Goal: Task Accomplishment & Management: Use online tool/utility

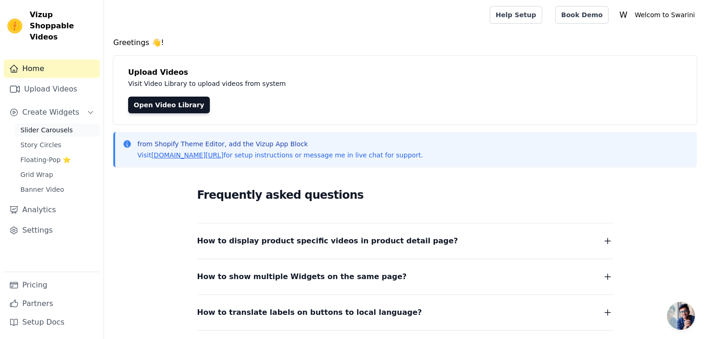
click at [58, 125] on span "Slider Carousels" at bounding box center [46, 129] width 52 height 9
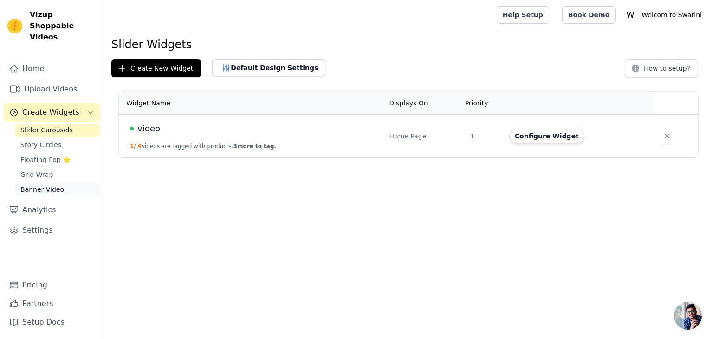
click at [56, 185] on span "Banner Video" at bounding box center [42, 189] width 44 height 9
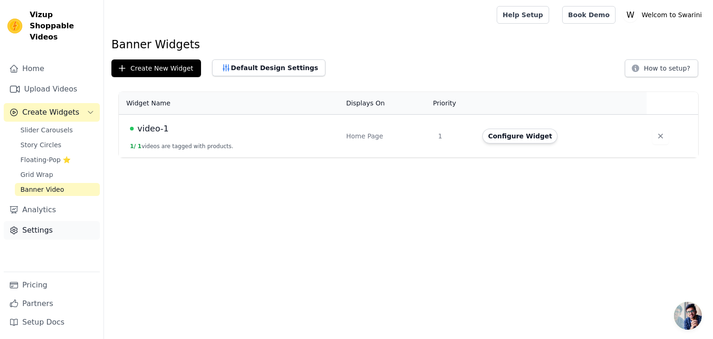
click at [46, 221] on link "Settings" at bounding box center [52, 230] width 96 height 19
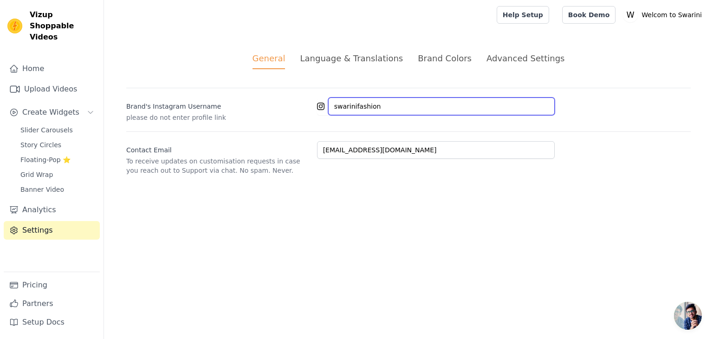
drag, startPoint x: 391, startPoint y: 113, endPoint x: 216, endPoint y: 151, distance: 179.0
click at [216, 151] on div "Brand's Instagram Username please do not enter profile link swarinifashion Cont…" at bounding box center [408, 131] width 564 height 87
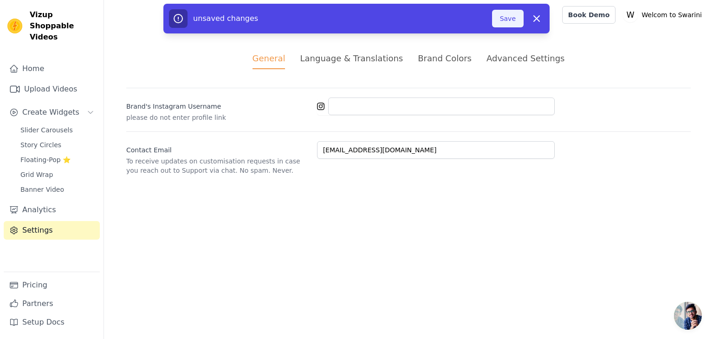
click at [509, 16] on button "Save" at bounding box center [508, 19] width 32 height 18
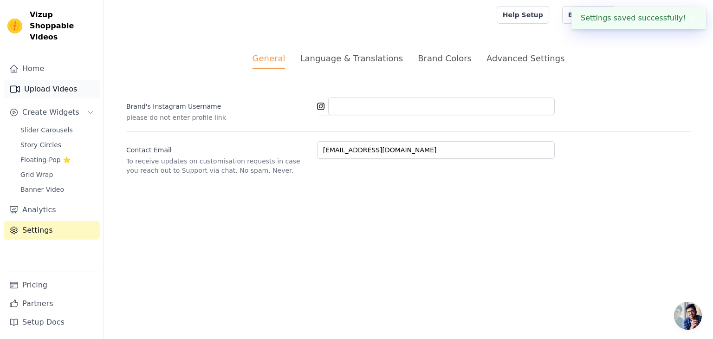
click at [49, 84] on link "Upload Videos" at bounding box center [52, 89] width 96 height 19
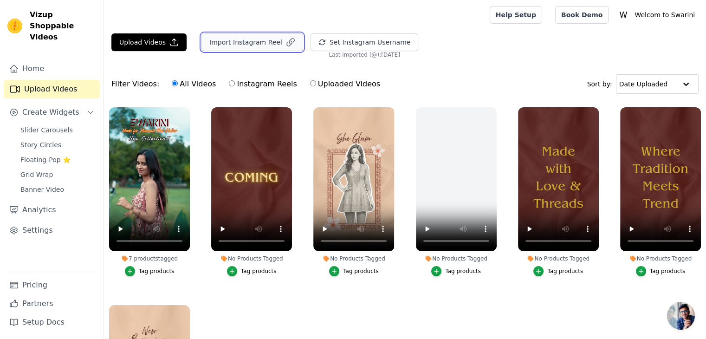
click at [273, 43] on button "Import Instagram Reel" at bounding box center [252, 42] width 102 height 18
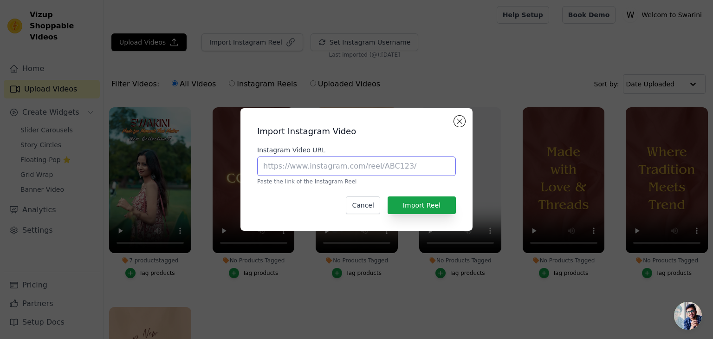
click at [372, 174] on input "Instagram Video URL" at bounding box center [356, 165] width 199 height 19
drag, startPoint x: 410, startPoint y: 167, endPoint x: 285, endPoint y: 168, distance: 125.8
click at [285, 168] on input "Instagram Video URL" at bounding box center [356, 165] width 199 height 19
click at [448, 123] on div "Import Instagram Video Instagram Video URL Paste the link of the Instagram Reel…" at bounding box center [356, 170] width 217 height 108
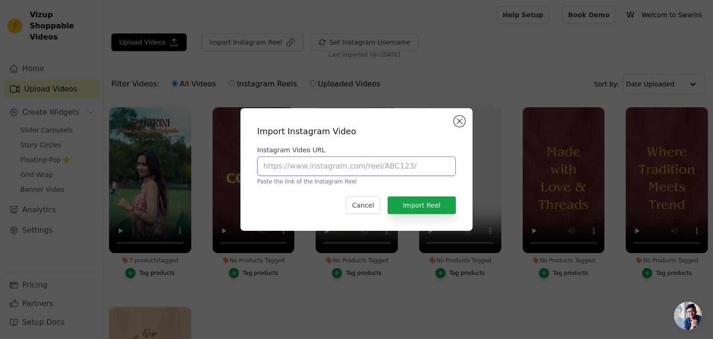
click at [340, 168] on input "Instagram Video URL" at bounding box center [356, 165] width 199 height 19
click at [447, 160] on input "https://www.instagram.com/reel/DNaxLQXvn9Q/?utm_source=ig_web_copy_link" at bounding box center [356, 165] width 199 height 19
click at [446, 161] on input "urce=ig_web_copy_link" at bounding box center [356, 165] width 199 height 19
type input "u"
click at [366, 207] on button "Cancel" at bounding box center [363, 205] width 34 height 18
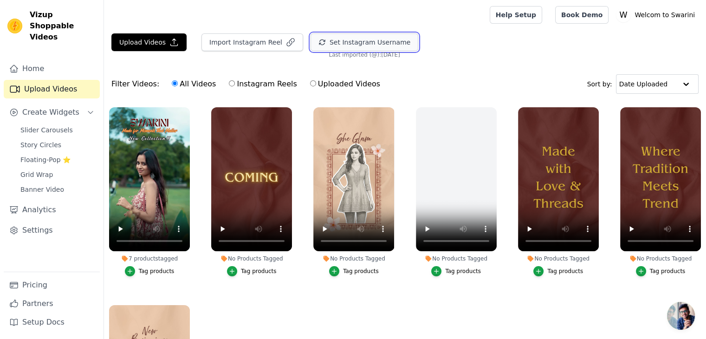
click at [374, 42] on button "Set Instagram Username" at bounding box center [365, 42] width 108 height 18
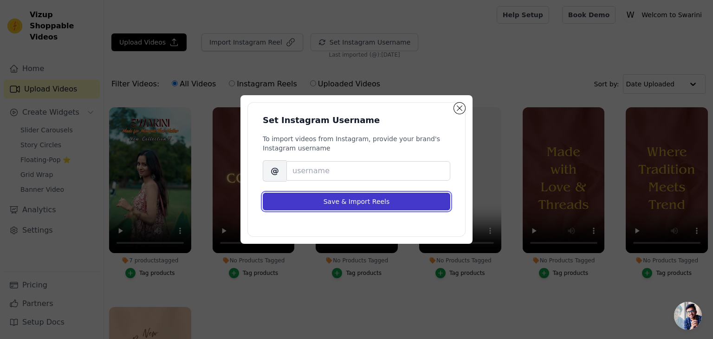
click at [405, 201] on button "Save & Import Reels" at bounding box center [357, 202] width 188 height 18
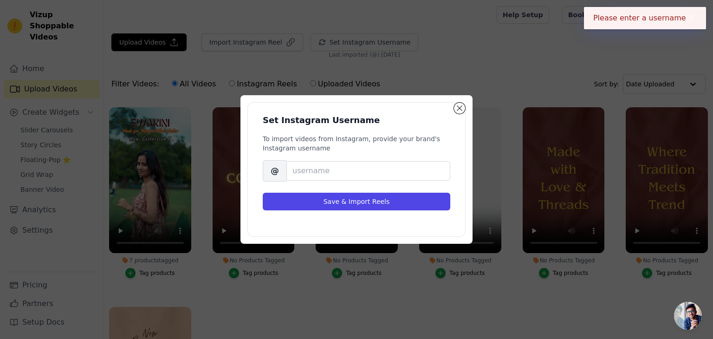
click at [466, 109] on div "Set Instagram Username To import videos from Instagram, provide your brand's In…" at bounding box center [356, 169] width 232 height 149
click at [460, 105] on button "Close modal" at bounding box center [459, 108] width 11 height 11
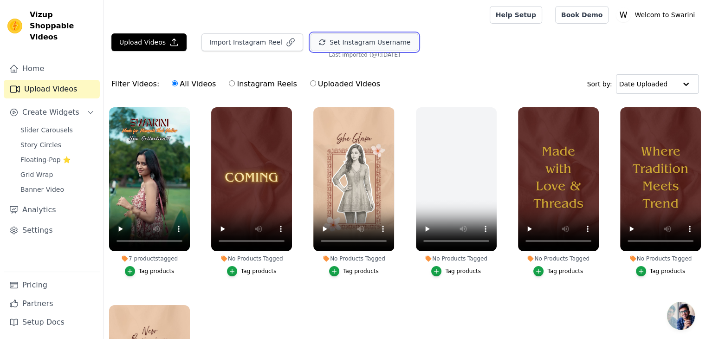
click at [318, 44] on icon "button" at bounding box center [321, 42] width 7 height 7
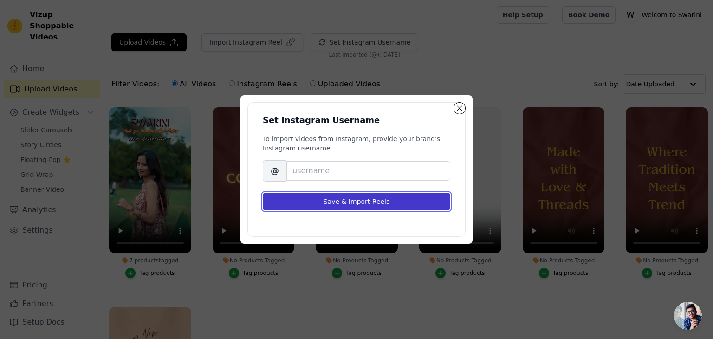
click at [346, 206] on button "Save & Import Reels" at bounding box center [357, 202] width 188 height 18
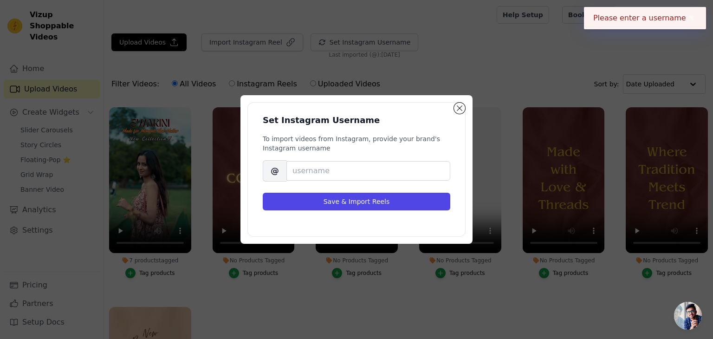
click at [457, 114] on div "Set Instagram Username To import videos from Instagram, provide your brand's In…" at bounding box center [356, 170] width 217 height 134
click at [459, 110] on button "Close modal" at bounding box center [459, 108] width 11 height 11
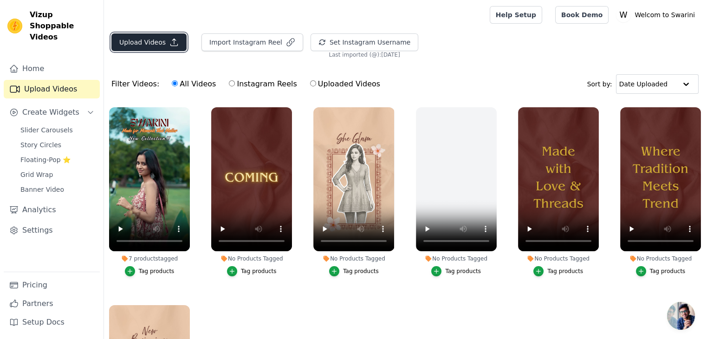
click at [160, 44] on button "Upload Videos" at bounding box center [148, 42] width 75 height 18
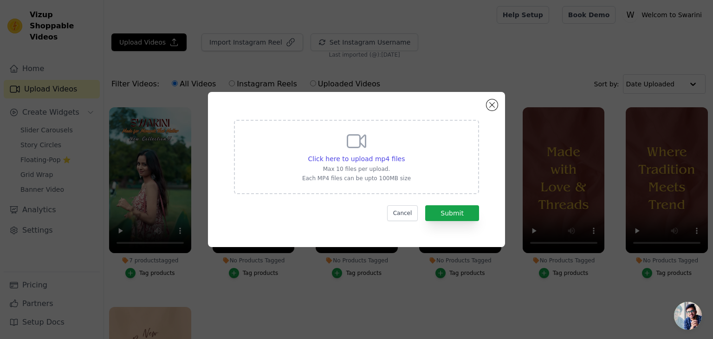
click at [365, 132] on icon at bounding box center [356, 141] width 22 height 22
click at [404, 154] on input "Click here to upload mp4 files Max 10 files per upload. Each MP4 files can be u…" at bounding box center [404, 154] width 0 height 0
click at [486, 106] on button "Close modal" at bounding box center [491, 104] width 11 height 11
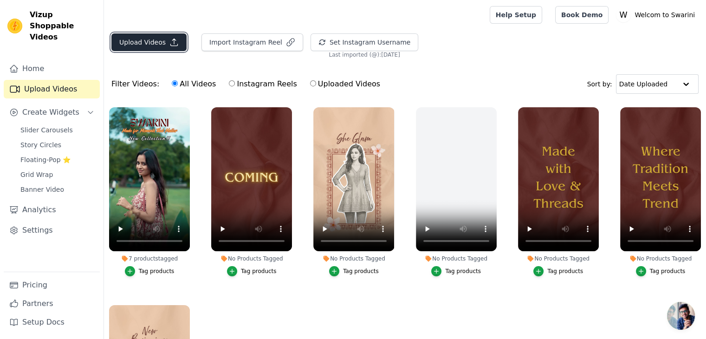
click at [151, 36] on button "Upload Videos" at bounding box center [148, 42] width 75 height 18
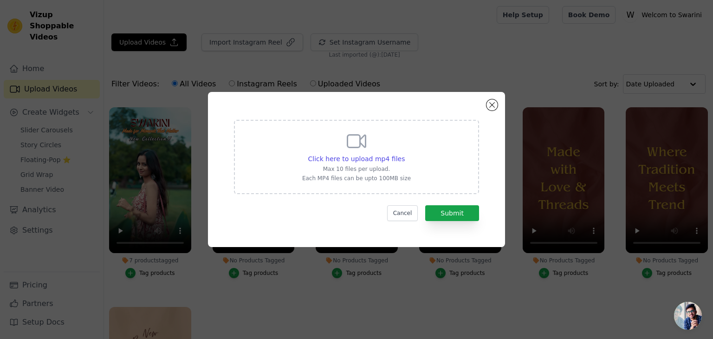
click at [324, 167] on p "Max 10 files per upload." at bounding box center [356, 168] width 109 height 7
click at [404, 154] on input "Click here to upload mp4 files Max 10 files per upload. Each MP4 files can be u…" at bounding box center [404, 154] width 0 height 0
type input "C:\fakepath\WhatsApp Video 2025-08-25 at 16.36.18_0bad02d3.mp4"
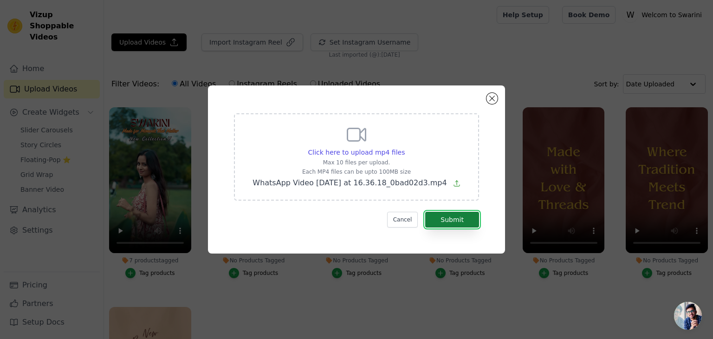
click at [457, 218] on button "Submit" at bounding box center [452, 220] width 54 height 16
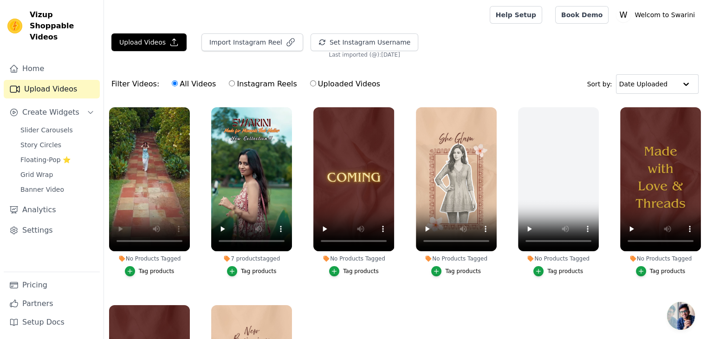
click at [154, 267] on div "Tag products" at bounding box center [157, 270] width 36 height 7
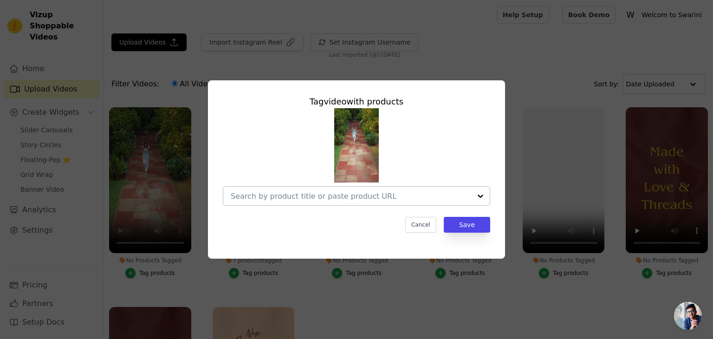
click at [480, 199] on div at bounding box center [480, 196] width 19 height 19
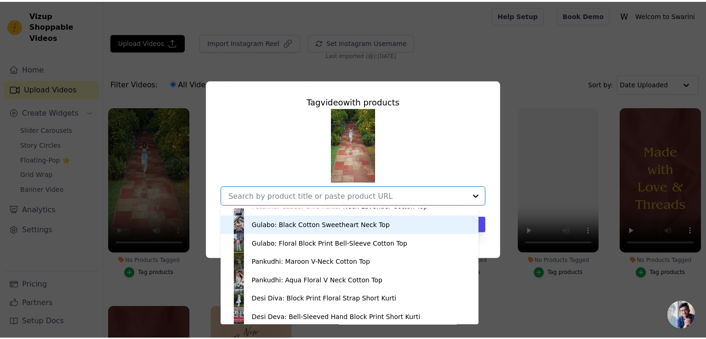
scroll to position [32, 0]
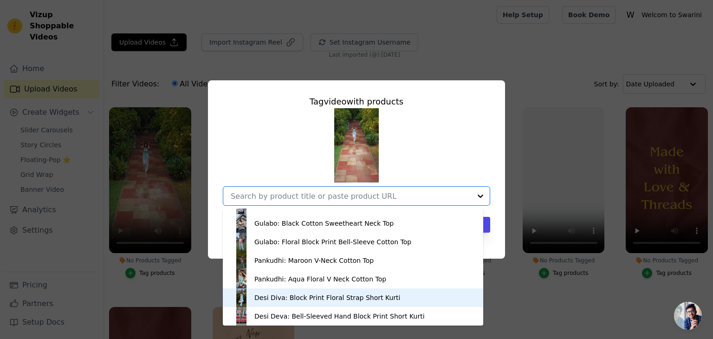
click at [355, 301] on div "Desi Diva: Block Print Floral Strap Short Kurti" at bounding box center [327, 297] width 146 height 9
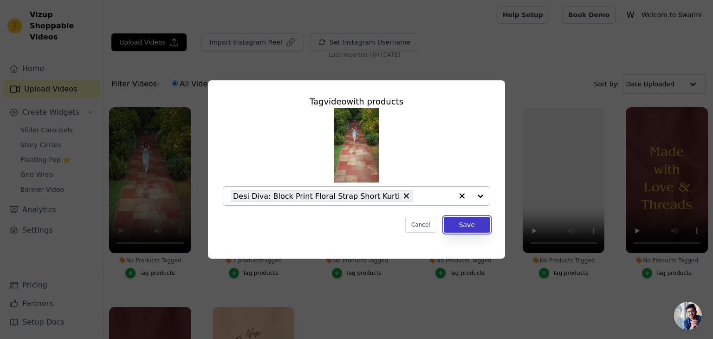
click at [474, 218] on button "Save" at bounding box center [467, 225] width 46 height 16
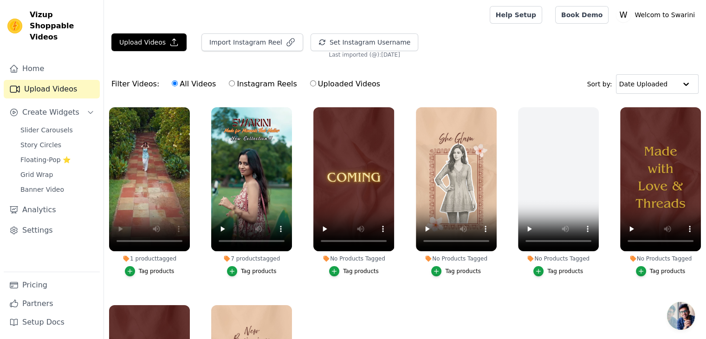
click at [529, 312] on ul "1 product tagged Tag products 7 products tagged Tag products No Products Tagged…" at bounding box center [405, 256] width 602 height 309
click at [426, 314] on ul "1 product tagged Tag products 7 products tagged Tag products No Products Tagged…" at bounding box center [405, 256] width 602 height 309
click at [474, 306] on ul "1 product tagged Tag products 7 products tagged Tag products No Products Tagged…" at bounding box center [405, 256] width 602 height 309
click at [133, 181] on video at bounding box center [149, 179] width 81 height 144
click at [146, 190] on video at bounding box center [149, 179] width 81 height 144
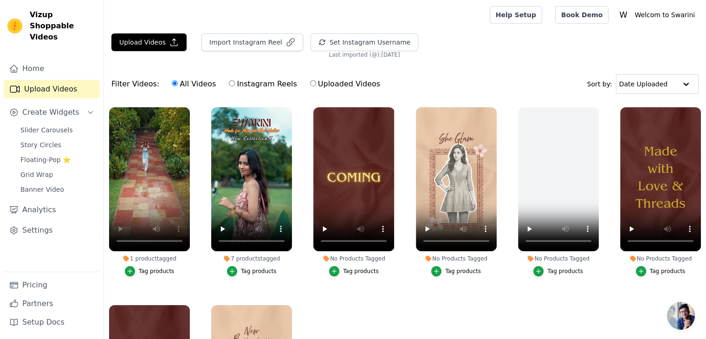
click at [483, 81] on div "Filter Videos: All Videos Instagram Reels Uploaded Videos Sort by: Date Uploaded" at bounding box center [405, 84] width 602 height 36
click at [52, 107] on span "Create Widgets" at bounding box center [50, 112] width 57 height 11
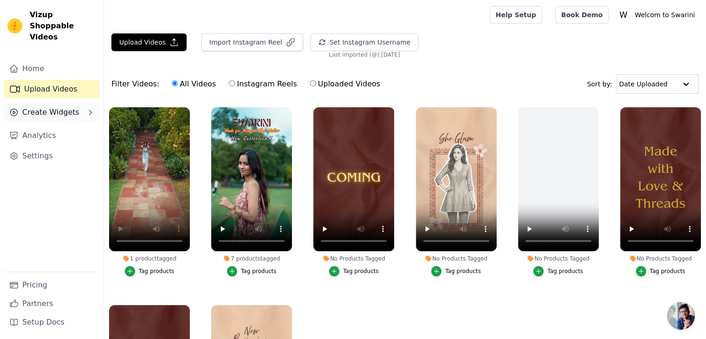
click at [91, 103] on button "Create Widgets" at bounding box center [52, 112] width 96 height 19
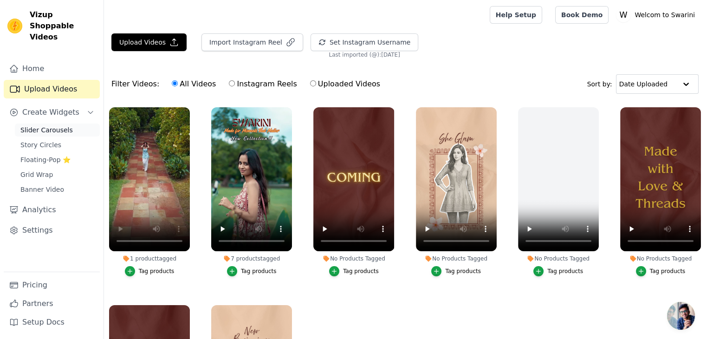
click at [65, 125] on span "Slider Carousels" at bounding box center [46, 129] width 52 height 9
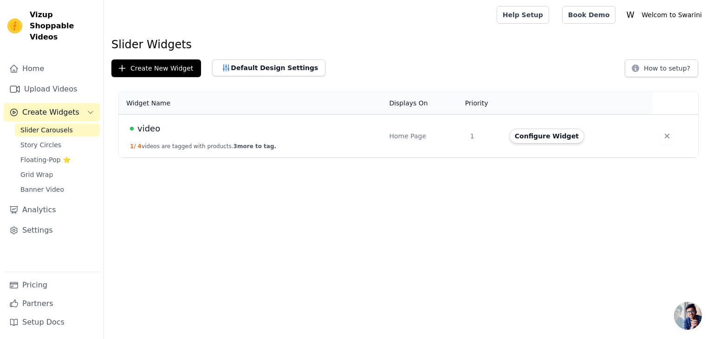
click at [184, 136] on td "video 1 / 4 videos are tagged with products. 3 more to tag." at bounding box center [251, 136] width 265 height 43
click at [165, 146] on button "1 / 4 videos are tagged with products. 3 more to tag." at bounding box center [203, 146] width 146 height 7
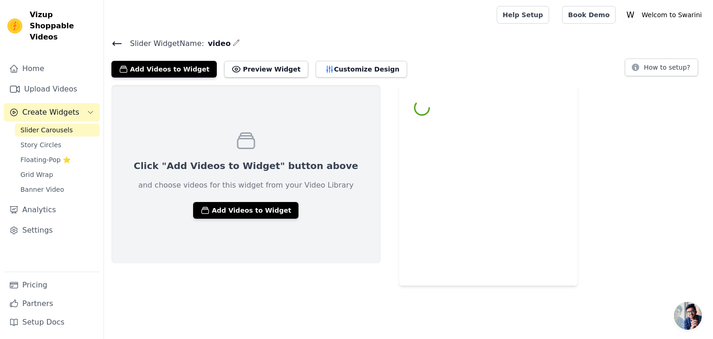
click at [165, 146] on html "Vizup Shoppable Videos Home Upload Videos Create Widgets Slider Carousels Story…" at bounding box center [356, 142] width 713 height 285
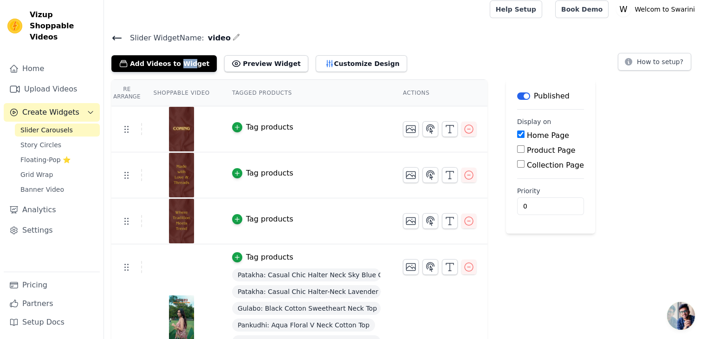
scroll to position [5, 0]
click at [464, 222] on icon "button" at bounding box center [468, 221] width 11 height 11
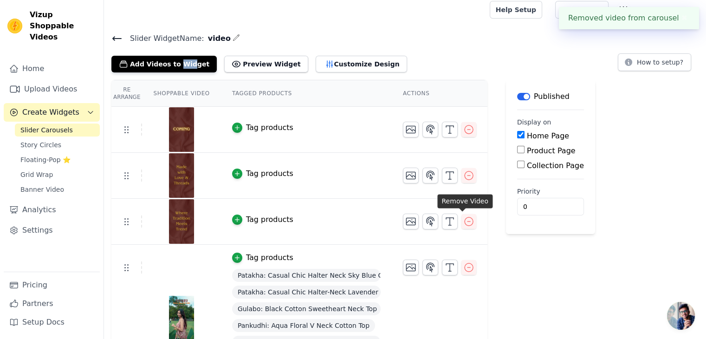
scroll to position [0, 0]
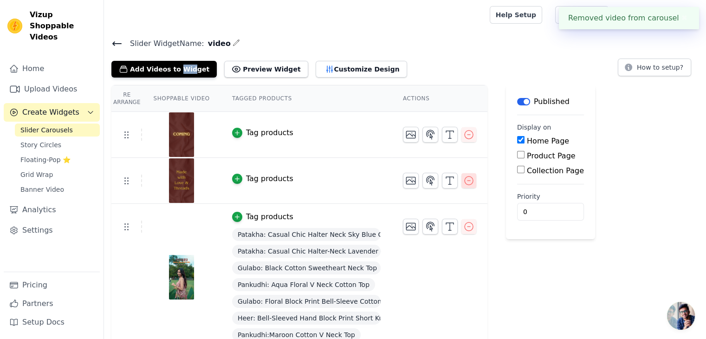
click at [463, 178] on icon "button" at bounding box center [468, 180] width 11 height 11
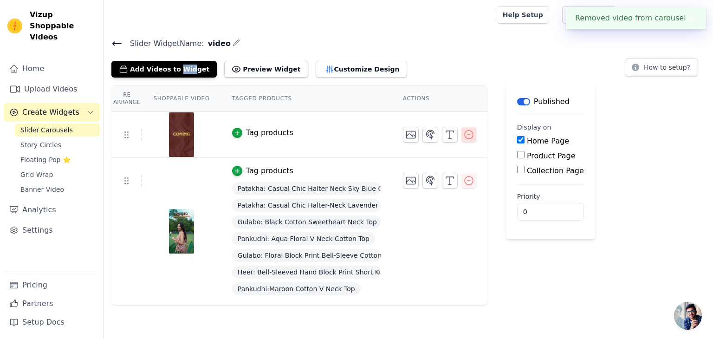
click at [463, 136] on icon "button" at bounding box center [468, 134] width 11 height 11
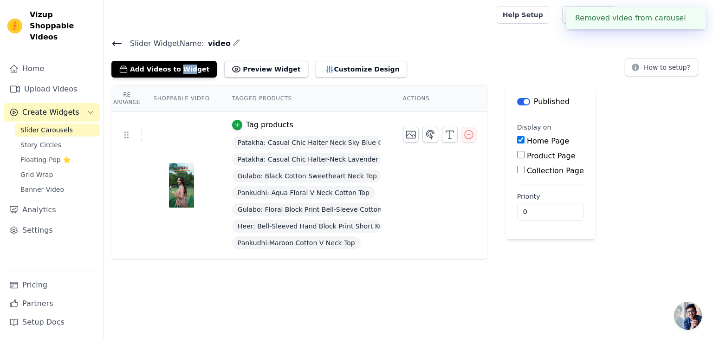
click at [517, 154] on input "Product Page" at bounding box center [520, 154] width 7 height 7
checkbox input "true"
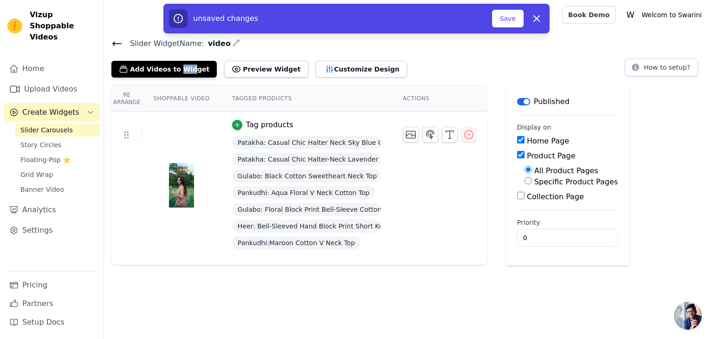
click at [517, 196] on input "Collection Page" at bounding box center [520, 195] width 7 height 7
checkbox input "true"
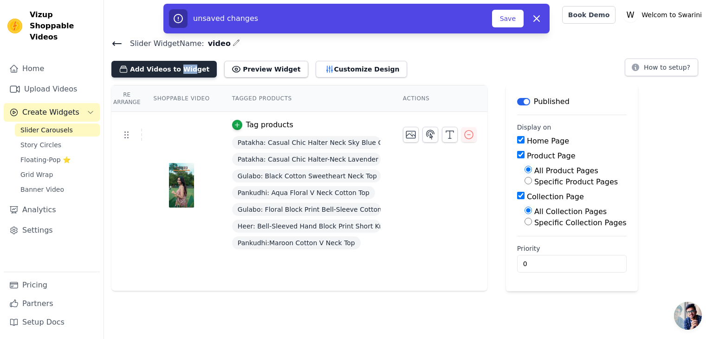
click at [141, 70] on button "Add Videos to Widget" at bounding box center [163, 69] width 105 height 17
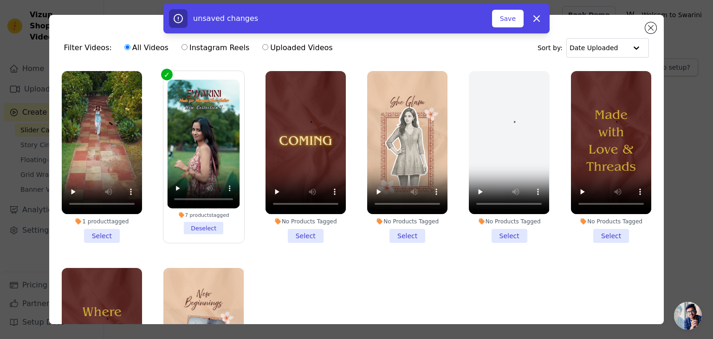
click at [108, 229] on li "1 product tagged Select" at bounding box center [102, 157] width 80 height 172
click at [0, 0] on input "1 product tagged Select" at bounding box center [0, 0] width 0 height 0
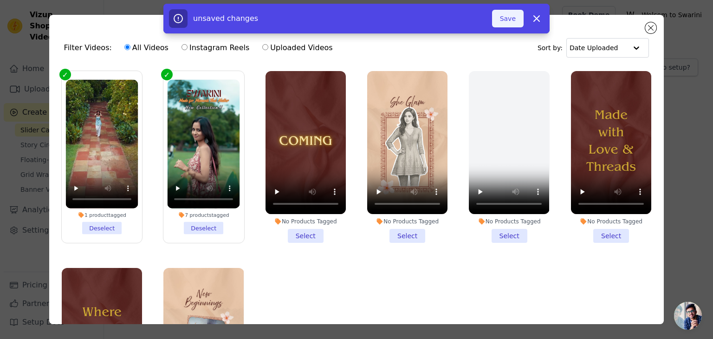
click at [509, 18] on button "Save" at bounding box center [508, 19] width 32 height 18
click at [508, 18] on button "Save" at bounding box center [508, 19] width 32 height 18
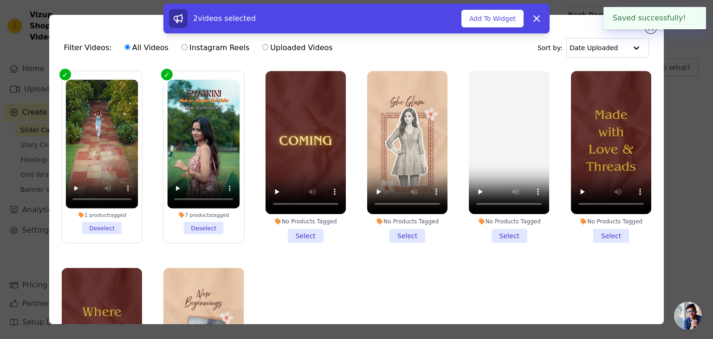
click at [508, 18] on button "Add To Widget" at bounding box center [492, 19] width 62 height 18
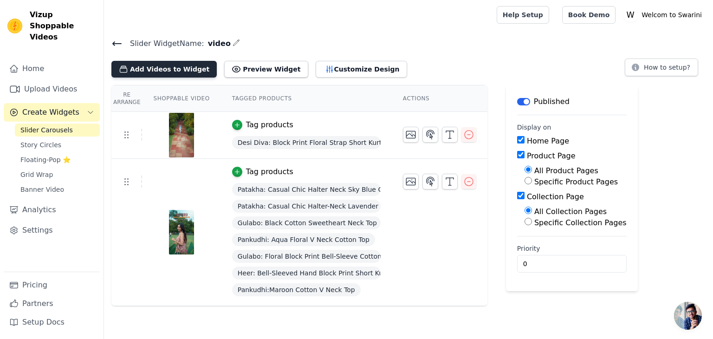
click at [169, 70] on button "Add Videos to Widget" at bounding box center [163, 69] width 105 height 17
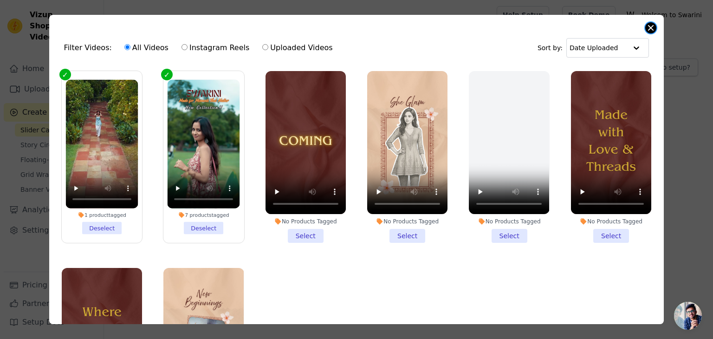
click at [647, 27] on button "Close modal" at bounding box center [650, 27] width 11 height 11
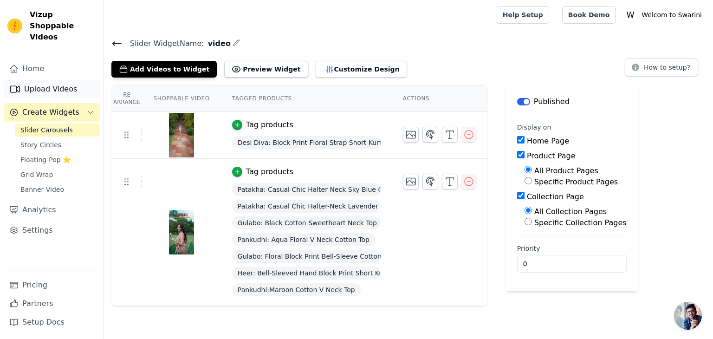
click at [58, 80] on link "Upload Videos" at bounding box center [52, 89] width 96 height 19
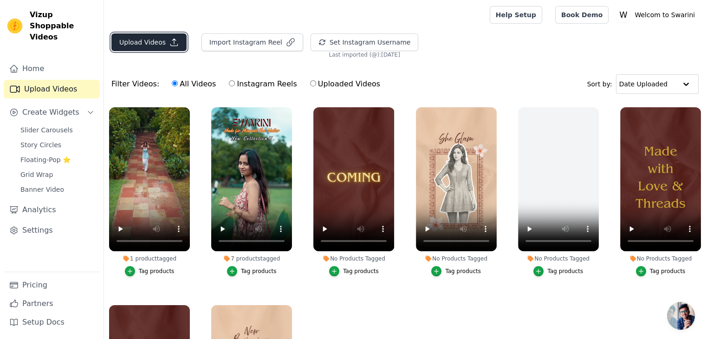
click at [154, 45] on button "Upload Videos" at bounding box center [148, 42] width 75 height 18
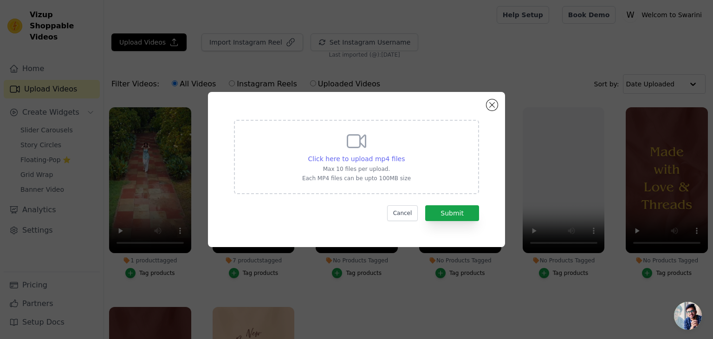
click at [316, 161] on span "Click here to upload mp4 files" at bounding box center [356, 158] width 97 height 7
click at [404, 154] on input "Click here to upload mp4 files Max 10 files per upload. Each MP4 files can be u…" at bounding box center [404, 154] width 0 height 0
type input "C:\fakepath\IMG_5954.MP4"
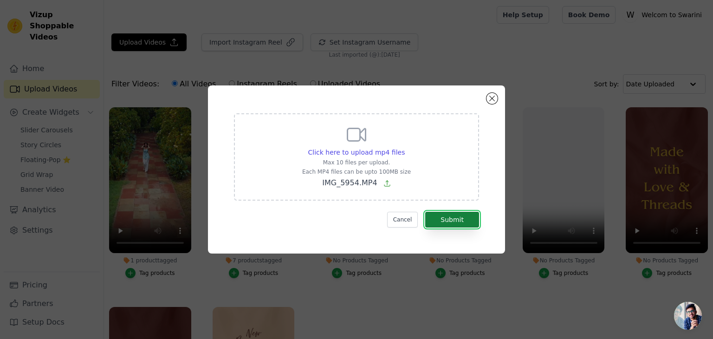
click at [451, 220] on button "Submit" at bounding box center [452, 220] width 54 height 16
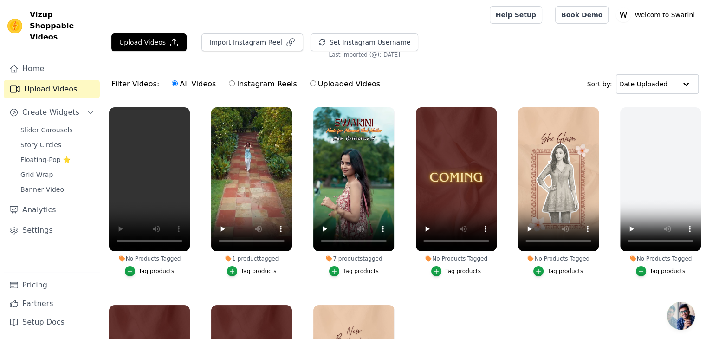
click at [153, 269] on div "Tag products" at bounding box center [157, 270] width 36 height 7
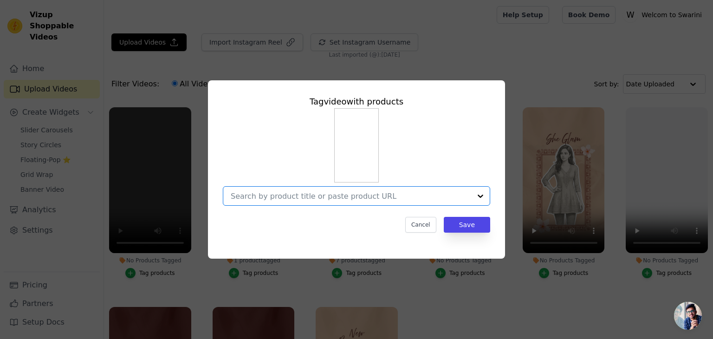
click at [343, 197] on input "No Products Tagged Tag video with products Option undefined, selected. Select i…" at bounding box center [351, 196] width 240 height 9
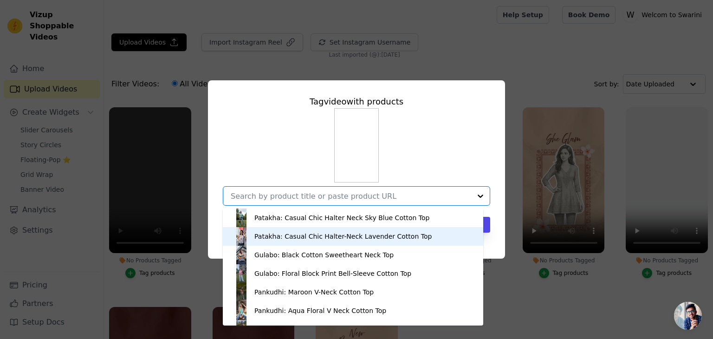
click at [282, 233] on div "Patakha: Casual Chic Halter-Neck Lavender Cotton Top" at bounding box center [342, 236] width 177 height 9
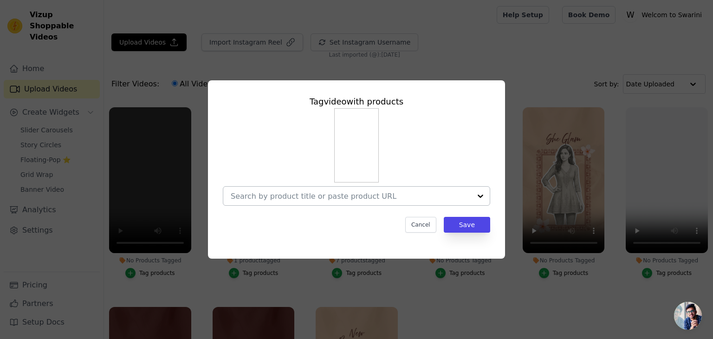
click at [477, 194] on div at bounding box center [480, 196] width 19 height 19
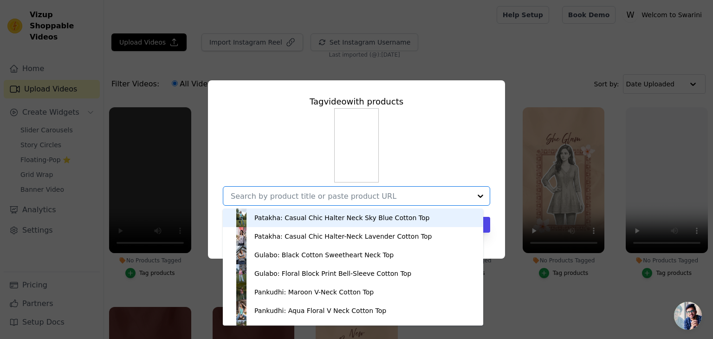
click at [339, 213] on div "Patakha: Casual Chic Halter Neck Sky Blue Cotton Top" at bounding box center [341, 217] width 175 height 9
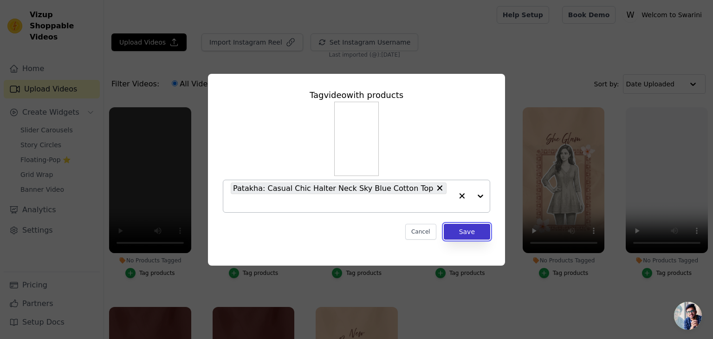
click at [469, 224] on button "Save" at bounding box center [467, 232] width 46 height 16
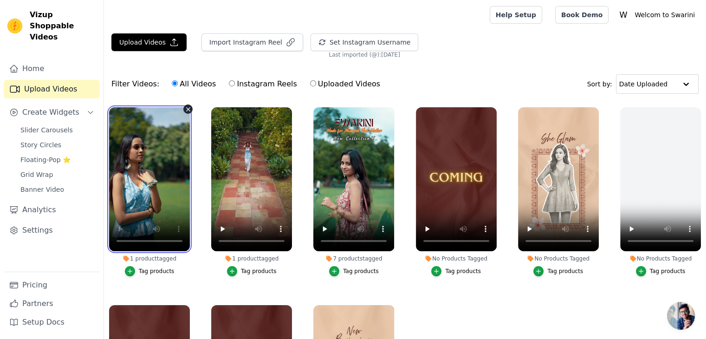
click at [174, 166] on video at bounding box center [149, 179] width 81 height 144
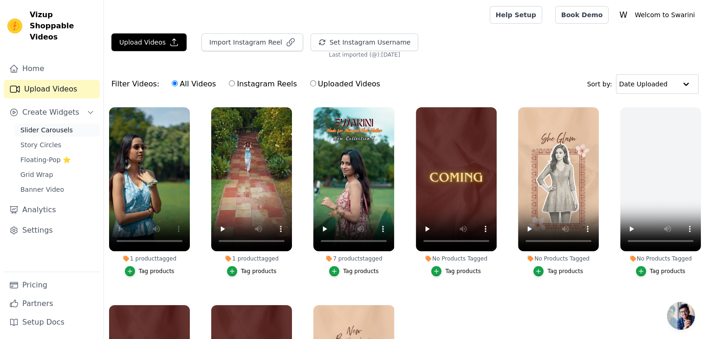
click at [54, 125] on span "Slider Carousels" at bounding box center [46, 129] width 52 height 9
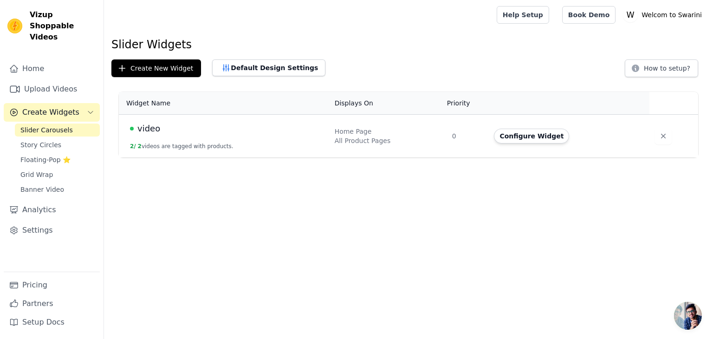
click at [168, 134] on div "video" at bounding box center [227, 128] width 194 height 13
click at [519, 135] on button "Configure Widget" at bounding box center [531, 136] width 75 height 15
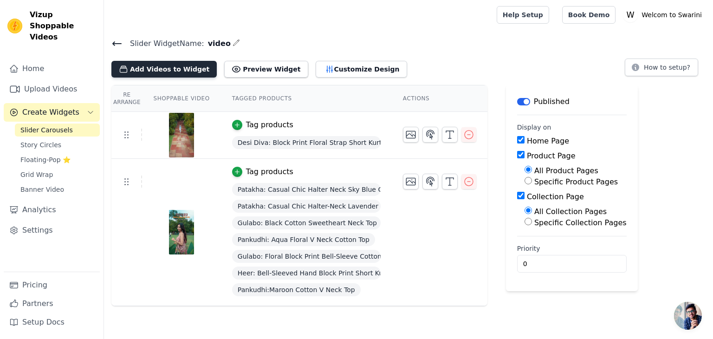
click at [167, 66] on button "Add Videos to Widget" at bounding box center [163, 69] width 105 height 17
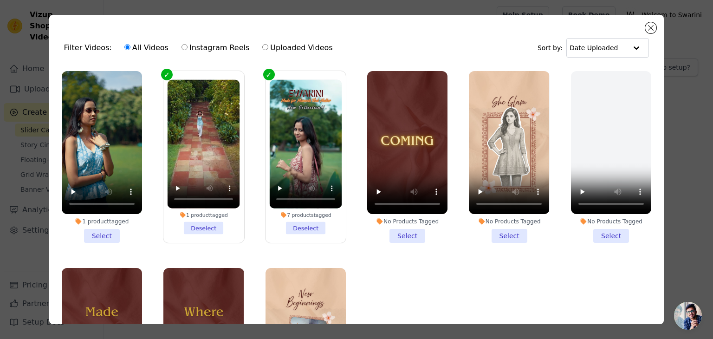
click at [102, 233] on li "1 product tagged Select" at bounding box center [102, 157] width 80 height 172
click at [0, 0] on input "1 product tagged Select" at bounding box center [0, 0] width 0 height 0
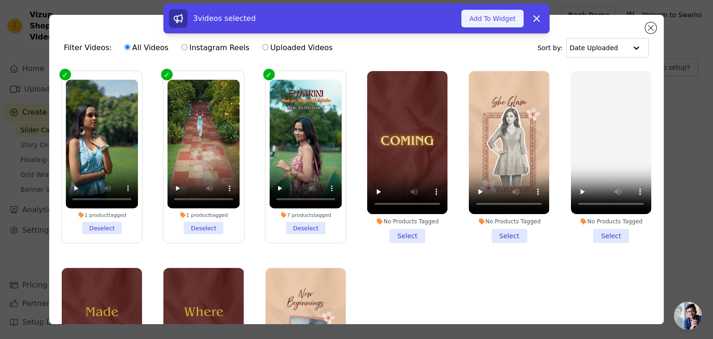
click at [498, 22] on button "Add To Widget" at bounding box center [492, 19] width 62 height 18
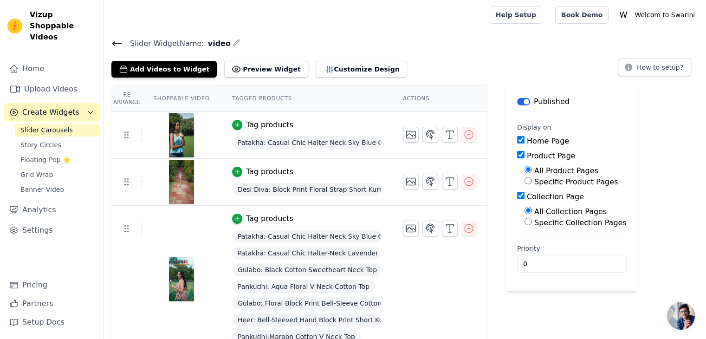
scroll to position [13, 0]
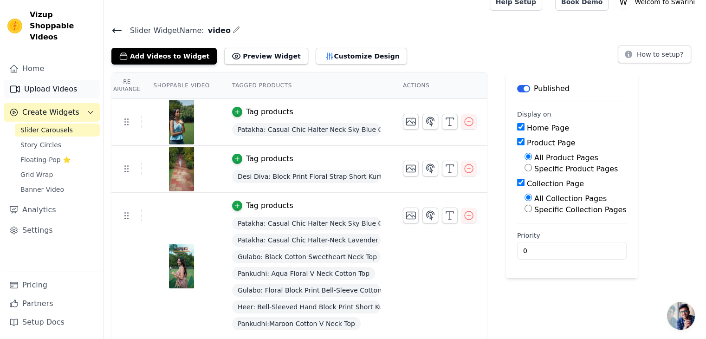
click at [54, 80] on link "Upload Videos" at bounding box center [52, 89] width 96 height 19
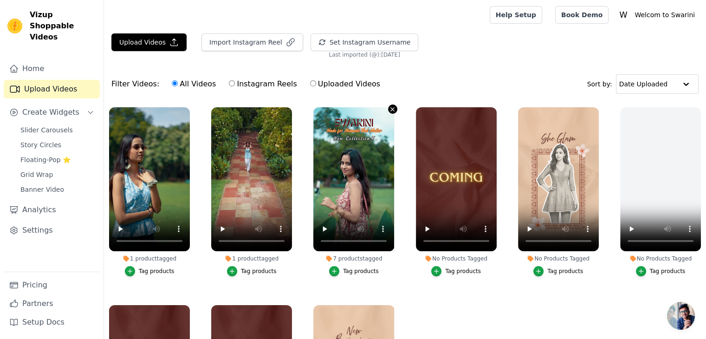
click at [391, 108] on icon "button" at bounding box center [393, 109] width 4 height 4
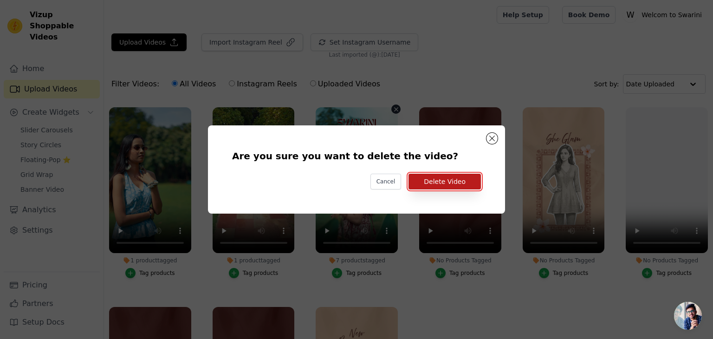
click at [457, 179] on button "Delete Video" at bounding box center [445, 182] width 72 height 16
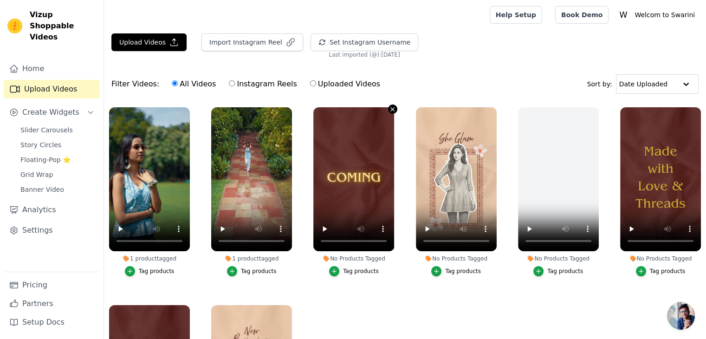
click at [389, 108] on icon "button" at bounding box center [392, 109] width 7 height 7
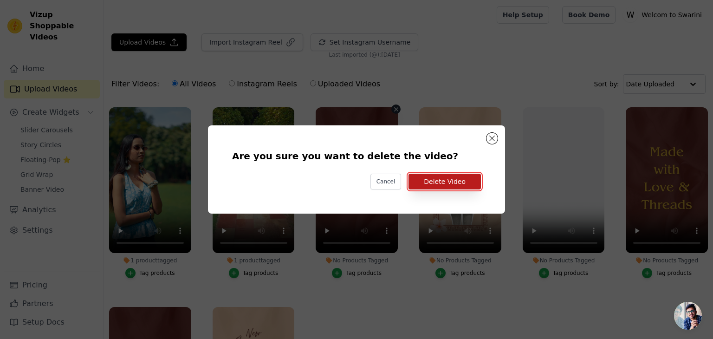
click at [440, 181] on button "Delete Video" at bounding box center [445, 182] width 72 height 16
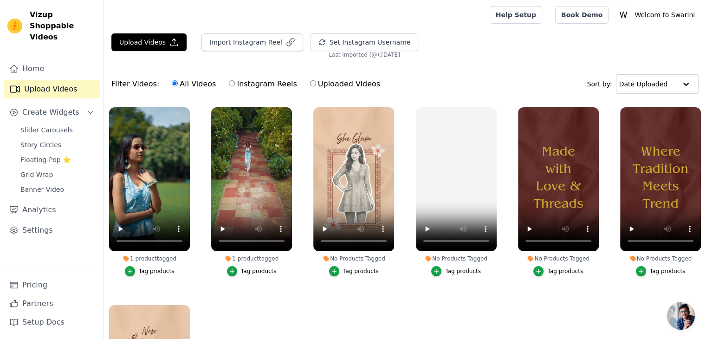
click at [57, 80] on link "Upload Videos" at bounding box center [52, 89] width 96 height 19
click at [151, 42] on button "Upload Videos" at bounding box center [148, 42] width 75 height 18
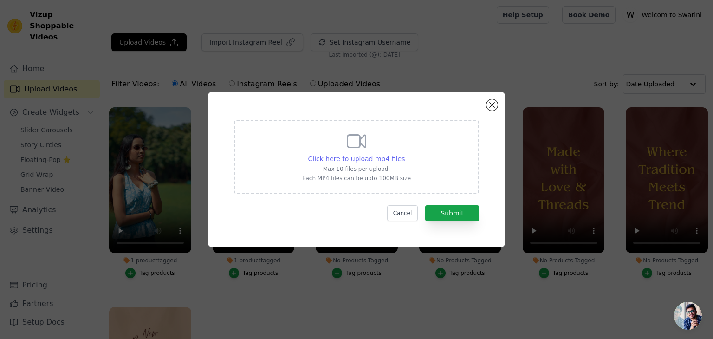
click at [325, 158] on span "Click here to upload mp4 files" at bounding box center [356, 158] width 97 height 7
click at [404, 154] on input "Click here to upload mp4 files Max 10 files per upload. Each MP4 files can be u…" at bounding box center [404, 154] width 0 height 0
type input "C:\fakepath\IMG_5961.MP4"
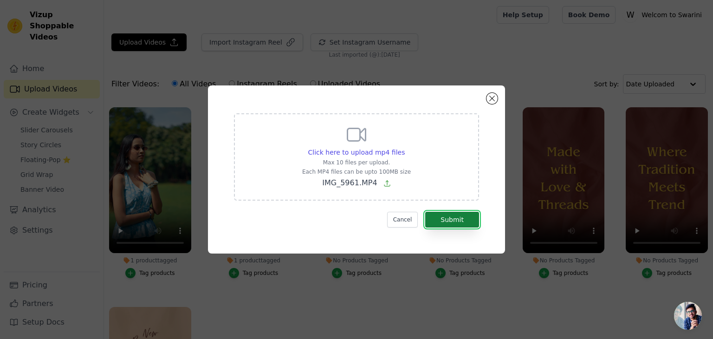
click at [455, 218] on button "Submit" at bounding box center [452, 220] width 54 height 16
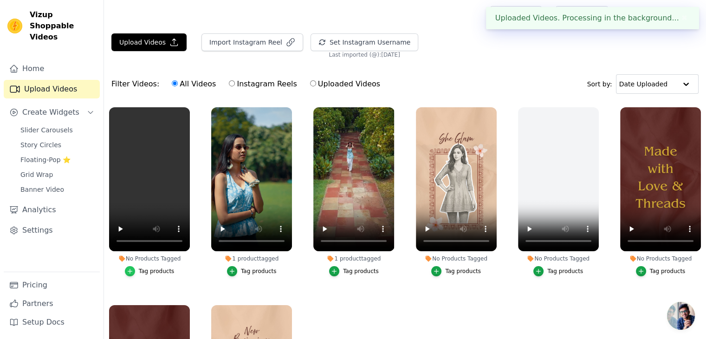
click at [131, 273] on div "button" at bounding box center [130, 271] width 10 height 10
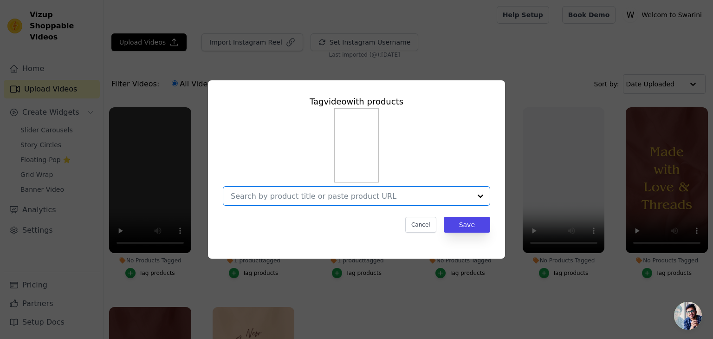
click at [311, 199] on input "No Products Tagged Tag video with products Option undefined, selected. Select i…" at bounding box center [351, 196] width 240 height 9
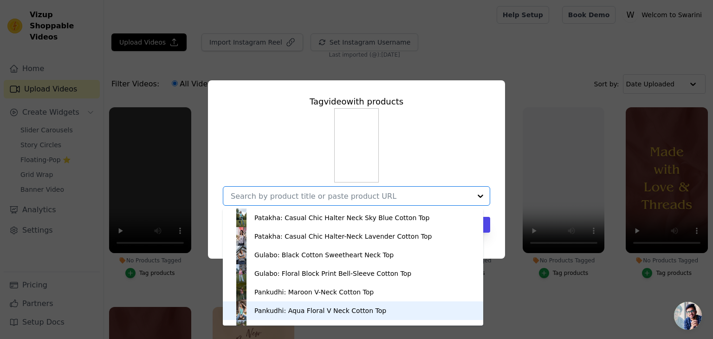
scroll to position [13, 0]
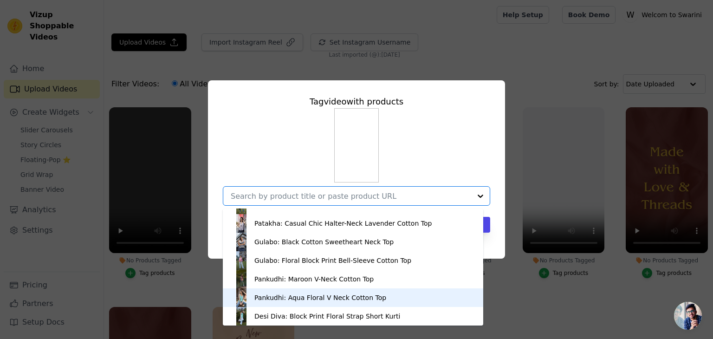
click at [278, 302] on div "Pankudhi: Aqua Floral V Neck Cotton Top" at bounding box center [353, 297] width 242 height 19
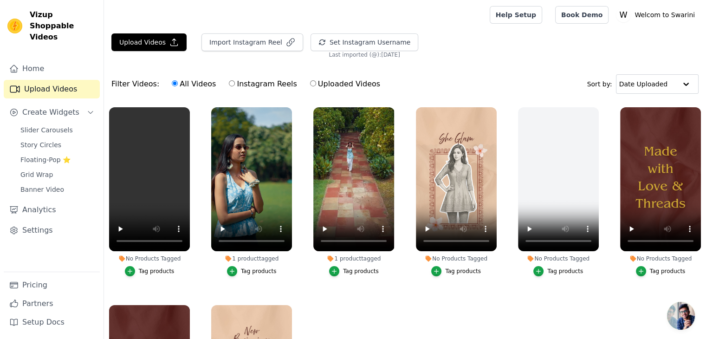
click at [143, 273] on button "Tag products" at bounding box center [150, 271] width 50 height 10
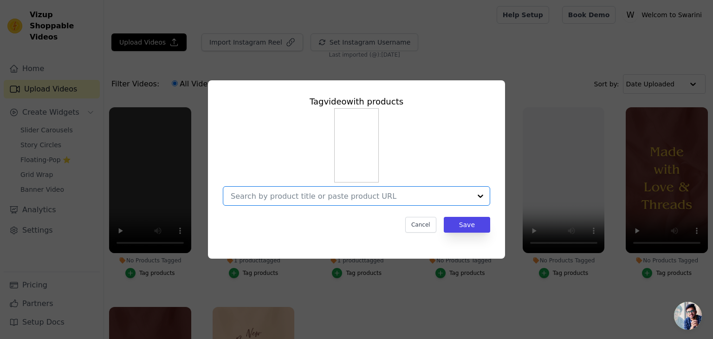
click at [412, 200] on input "No Products Tagged Tag video with products Option undefined, selected. Select i…" at bounding box center [351, 196] width 240 height 9
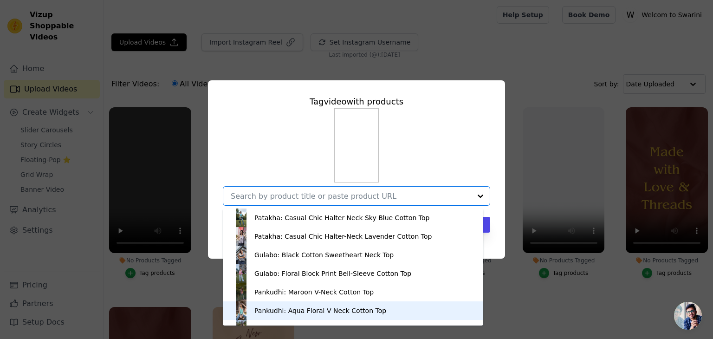
click at [341, 306] on div "Pankudhi: Aqua Floral V Neck Cotton Top" at bounding box center [320, 310] width 132 height 9
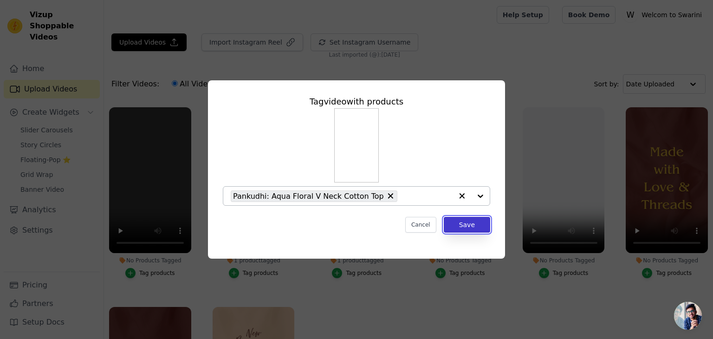
click at [465, 224] on button "Save" at bounding box center [467, 225] width 46 height 16
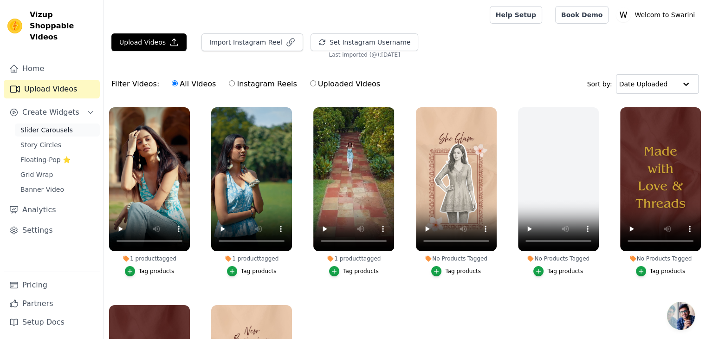
click at [53, 125] on span "Slider Carousels" at bounding box center [46, 129] width 52 height 9
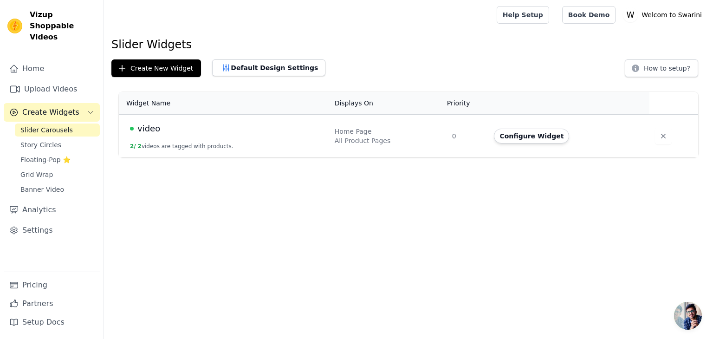
click at [187, 132] on div "video" at bounding box center [227, 128] width 194 height 13
click at [158, 140] on td "video 2 / 2 videos are tagged with products." at bounding box center [224, 136] width 210 height 43
click at [516, 141] on button "Configure Widget" at bounding box center [531, 136] width 75 height 15
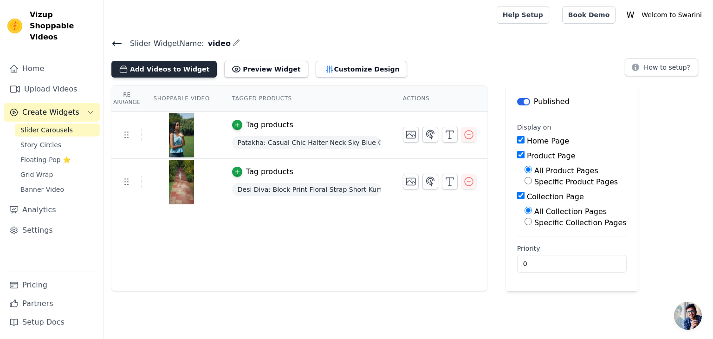
click at [167, 73] on button "Add Videos to Widget" at bounding box center [163, 69] width 105 height 17
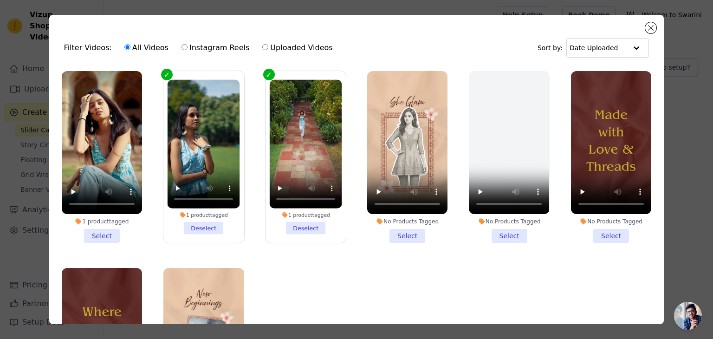
click at [106, 231] on li "1 product tagged Select" at bounding box center [102, 157] width 80 height 172
click at [0, 0] on input "1 product tagged Select" at bounding box center [0, 0] width 0 height 0
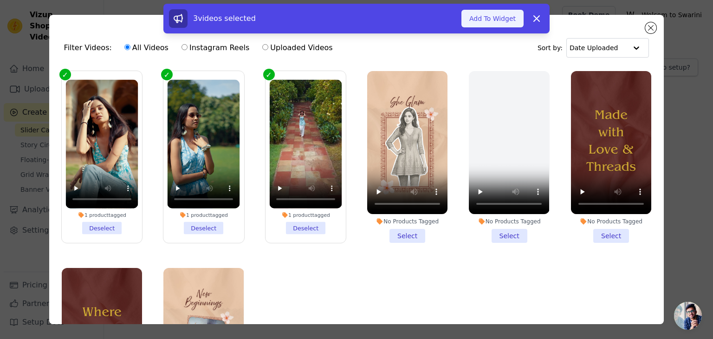
click at [488, 24] on button "Add To Widget" at bounding box center [492, 19] width 62 height 18
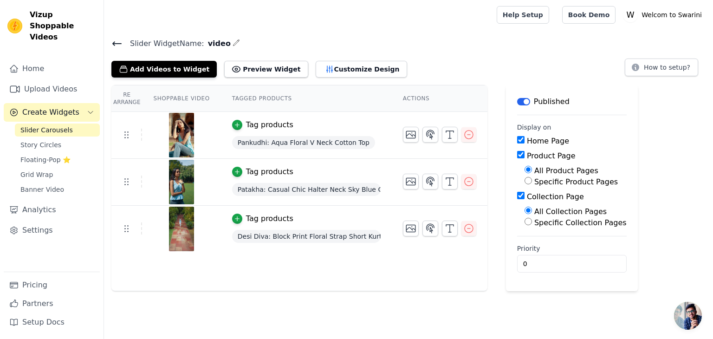
click at [507, 291] on html "Vizup Shoppable Videos Home Upload Videos Create Widgets Slider Carousels Story…" at bounding box center [356, 145] width 713 height 291
click at [43, 80] on link "Upload Videos" at bounding box center [52, 89] width 96 height 19
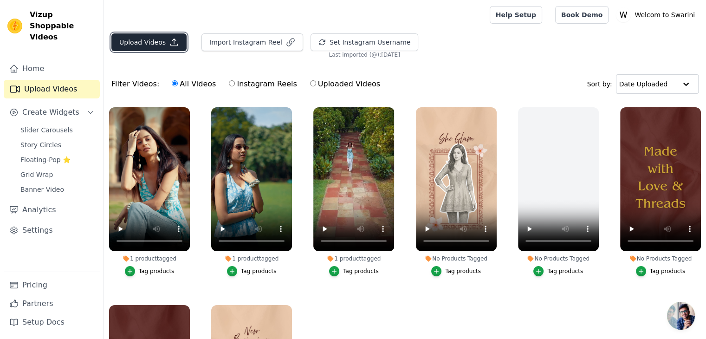
click at [145, 40] on button "Upload Videos" at bounding box center [148, 42] width 75 height 18
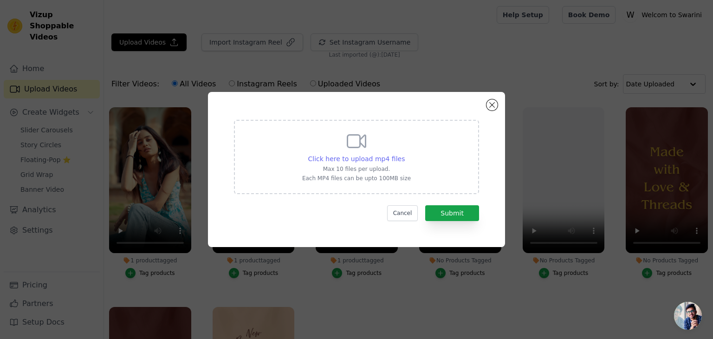
click at [341, 156] on span "Click here to upload mp4 files" at bounding box center [356, 158] width 97 height 7
click at [404, 154] on input "Click here to upload mp4 files Max 10 files per upload. Each MP4 files can be u…" at bounding box center [404, 154] width 0 height 0
type input "C:\fakepath\IMG_5965.MP4"
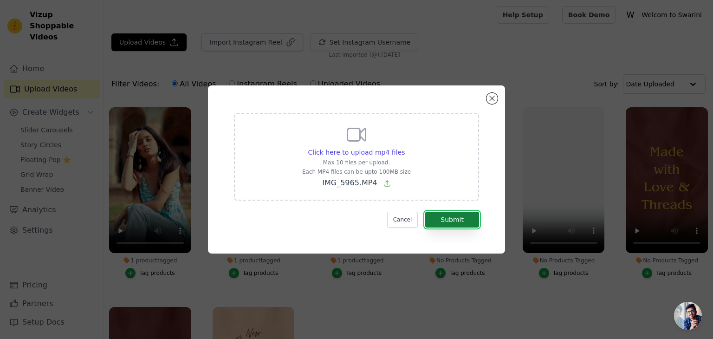
click at [456, 221] on button "Submit" at bounding box center [452, 220] width 54 height 16
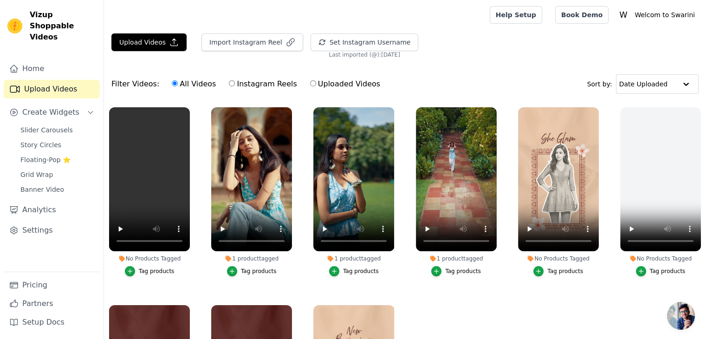
click at [167, 267] on div "Tag products" at bounding box center [157, 270] width 36 height 7
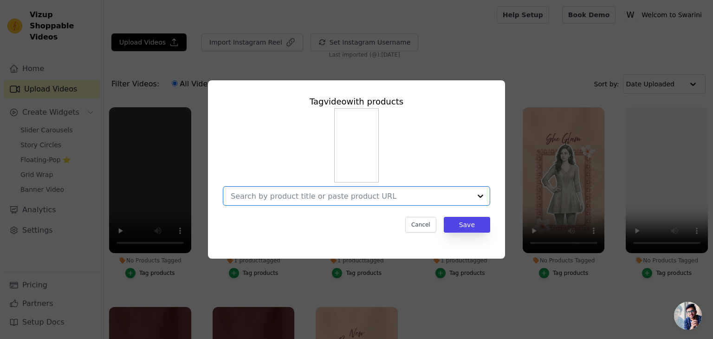
click at [399, 199] on input "No Products Tagged Tag video with products Option undefined, selected. Select i…" at bounding box center [351, 196] width 240 height 9
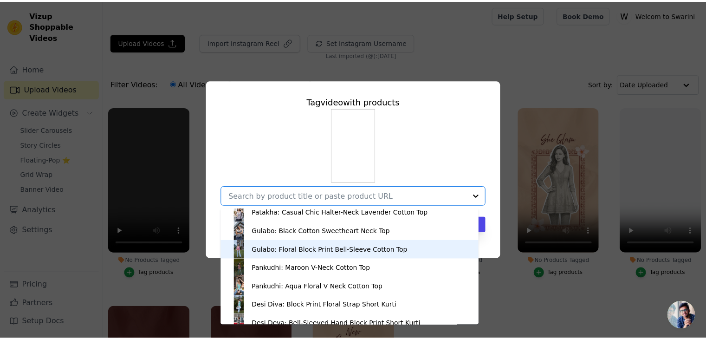
scroll to position [32, 0]
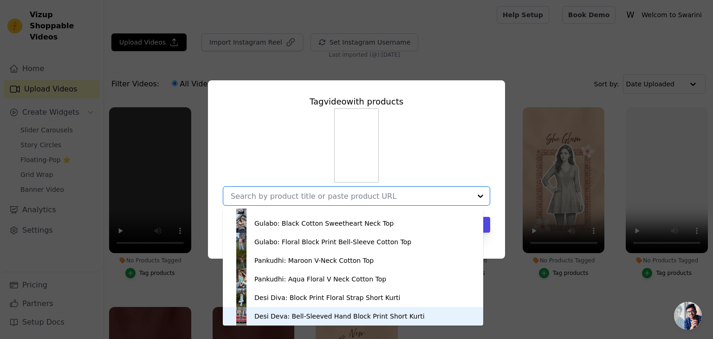
click at [330, 313] on div "Desi Deva: Bell-Sleeved Hand Block Print Short Kurti" at bounding box center [339, 315] width 170 height 9
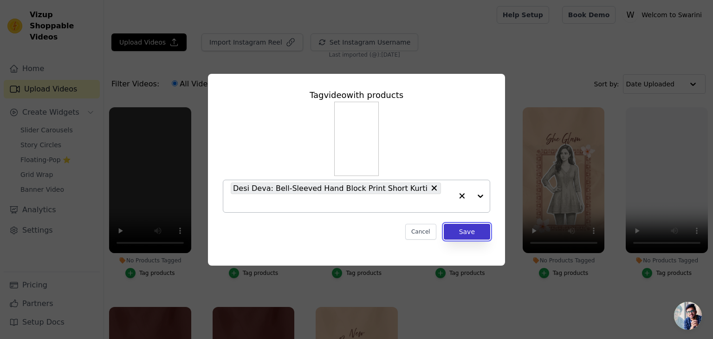
click at [479, 224] on button "Save" at bounding box center [467, 232] width 46 height 16
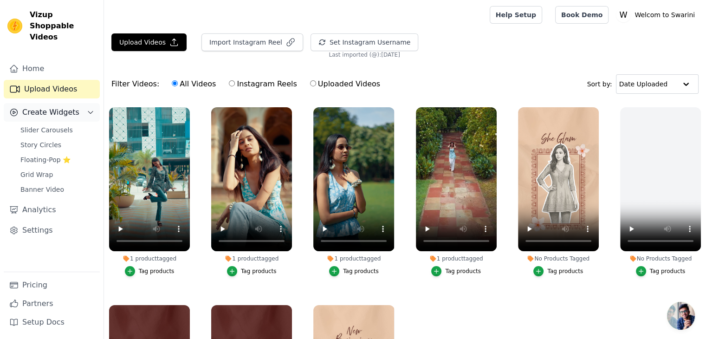
click at [54, 107] on span "Create Widgets" at bounding box center [50, 112] width 57 height 11
click at [71, 107] on span "Create Widgets" at bounding box center [50, 112] width 57 height 11
click at [61, 125] on span "Slider Carousels" at bounding box center [46, 129] width 52 height 9
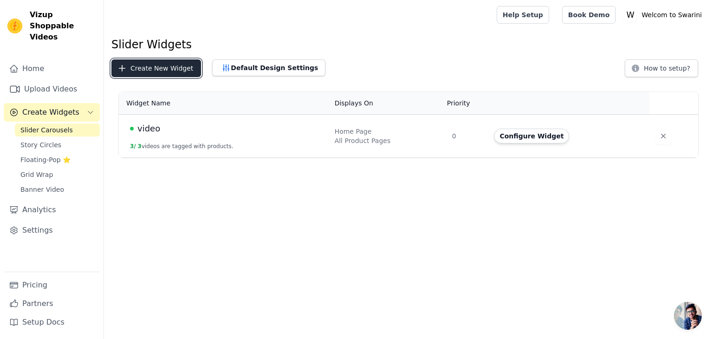
click at [152, 64] on button "Create New Widget" at bounding box center [156, 68] width 90 height 18
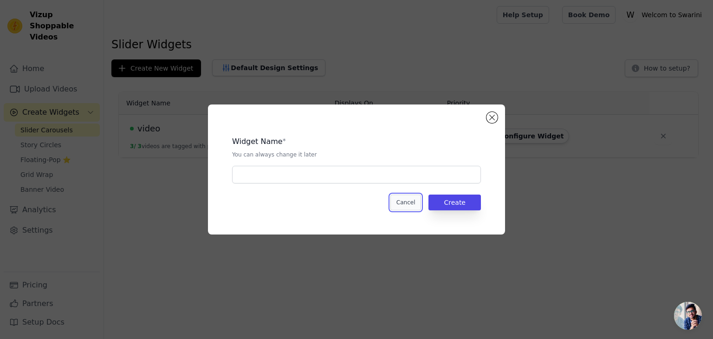
click at [414, 201] on button "Cancel" at bounding box center [405, 203] width 31 height 16
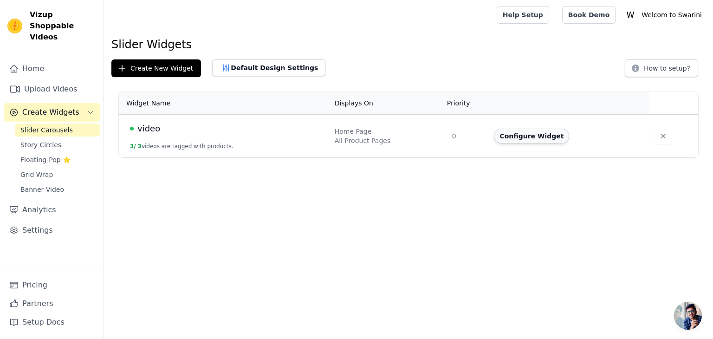
click at [518, 134] on button "Configure Widget" at bounding box center [531, 136] width 75 height 15
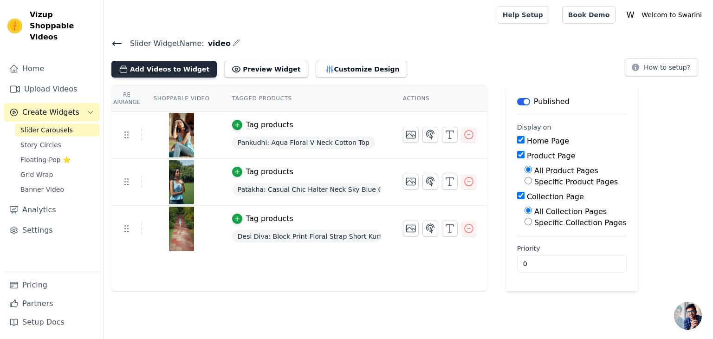
click at [152, 64] on button "Add Videos to Widget" at bounding box center [163, 69] width 105 height 17
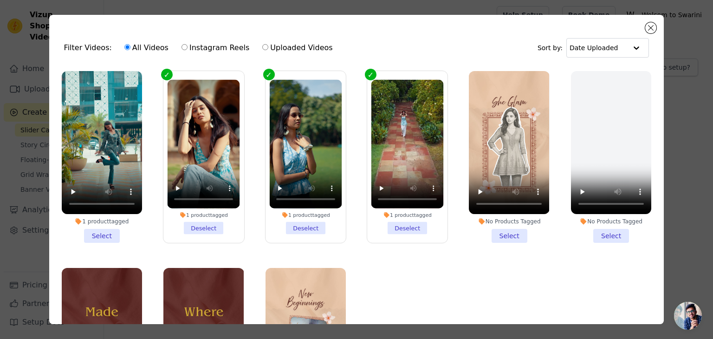
click at [96, 232] on li "1 product tagged Select" at bounding box center [102, 157] width 80 height 172
click at [0, 0] on input "1 product tagged Select" at bounding box center [0, 0] width 0 height 0
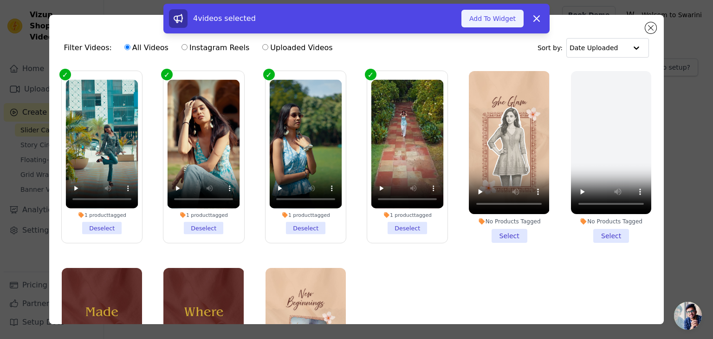
click at [493, 10] on button "Add To Widget" at bounding box center [492, 19] width 62 height 18
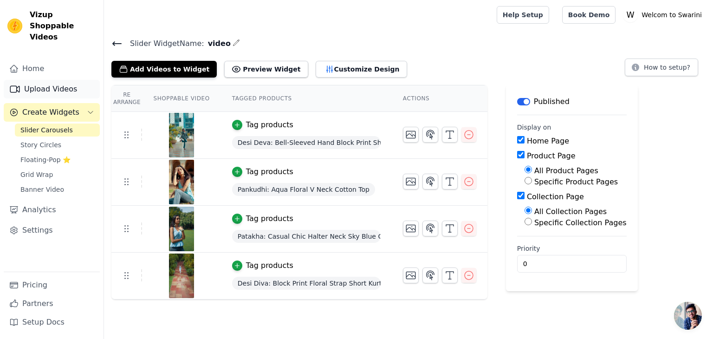
click at [52, 80] on link "Upload Videos" at bounding box center [52, 89] width 96 height 19
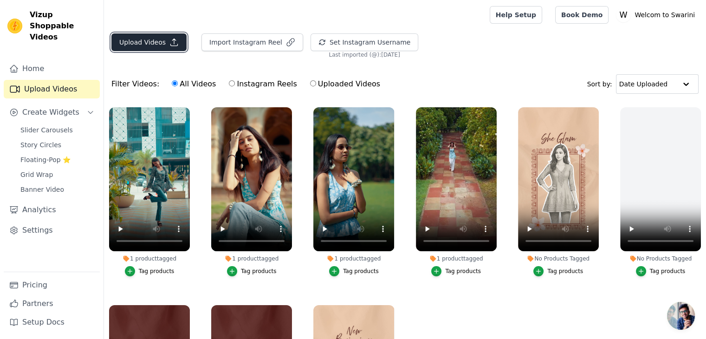
click at [149, 43] on button "Upload Videos" at bounding box center [148, 42] width 75 height 18
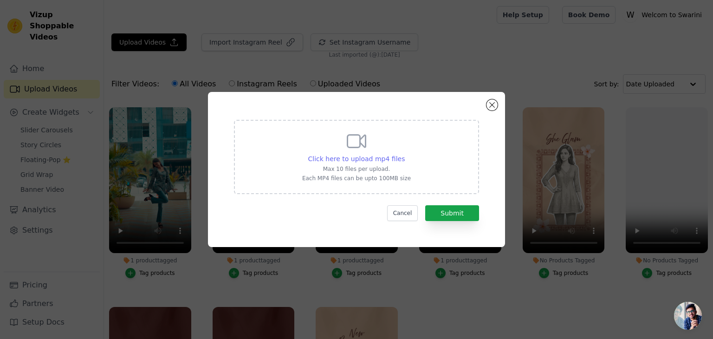
click at [356, 156] on span "Click here to upload mp4 files" at bounding box center [356, 158] width 97 height 7
click at [404, 154] on input "Click here to upload mp4 files Max 10 files per upload. Each MP4 files can be u…" at bounding box center [404, 154] width 0 height 0
type input "C:\fakepath\IMG_5968.MP4"
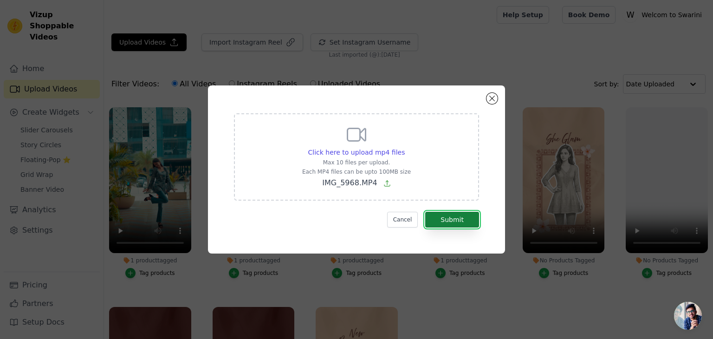
click at [459, 223] on button "Submit" at bounding box center [452, 220] width 54 height 16
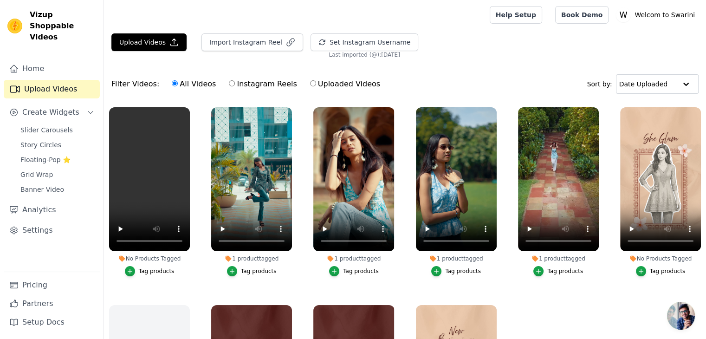
click at [144, 274] on button "Tag products" at bounding box center [150, 271] width 50 height 10
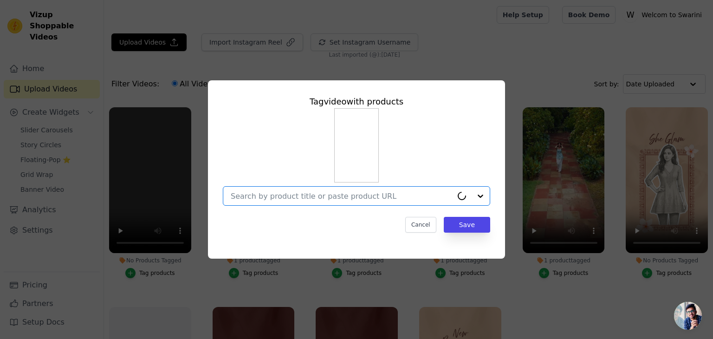
click at [417, 197] on input "No Products Tagged Tag video with products Option undefined, selected. Select i…" at bounding box center [342, 196] width 222 height 9
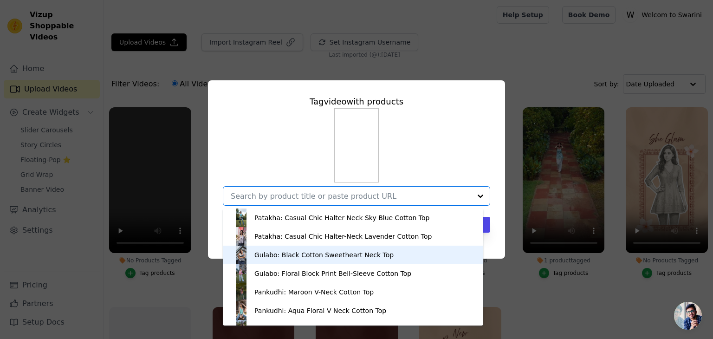
click at [323, 256] on div "Gulabo: Black Cotton Sweetheart Neck Top" at bounding box center [323, 254] width 139 height 9
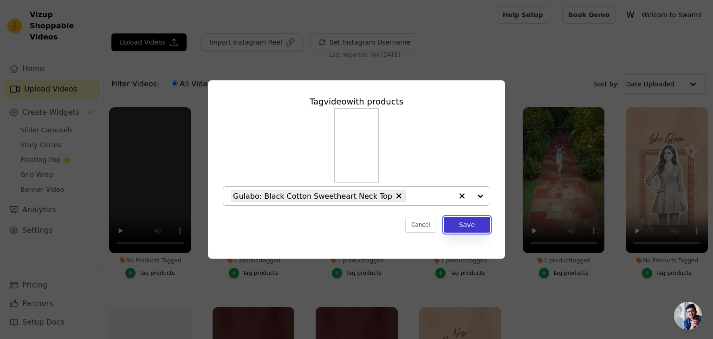
click at [468, 230] on button "Save" at bounding box center [467, 225] width 46 height 16
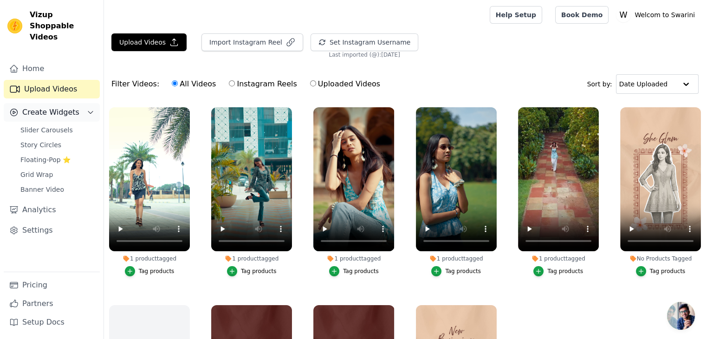
click at [57, 107] on span "Create Widgets" at bounding box center [50, 112] width 57 height 11
click at [85, 103] on button "Create Widgets" at bounding box center [52, 112] width 96 height 19
click at [63, 125] on span "Slider Carousels" at bounding box center [46, 129] width 52 height 9
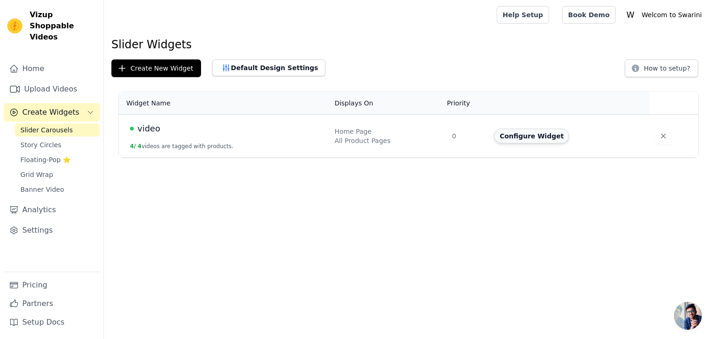
click at [548, 134] on button "Configure Widget" at bounding box center [531, 136] width 75 height 15
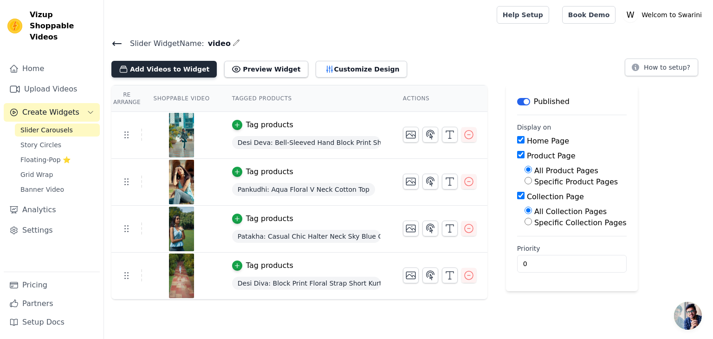
click at [183, 65] on button "Add Videos to Widget" at bounding box center [163, 69] width 105 height 17
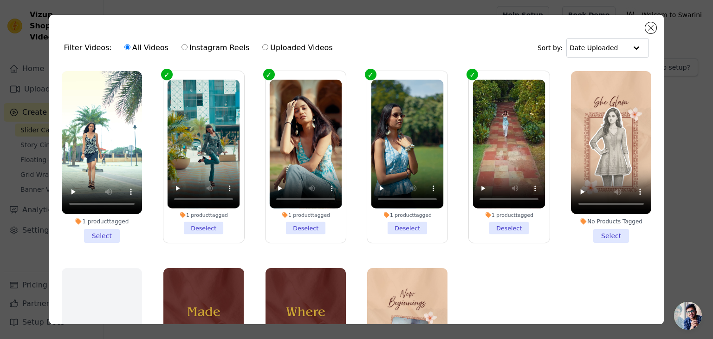
click at [102, 233] on li "1 product tagged Select" at bounding box center [102, 157] width 80 height 172
click at [0, 0] on input "1 product tagged Select" at bounding box center [0, 0] width 0 height 0
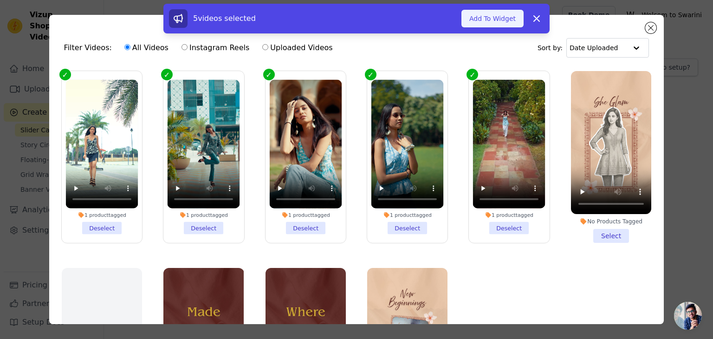
click at [504, 15] on button "Add To Widget" at bounding box center [492, 19] width 62 height 18
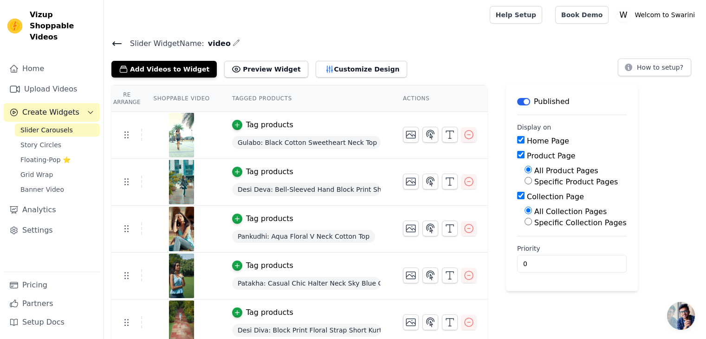
click at [56, 107] on span "Create Widgets" at bounding box center [50, 112] width 57 height 11
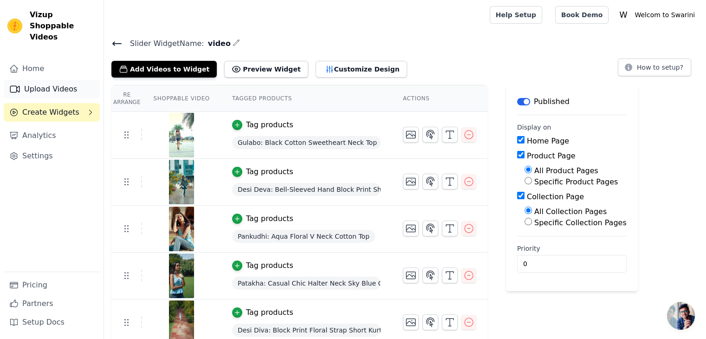
click at [54, 83] on link "Upload Videos" at bounding box center [52, 89] width 96 height 19
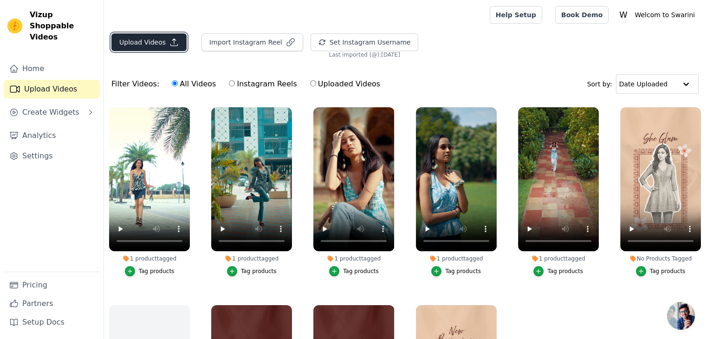
click at [145, 42] on button "Upload Videos" at bounding box center [148, 42] width 75 height 18
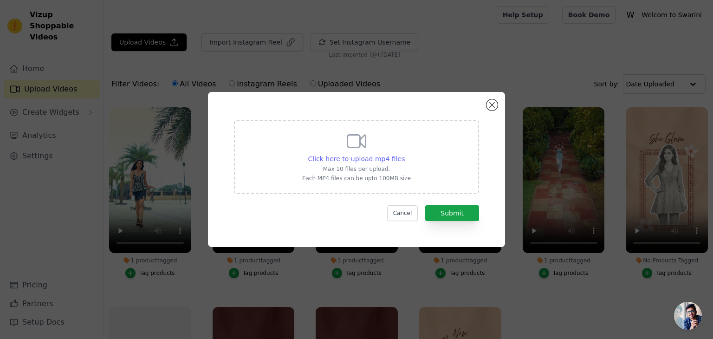
click at [330, 160] on span "Click here to upload mp4 files" at bounding box center [356, 158] width 97 height 7
click at [404, 154] on input "Click here to upload mp4 files Max 10 files per upload. Each MP4 files can be u…" at bounding box center [404, 154] width 0 height 0
type input "C:\fakepath\IMG_5971.MP4"
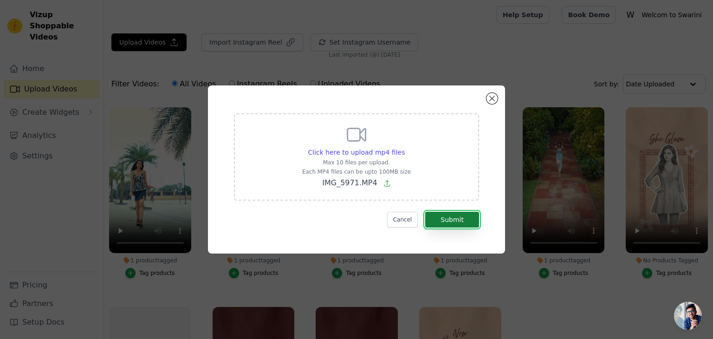
click at [459, 221] on button "Submit" at bounding box center [452, 220] width 54 height 16
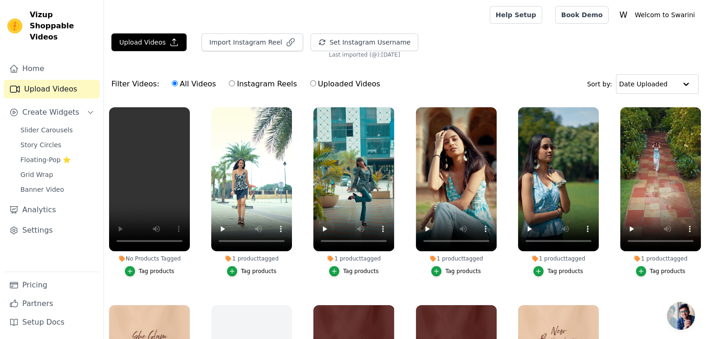
click at [143, 267] on div "Tag products" at bounding box center [157, 270] width 36 height 7
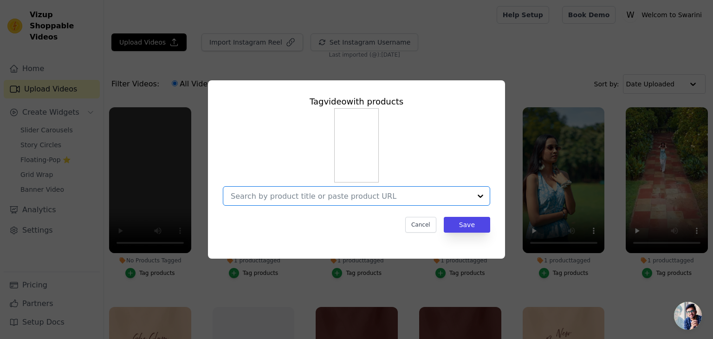
click at [407, 196] on input "No Products Tagged Tag video with products Option undefined, selected. Select i…" at bounding box center [351, 196] width 240 height 9
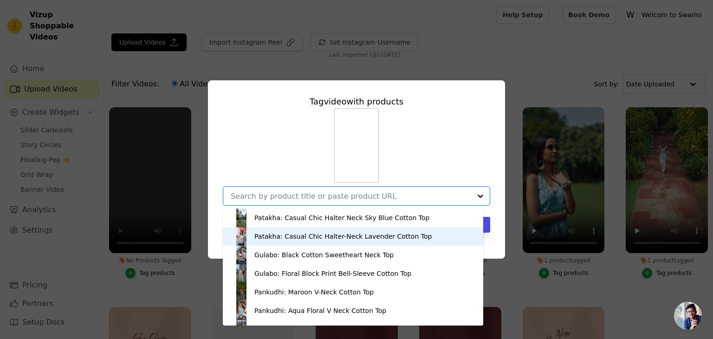
click at [312, 236] on div "Patakha: Casual Chic Halter-Neck Lavender Cotton Top" at bounding box center [342, 236] width 177 height 9
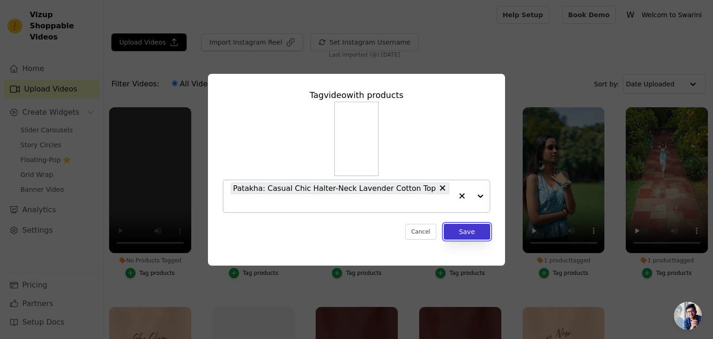
click at [473, 229] on button "Save" at bounding box center [467, 232] width 46 height 16
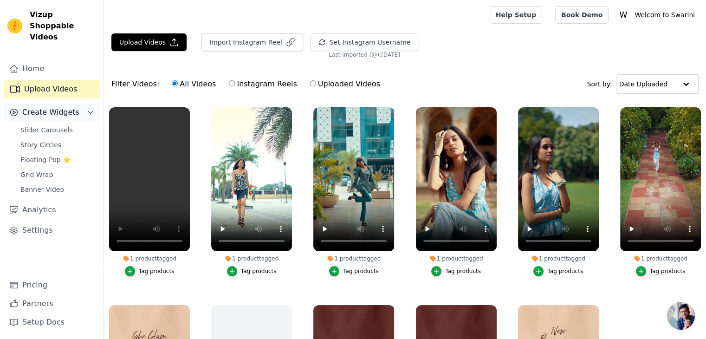
click at [59, 107] on span "Create Widgets" at bounding box center [50, 112] width 57 height 11
click at [64, 107] on span "Create Widgets" at bounding box center [50, 112] width 57 height 11
click at [60, 125] on span "Slider Carousels" at bounding box center [46, 129] width 52 height 9
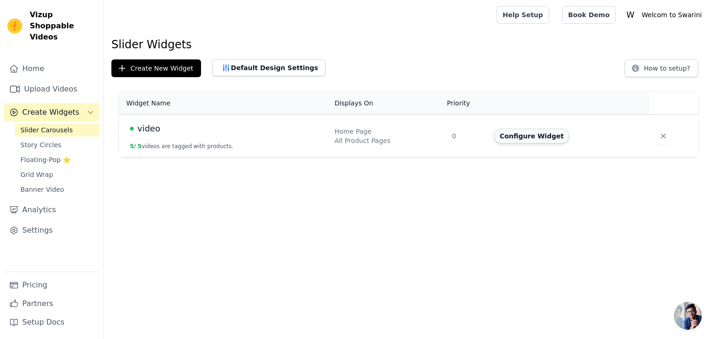
click at [536, 140] on button "Configure Widget" at bounding box center [531, 136] width 75 height 15
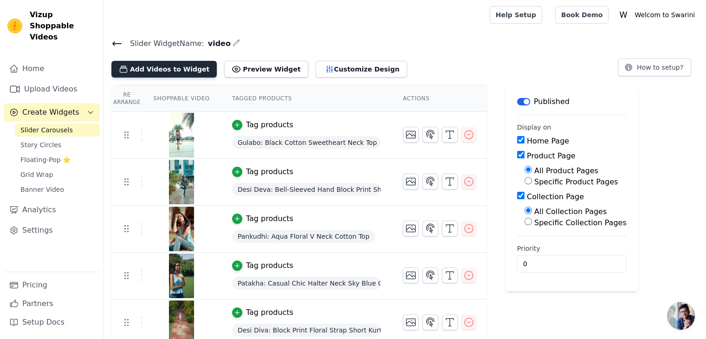
click at [177, 72] on button "Add Videos to Widget" at bounding box center [163, 69] width 105 height 17
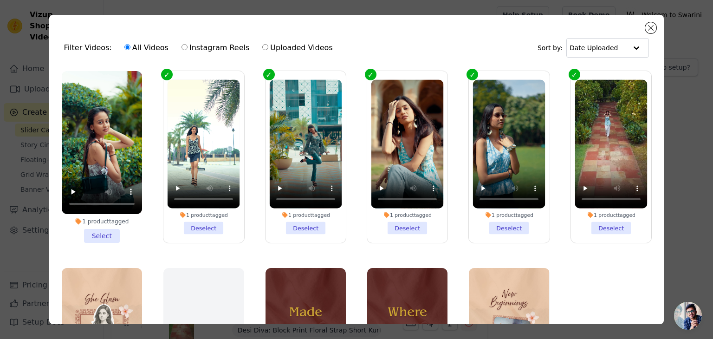
click at [100, 238] on li "1 product tagged Select" at bounding box center [102, 157] width 80 height 172
click at [0, 0] on input "1 product tagged Select" at bounding box center [0, 0] width 0 height 0
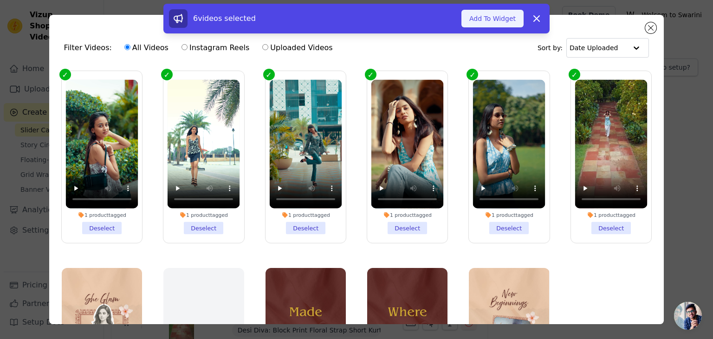
click at [494, 25] on button "Add To Widget" at bounding box center [492, 19] width 62 height 18
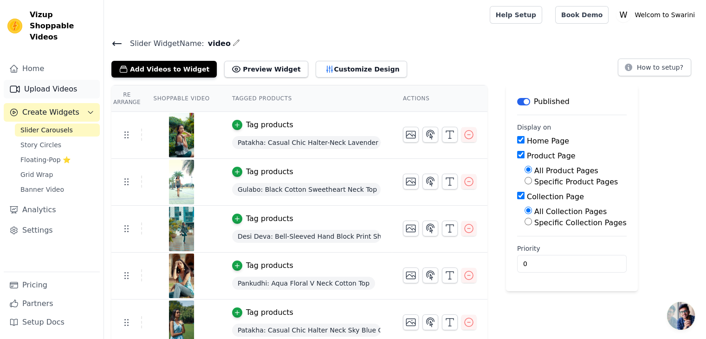
click at [53, 80] on link "Upload Videos" at bounding box center [52, 89] width 96 height 19
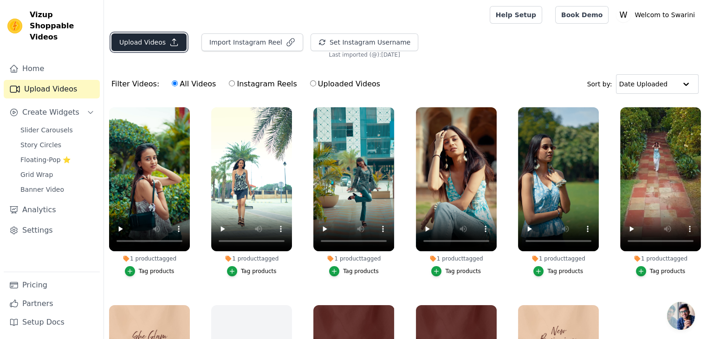
click at [152, 43] on button "Upload Videos" at bounding box center [148, 42] width 75 height 18
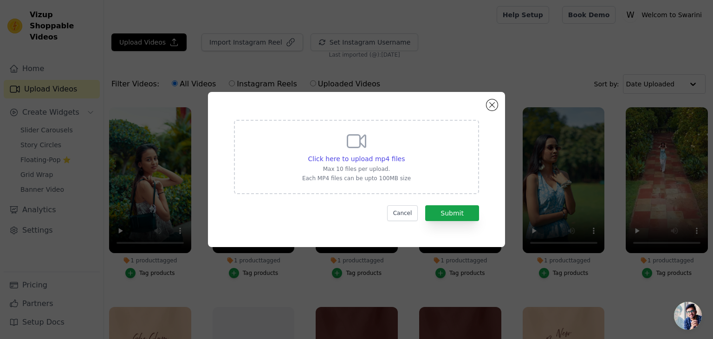
click at [364, 142] on icon at bounding box center [356, 141] width 22 height 22
click at [404, 154] on input "Click here to upload mp4 files Max 10 files per upload. Each MP4 files can be u…" at bounding box center [404, 154] width 0 height 0
type input "C:\fakepath\IMG_5975.MP4"
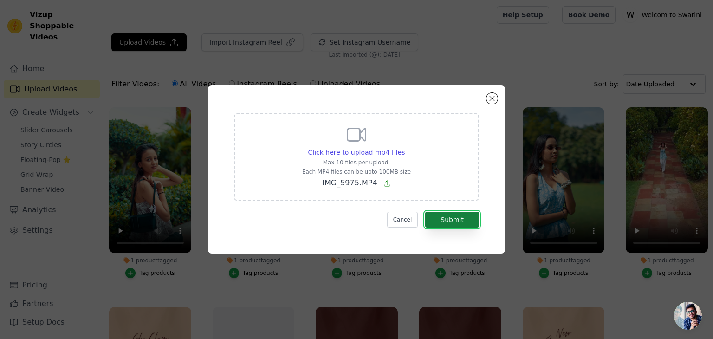
click at [455, 219] on button "Submit" at bounding box center [452, 220] width 54 height 16
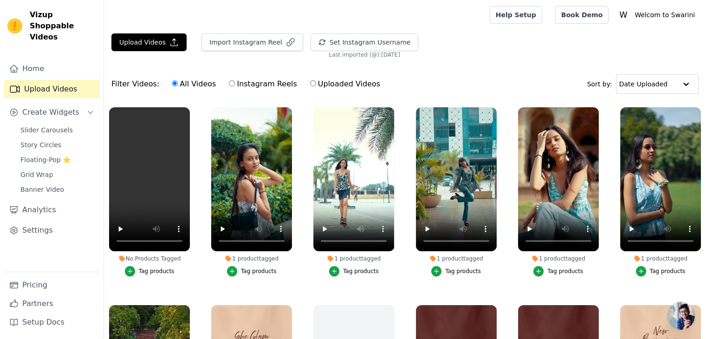
click at [160, 266] on button "Tag products" at bounding box center [150, 271] width 50 height 10
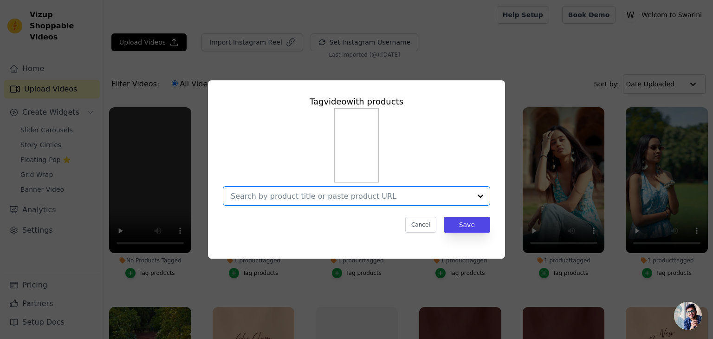
click at [461, 196] on input "No Products Tagged Tag video with products Option undefined, selected. Select i…" at bounding box center [351, 196] width 240 height 9
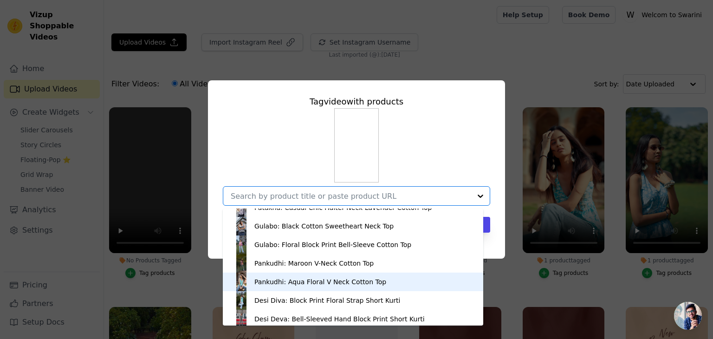
scroll to position [32, 0]
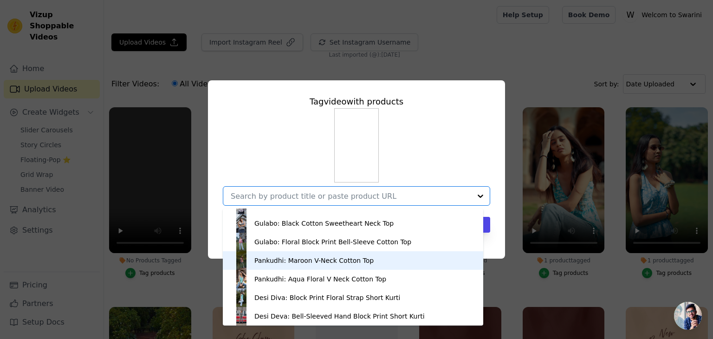
click at [311, 253] on div "Pankudhi: Maroon V-Neck Cotton Top" at bounding box center [353, 260] width 242 height 19
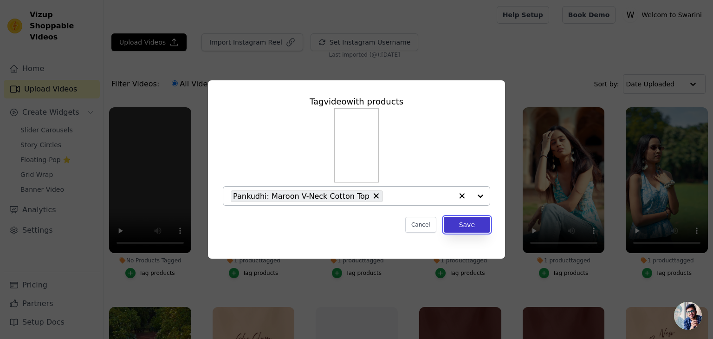
click at [476, 220] on button "Save" at bounding box center [467, 225] width 46 height 16
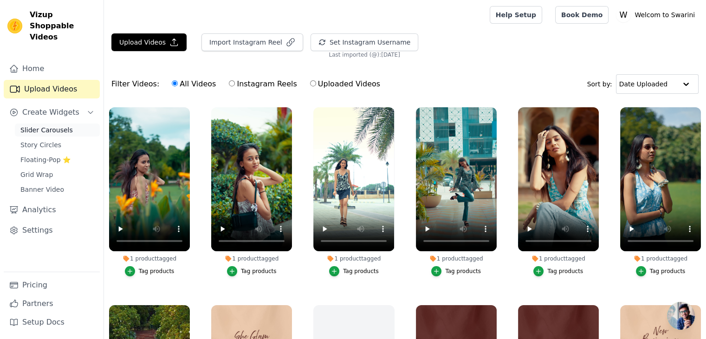
click at [64, 125] on span "Slider Carousels" at bounding box center [46, 129] width 52 height 9
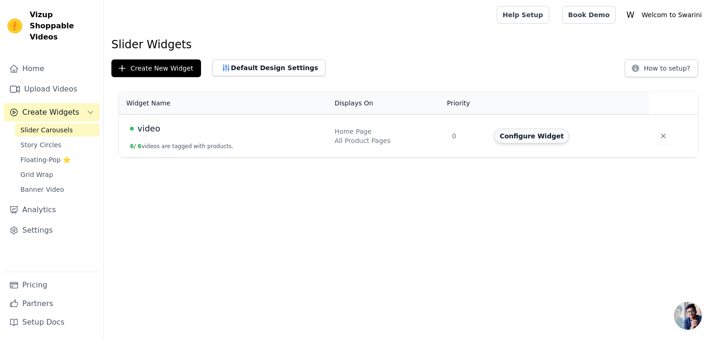
click at [518, 135] on button "Configure Widget" at bounding box center [531, 136] width 75 height 15
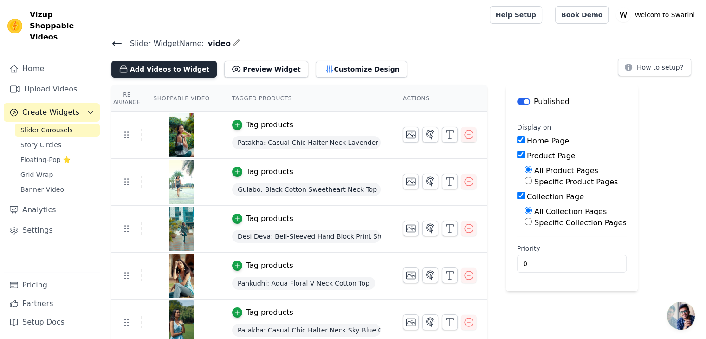
click at [171, 71] on button "Add Videos to Widget" at bounding box center [163, 69] width 105 height 17
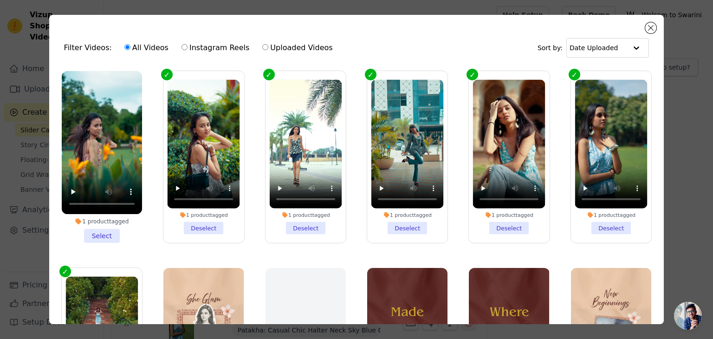
click at [109, 236] on li "1 product tagged Select" at bounding box center [102, 157] width 80 height 172
click at [0, 0] on input "1 product tagged Select" at bounding box center [0, 0] width 0 height 0
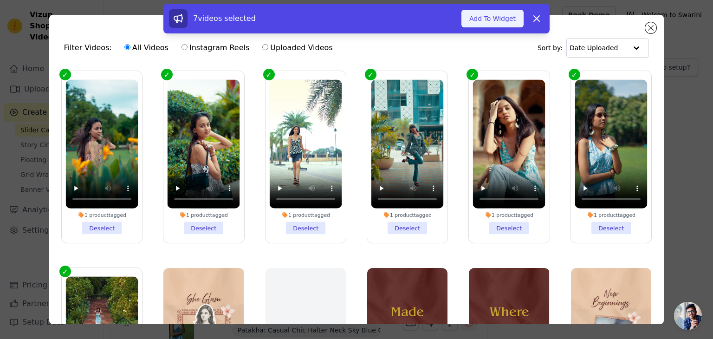
click at [505, 21] on button "Add To Widget" at bounding box center [492, 19] width 62 height 18
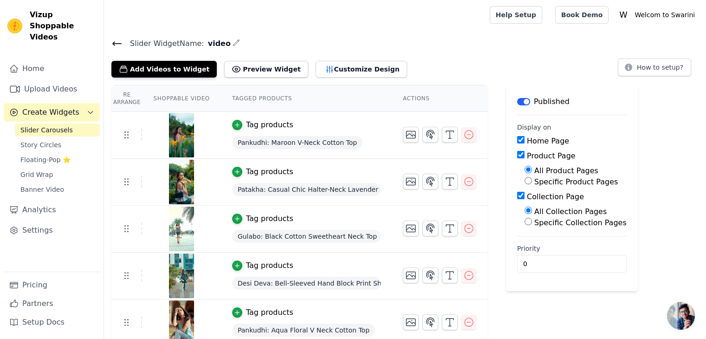
click at [654, 106] on div "Re Arrange Shoppable Video Tagged Products Actions Tag products Pankudhi: Maroo…" at bounding box center [405, 262] width 602 height 355
click at [53, 140] on span "Story Circles" at bounding box center [40, 144] width 41 height 9
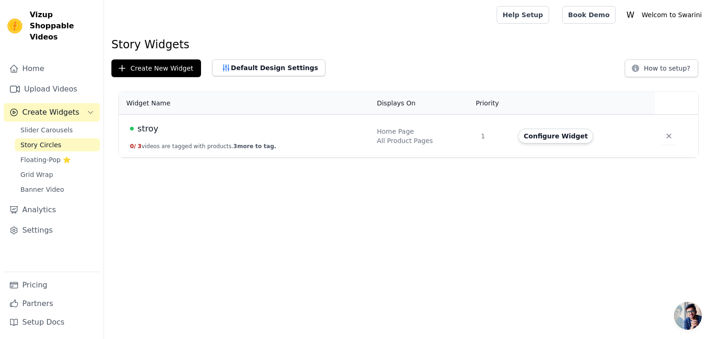
click at [176, 134] on div "stroy" at bounding box center [248, 128] width 236 height 13
click at [554, 137] on button "Configure Widget" at bounding box center [555, 136] width 75 height 15
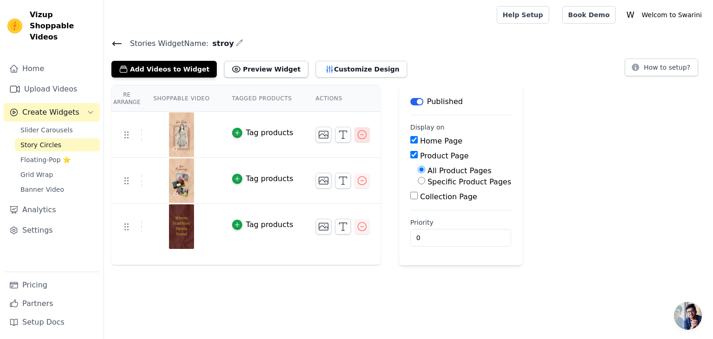
click at [357, 132] on icon "button" at bounding box center [362, 134] width 11 height 11
click at [357, 133] on icon "button" at bounding box center [362, 134] width 11 height 11
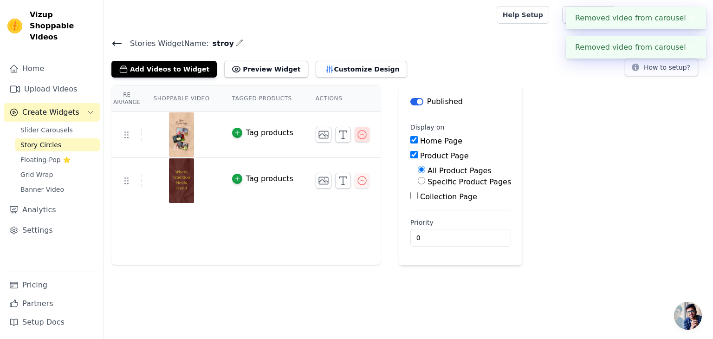
click at [358, 134] on icon "button" at bounding box center [362, 134] width 8 height 8
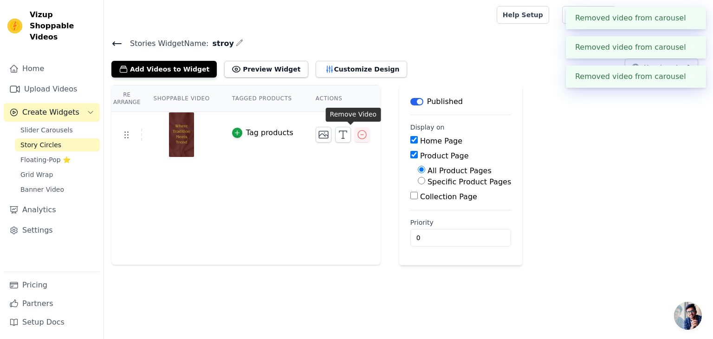
click at [352, 136] on div "Re Arrange Shoppable Video Tagged Products Actions Tag products Save Videos In …" at bounding box center [408, 175] width 609 height 180
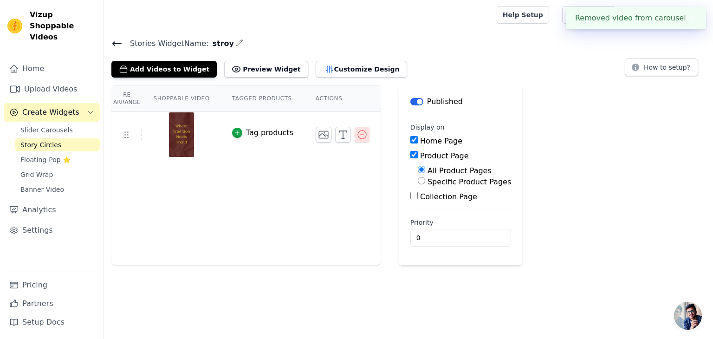
click at [357, 134] on icon "button" at bounding box center [362, 134] width 11 height 11
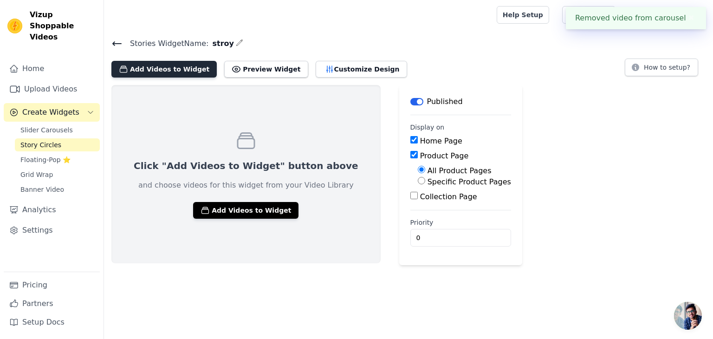
click at [164, 71] on button "Add Videos to Widget" at bounding box center [163, 69] width 105 height 17
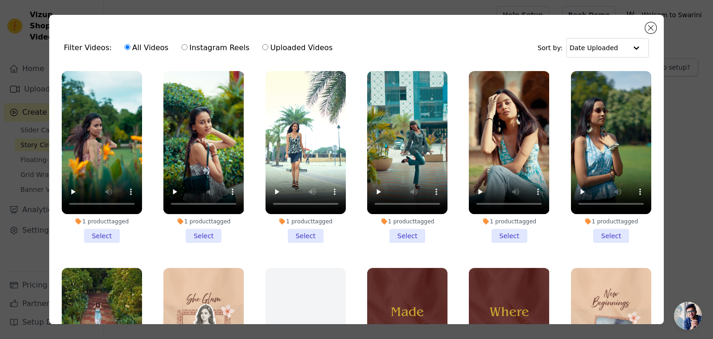
click at [104, 231] on li "1 product tagged Select" at bounding box center [102, 157] width 80 height 172
click at [0, 0] on input "1 product tagged Select" at bounding box center [0, 0] width 0 height 0
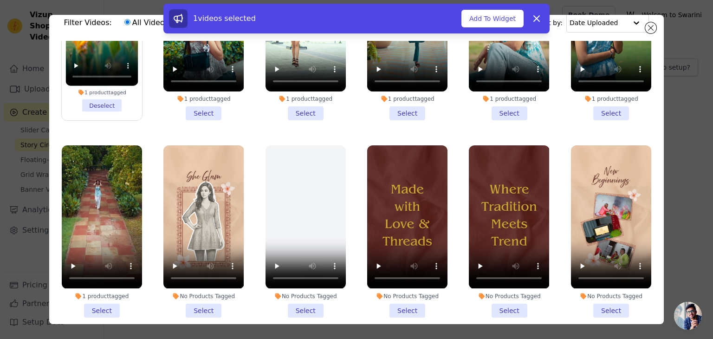
scroll to position [39, 0]
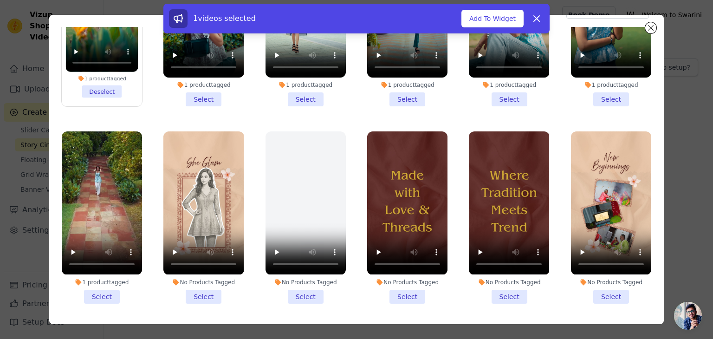
click at [99, 287] on li "1 product tagged Select" at bounding box center [102, 217] width 80 height 172
click at [0, 0] on input "1 product tagged Select" at bounding box center [0, 0] width 0 height 0
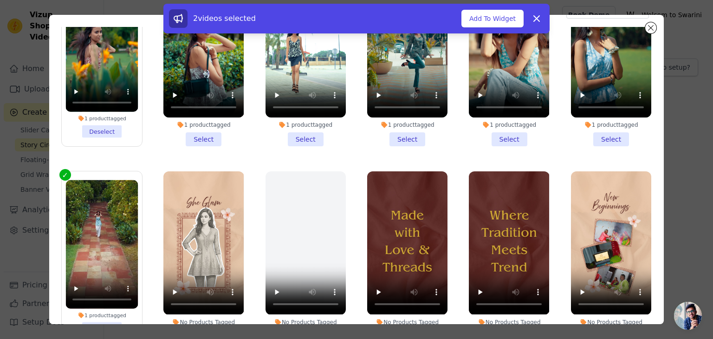
scroll to position [39, 0]
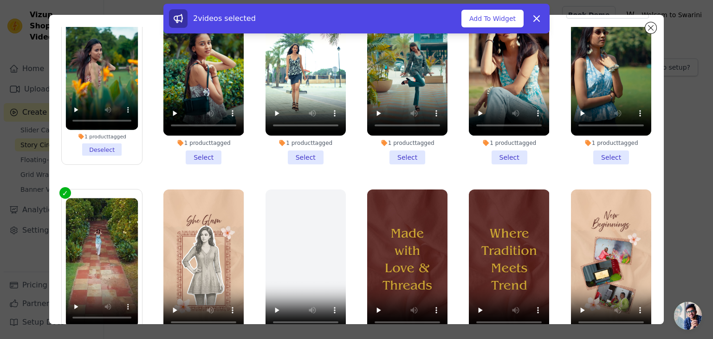
click at [305, 155] on li "1 product tagged Select" at bounding box center [306, 79] width 80 height 172
click at [0, 0] on input "1 product tagged Select" at bounding box center [0, 0] width 0 height 0
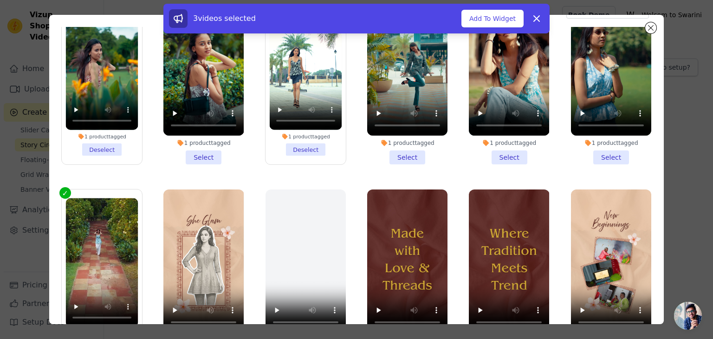
click at [408, 152] on li "1 product tagged Select" at bounding box center [407, 79] width 80 height 172
click at [0, 0] on input "1 product tagged Select" at bounding box center [0, 0] width 0 height 0
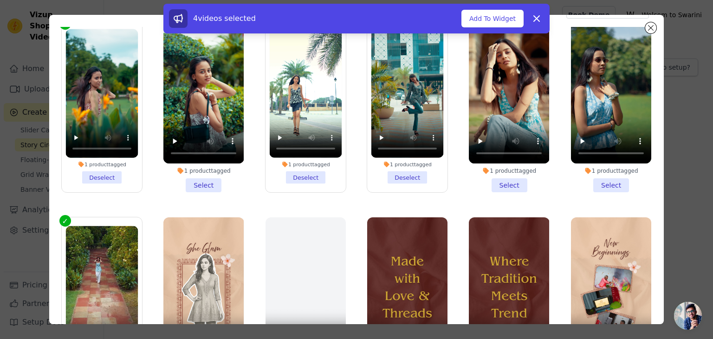
scroll to position [7, 0]
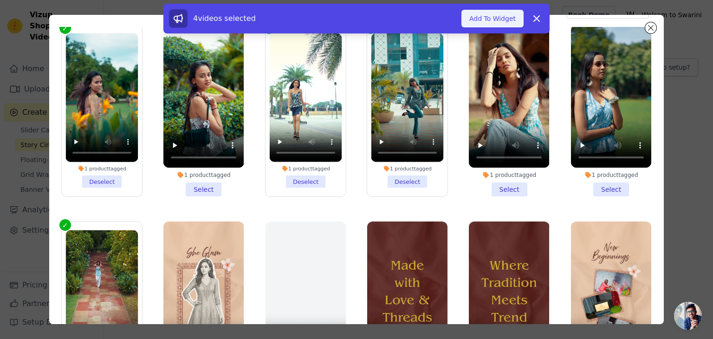
click at [505, 11] on button "Add To Widget" at bounding box center [492, 19] width 62 height 18
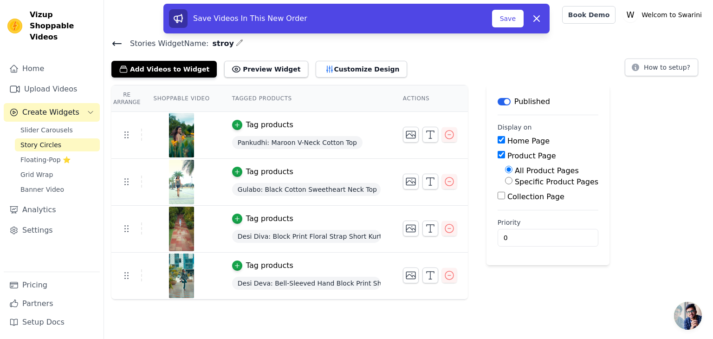
click at [252, 144] on span "Pankudhi: Maroon V-Neck Cotton Top" at bounding box center [297, 142] width 130 height 13
copy span "Pankudhi"
click at [429, 138] on line "button" at bounding box center [430, 138] width 3 height 0
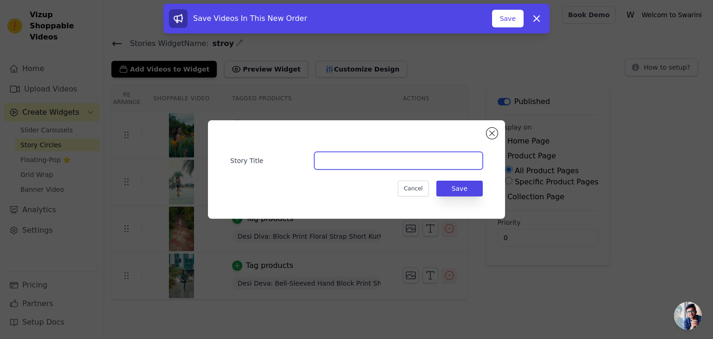
click at [365, 165] on input "Story Title" at bounding box center [398, 161] width 169 height 18
paste input "Pankudhi"
type input "Pankudhi"
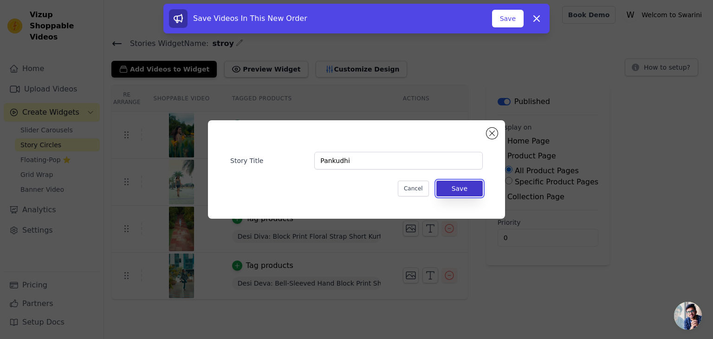
click at [472, 188] on button "Save" at bounding box center [459, 189] width 46 height 16
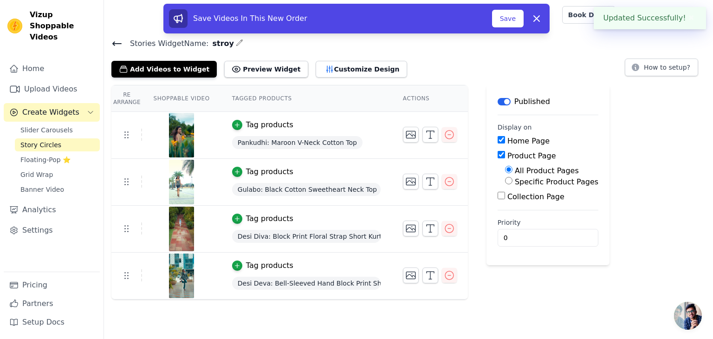
click at [240, 194] on span "Gulabo: Black Cotton Sweetheart Neck Top" at bounding box center [306, 189] width 149 height 13
copy span "Gulabo"
click at [425, 182] on icon "button" at bounding box center [430, 181] width 11 height 11
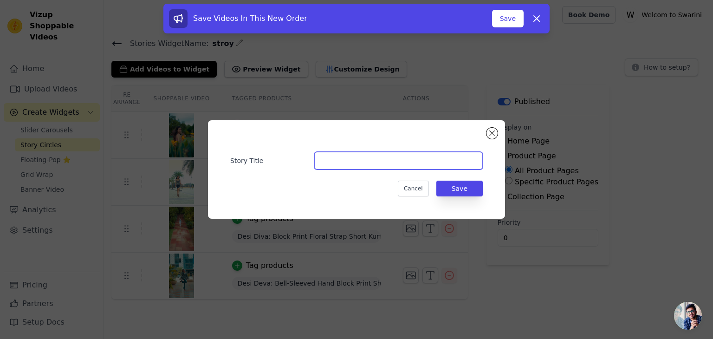
click at [390, 164] on input "Story Title" at bounding box center [398, 161] width 169 height 18
paste input "Gulabo"
type input "Gulabo"
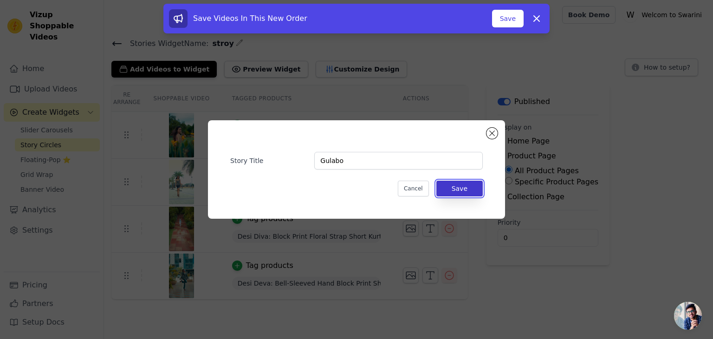
click at [464, 188] on button "Save" at bounding box center [459, 189] width 46 height 16
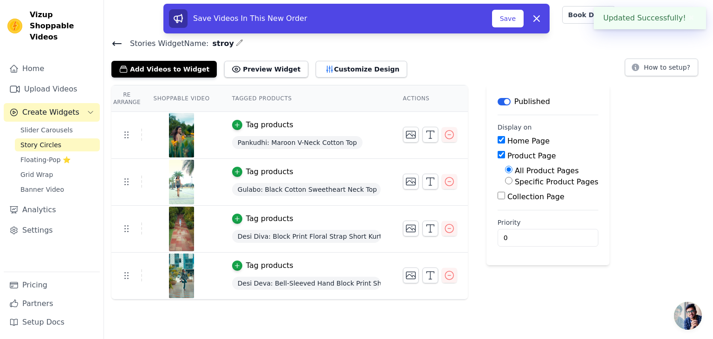
click at [233, 239] on span "Desi Diva: Block Print Floral Strap Short Kurti" at bounding box center [306, 236] width 149 height 13
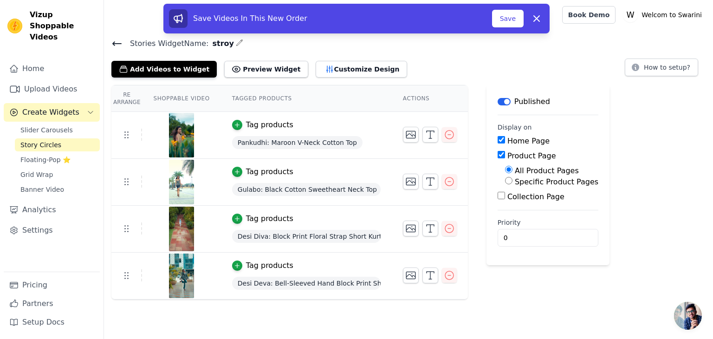
click at [233, 239] on span "Desi Diva: Block Print Floral Strap Short Kurti" at bounding box center [306, 236] width 149 height 13
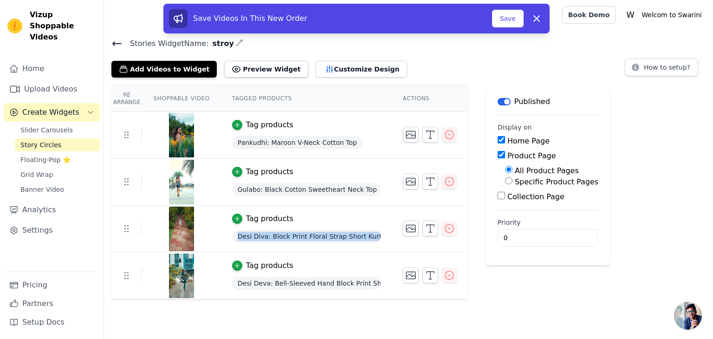
click at [233, 239] on span "Desi Diva: Block Print Floral Strap Short Kurti" at bounding box center [306, 236] width 149 height 13
click at [426, 227] on icon "button" at bounding box center [430, 228] width 11 height 11
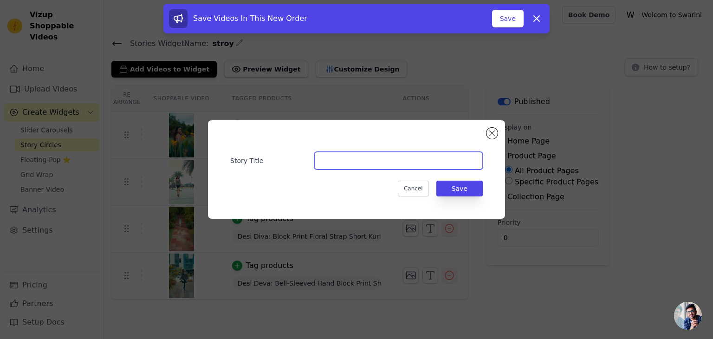
click at [398, 164] on input "Story Title" at bounding box center [398, 161] width 169 height 18
paste input "Desi Diva"
type input "Desi Diva"
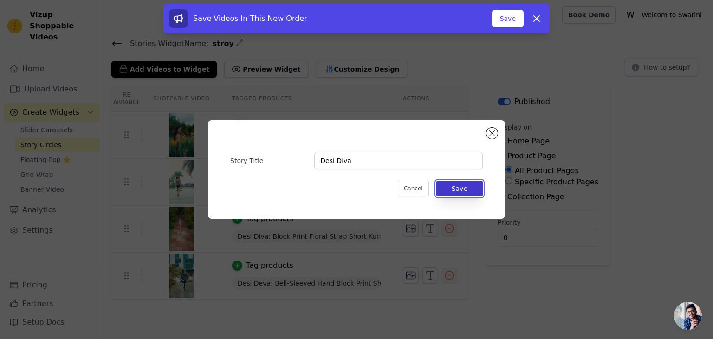
click at [469, 192] on button "Save" at bounding box center [459, 189] width 46 height 16
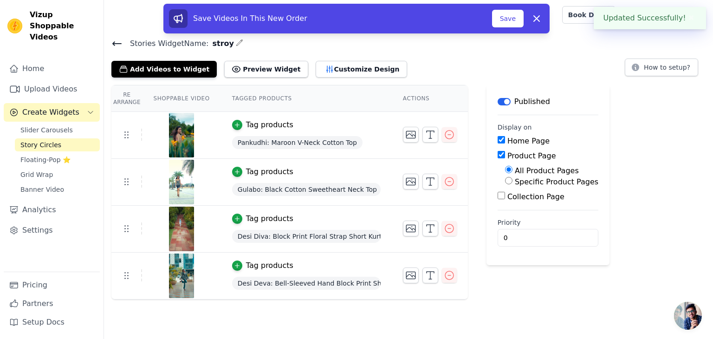
click at [241, 283] on span "Desi Deva: Bell-Sleeved Hand Block Print Short Kurti" at bounding box center [306, 283] width 149 height 13
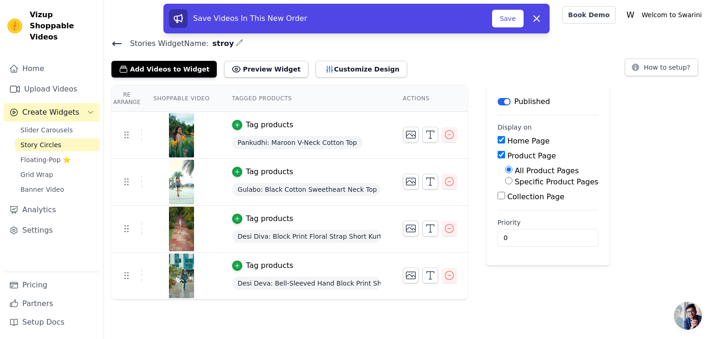
click at [250, 283] on span "Desi Deva: Bell-Sleeved Hand Block Print Short Kurti" at bounding box center [306, 283] width 149 height 13
click at [238, 283] on span "Desi Deva: Bell-Sleeved Hand Block Print Short Kurti" at bounding box center [306, 283] width 149 height 13
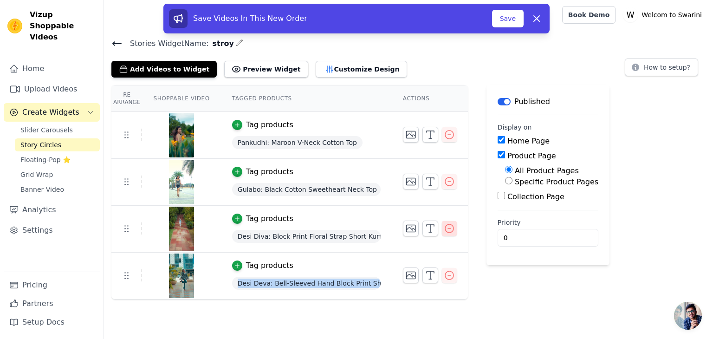
click at [444, 228] on icon "button" at bounding box center [449, 228] width 11 height 11
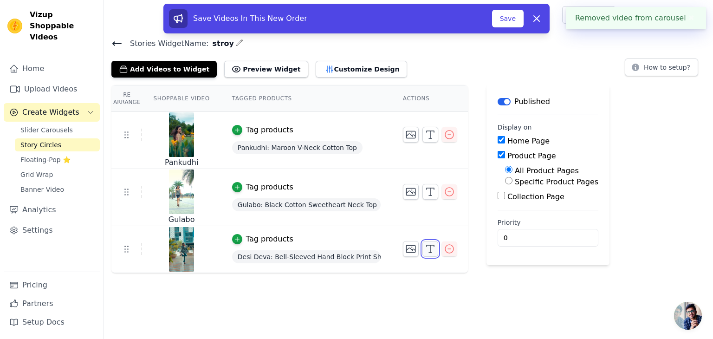
click at [427, 251] on icon "button" at bounding box center [430, 248] width 11 height 11
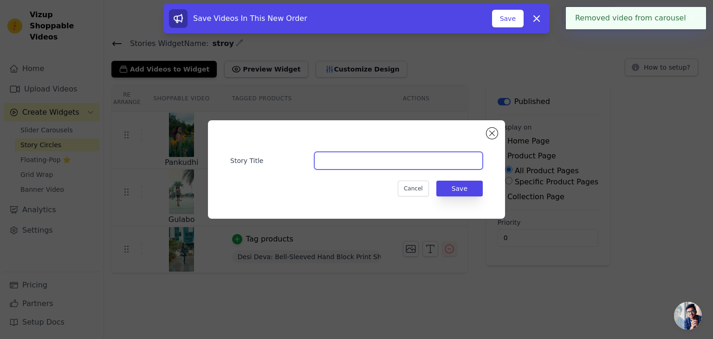
click at [354, 165] on input "Story Title" at bounding box center [398, 161] width 169 height 18
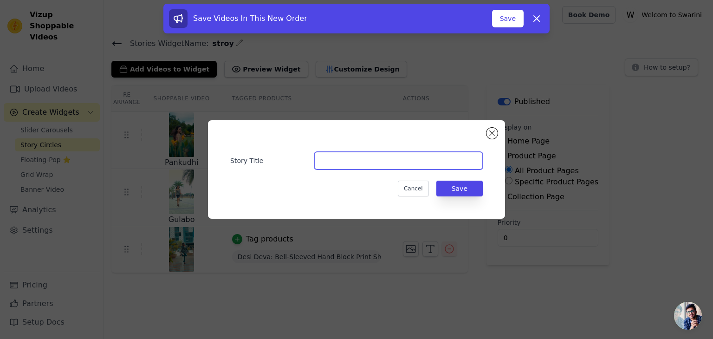
paste input "Desi Diva"
type input "Desi Diva"
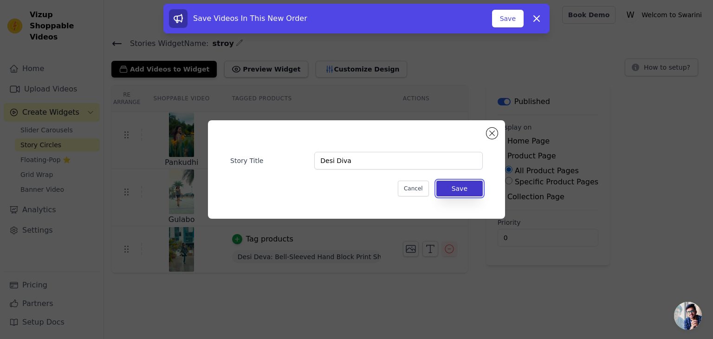
click at [466, 191] on button "Save" at bounding box center [459, 189] width 46 height 16
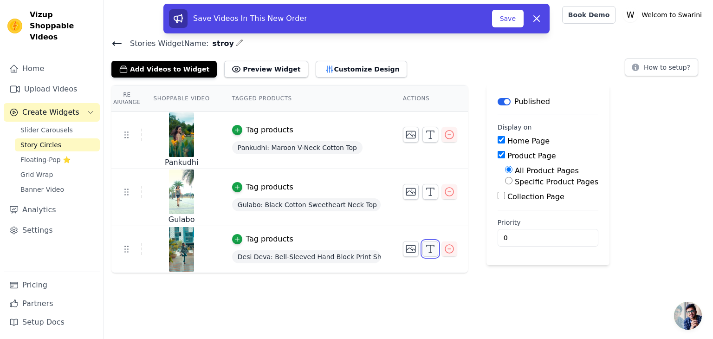
click at [426, 246] on icon "button" at bounding box center [430, 248] width 11 height 11
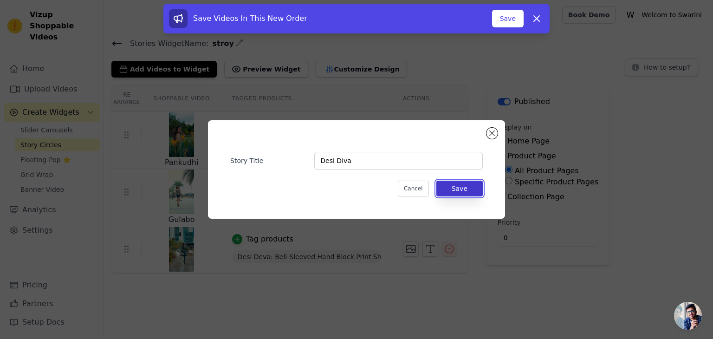
click at [456, 188] on button "Save" at bounding box center [459, 189] width 46 height 16
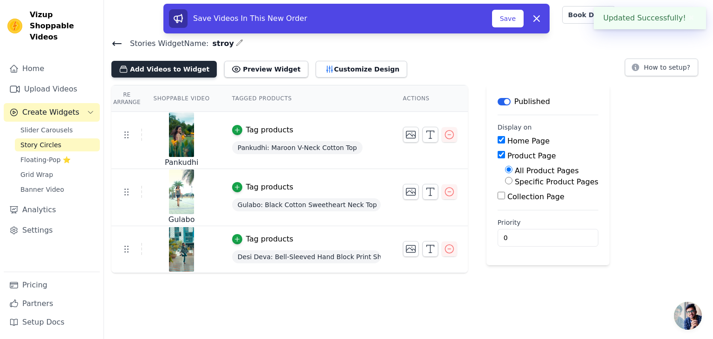
click at [164, 70] on button "Add Videos to Widget" at bounding box center [163, 69] width 105 height 17
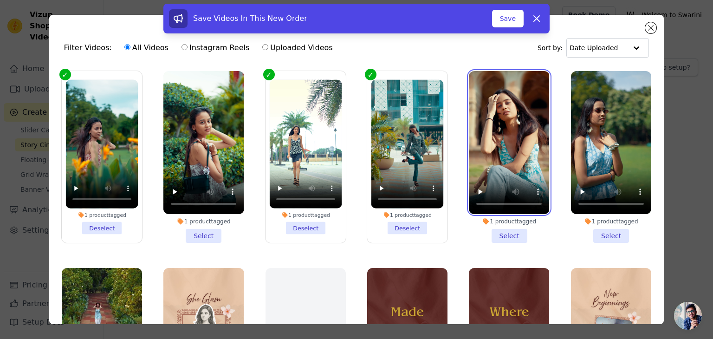
click at [509, 163] on video at bounding box center [509, 142] width 80 height 143
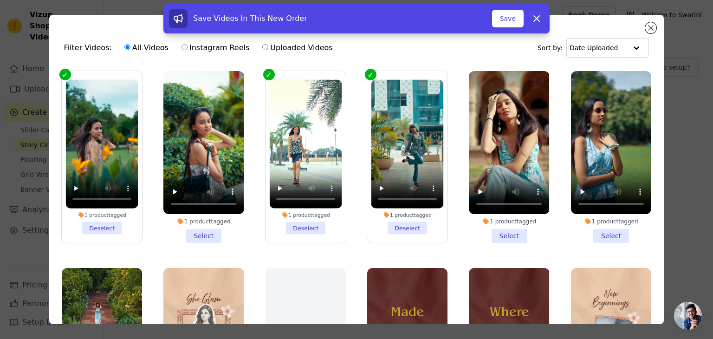
click at [505, 234] on li "1 product tagged Select" at bounding box center [509, 157] width 80 height 172
click at [0, 0] on input "1 product tagged Select" at bounding box center [0, 0] width 0 height 0
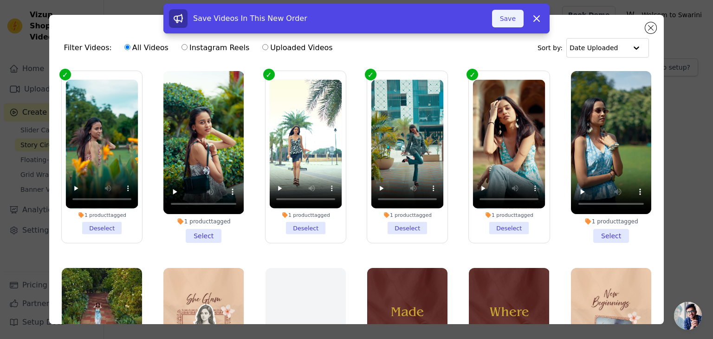
click at [512, 20] on button "Save" at bounding box center [508, 19] width 32 height 18
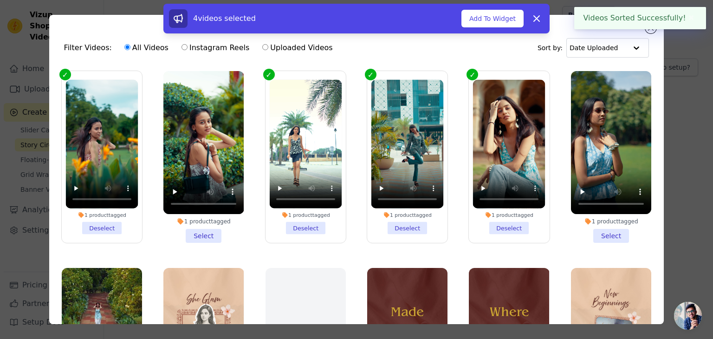
click at [512, 20] on button "Add To Widget" at bounding box center [492, 19] width 62 height 18
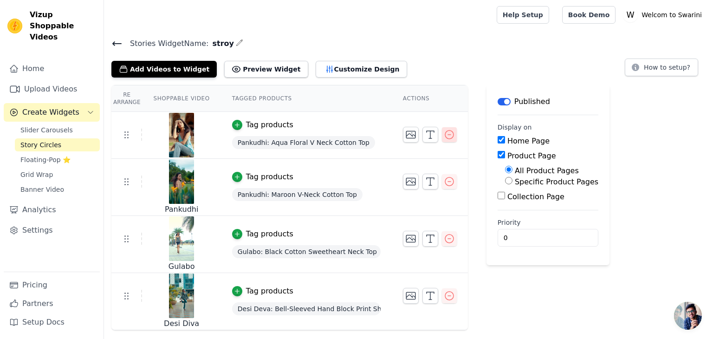
click at [446, 131] on icon "button" at bounding box center [449, 134] width 11 height 11
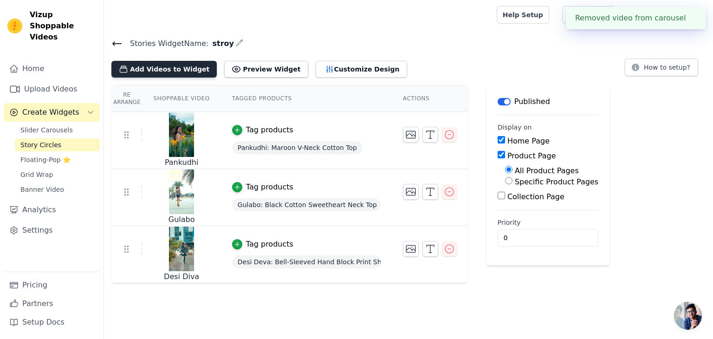
click at [175, 65] on button "Add Videos to Widget" at bounding box center [163, 69] width 105 height 17
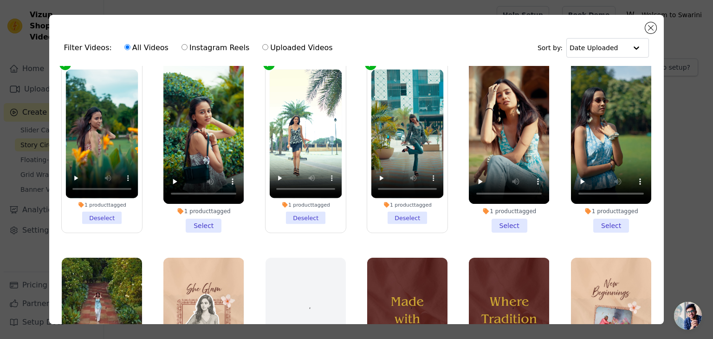
scroll to position [26, 0]
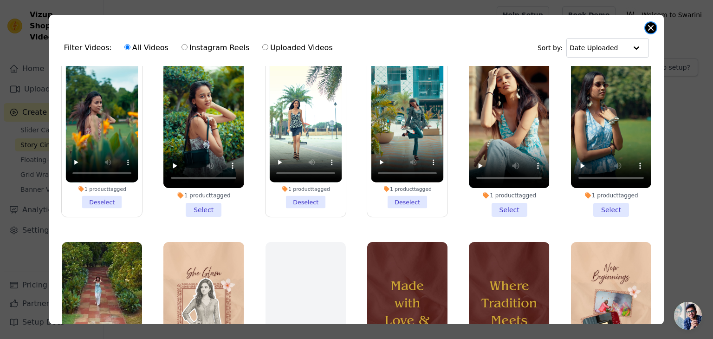
click at [654, 28] on button "Close modal" at bounding box center [650, 27] width 11 height 11
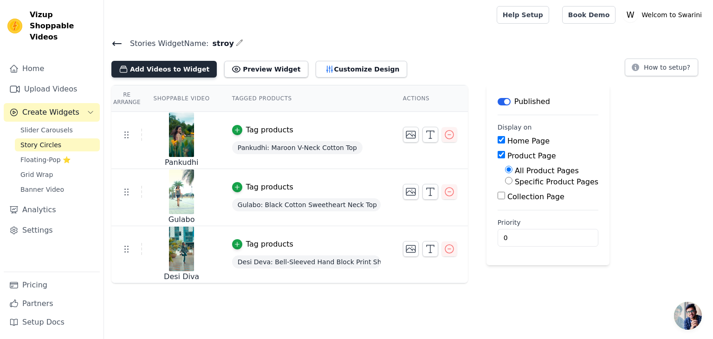
click at [187, 71] on button "Add Videos to Widget" at bounding box center [163, 69] width 105 height 17
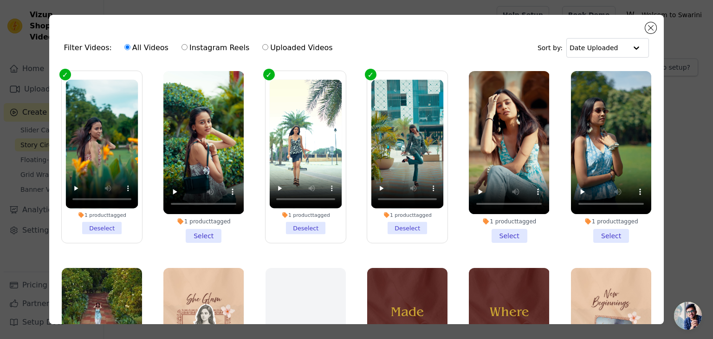
click at [602, 231] on li "1 product tagged Select" at bounding box center [611, 157] width 80 height 172
click at [0, 0] on input "1 product tagged Select" at bounding box center [0, 0] width 0 height 0
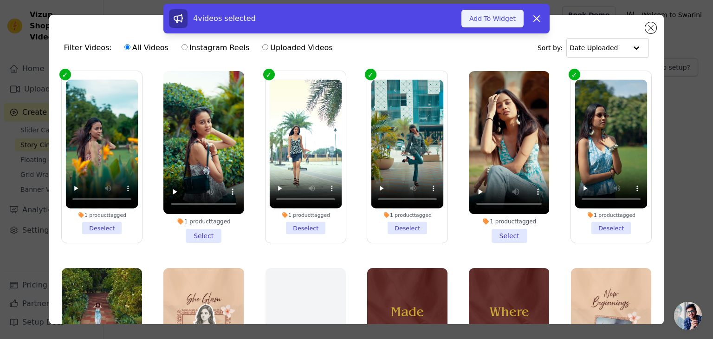
click at [504, 17] on button "Add To Widget" at bounding box center [492, 19] width 62 height 18
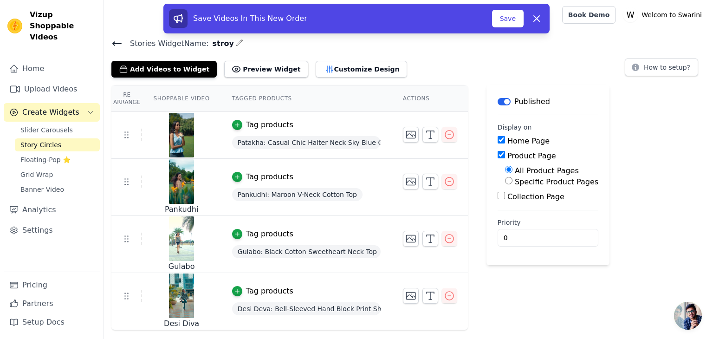
click at [251, 141] on span "Patakha: Casual Chic Halter Neck Sky Blue Cotton Top" at bounding box center [306, 142] width 149 height 13
copy span "Patakha"
click at [425, 130] on icon "button" at bounding box center [430, 134] width 11 height 11
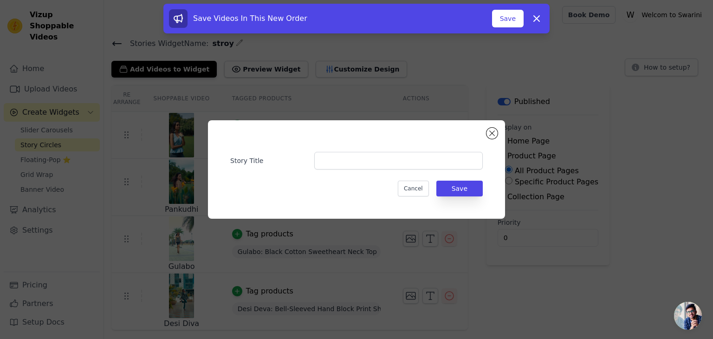
click at [346, 169] on div "Story Title Cancel Save" at bounding box center [356, 169] width 267 height 69
click at [343, 164] on input "Story Title" at bounding box center [398, 161] width 169 height 18
paste input "Patakha"
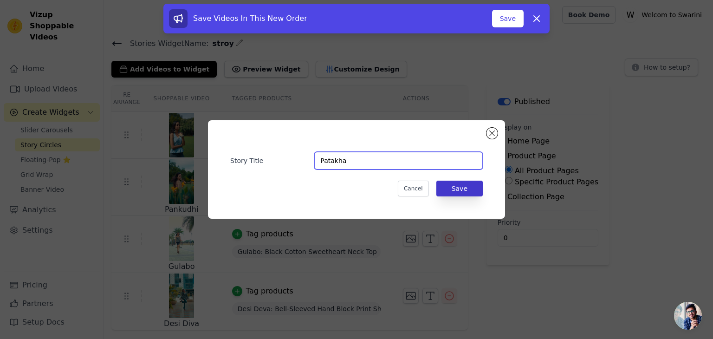
type input "Patakha"
click at [470, 182] on button "Save" at bounding box center [459, 189] width 46 height 16
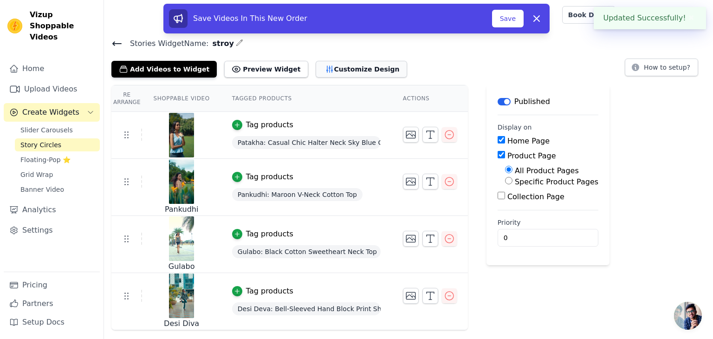
click at [351, 76] on button "Customize Design" at bounding box center [361, 69] width 91 height 17
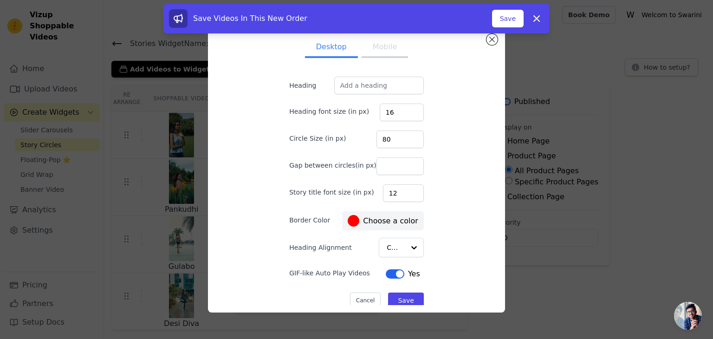
click at [392, 52] on button "Mobile" at bounding box center [385, 48] width 46 height 20
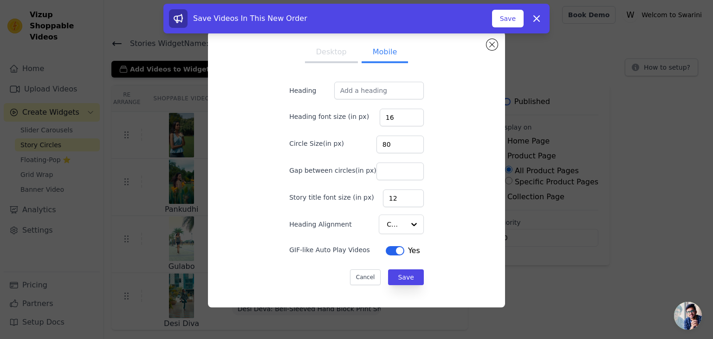
click at [327, 58] on button "Desktop" at bounding box center [331, 53] width 53 height 20
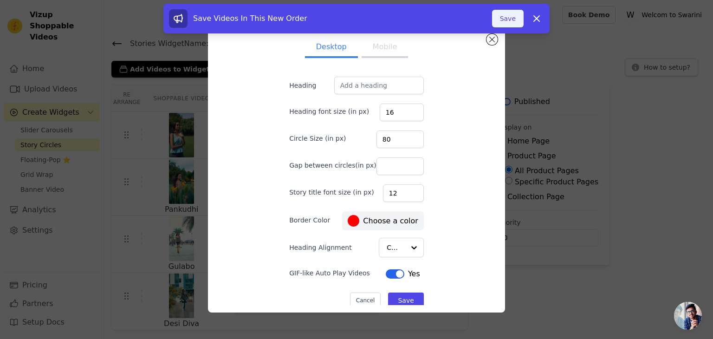
click at [512, 17] on button "Save" at bounding box center [508, 19] width 32 height 18
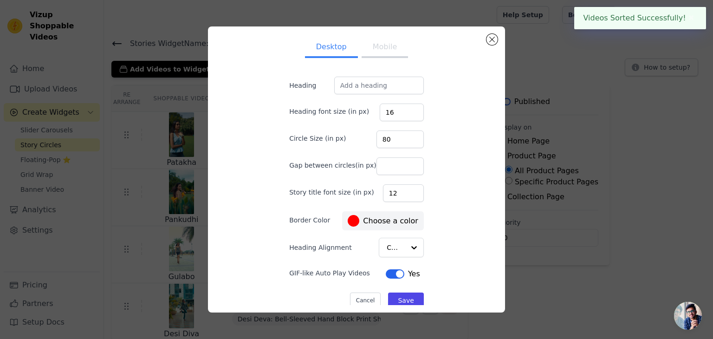
click at [512, 17] on div "Desktop Mobile Heading Heading font size (in px) 16 Circle Size (in px) 80 Gap …" at bounding box center [356, 170] width 683 height 316
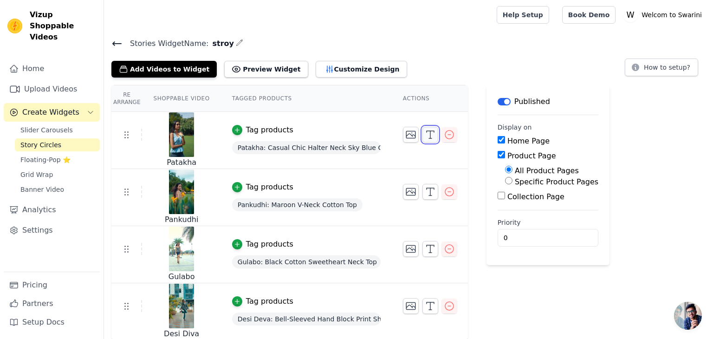
click at [429, 135] on icon "button" at bounding box center [430, 134] width 11 height 11
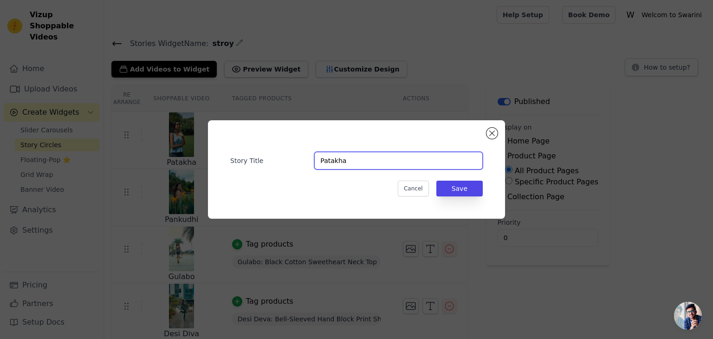
click at [346, 155] on input "Patakha" at bounding box center [398, 161] width 169 height 18
click at [355, 157] on input "Patakha" at bounding box center [398, 161] width 169 height 18
click at [370, 159] on input "Patakha" at bounding box center [398, 161] width 169 height 18
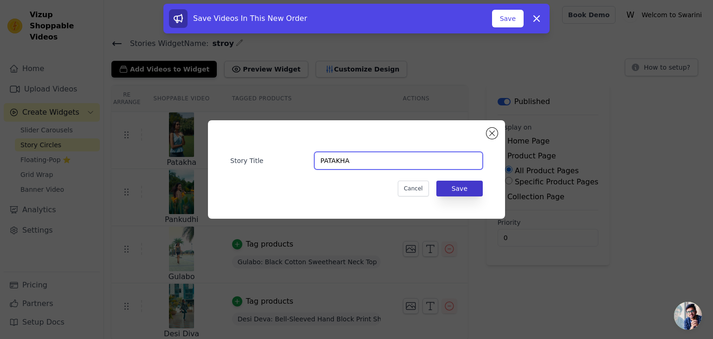
type input "PATAKHA"
click at [460, 187] on button "Save" at bounding box center [459, 189] width 46 height 16
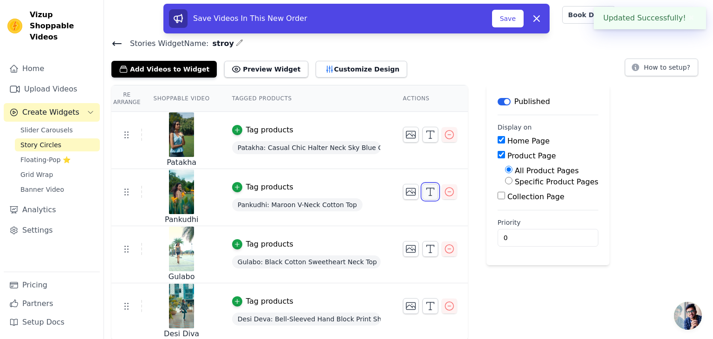
click at [427, 188] on polyline "button" at bounding box center [430, 188] width 7 height 1
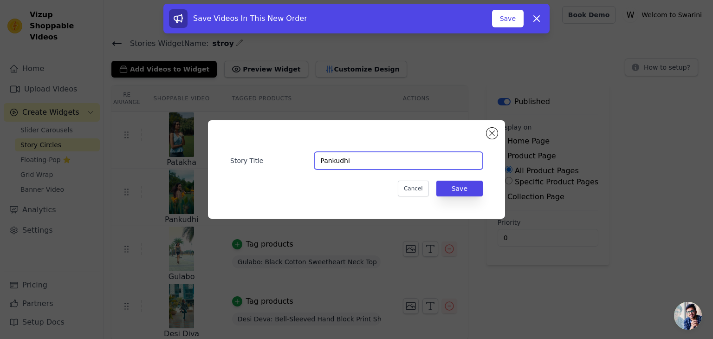
click at [385, 160] on input "Pankudhi" at bounding box center [398, 161] width 169 height 18
click at [348, 162] on input "Pankudhi PANKUDHI" at bounding box center [398, 161] width 169 height 18
type input "PANKUDHI"
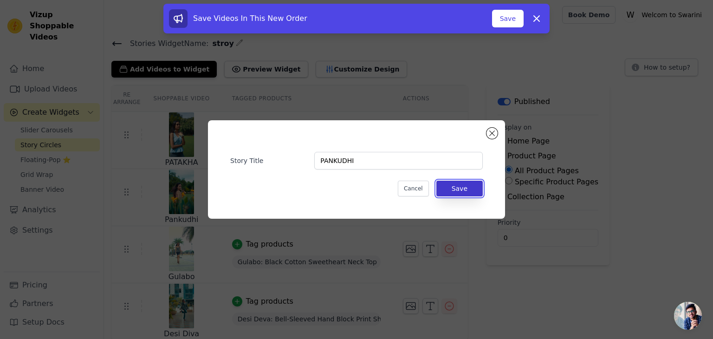
click at [462, 190] on button "Save" at bounding box center [459, 189] width 46 height 16
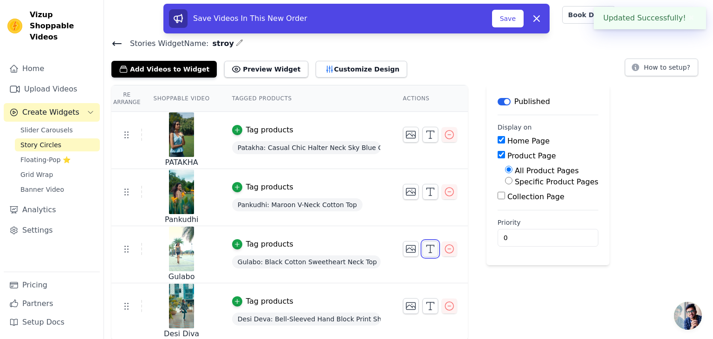
click at [425, 246] on icon "button" at bounding box center [430, 248] width 11 height 11
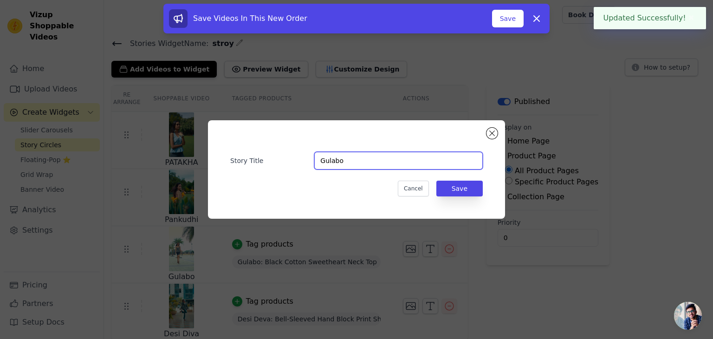
click at [357, 163] on input "Gulabo" at bounding box center [398, 161] width 169 height 18
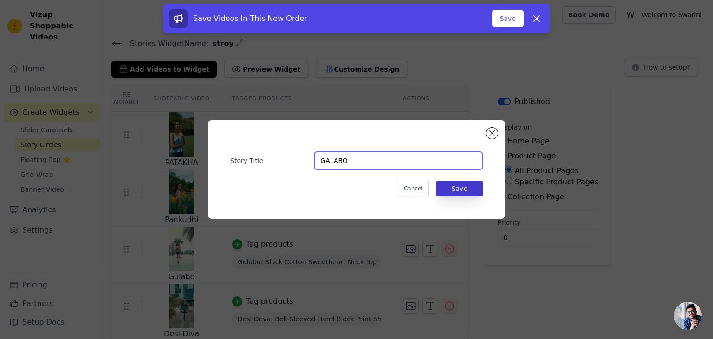
type input "GALABO"
click at [464, 189] on button "Save" at bounding box center [459, 189] width 46 height 16
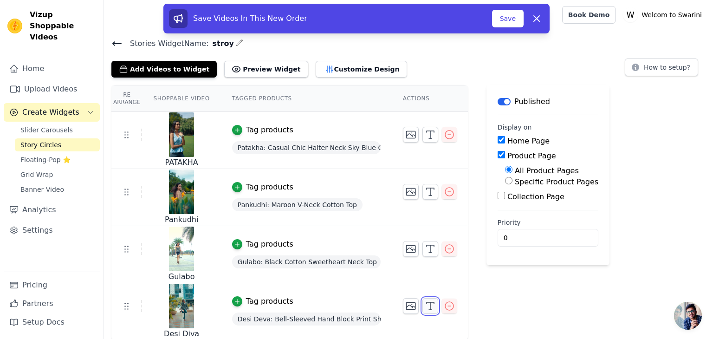
click at [426, 302] on icon "button" at bounding box center [430, 305] width 11 height 11
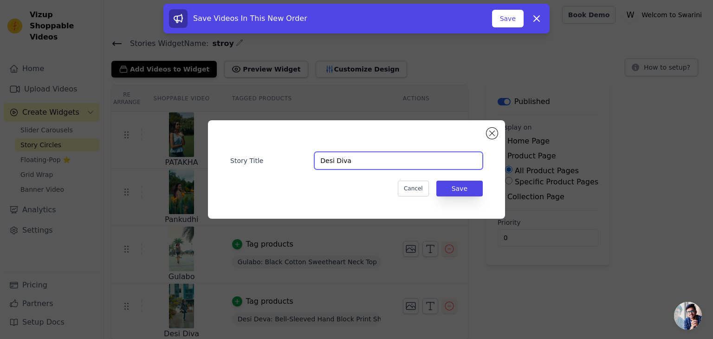
click at [362, 162] on input "Desi Diva" at bounding box center [398, 161] width 169 height 18
type input "DESI DIVA"
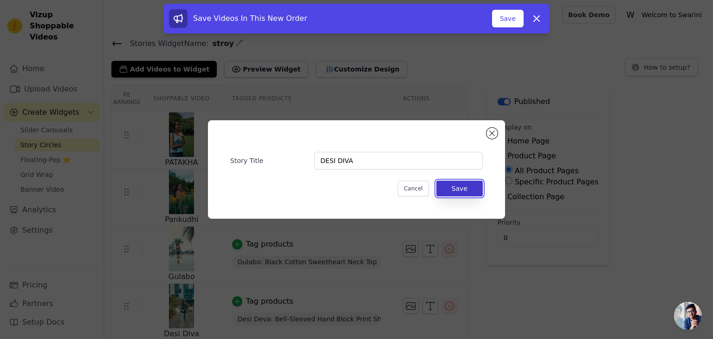
click at [464, 189] on button "Save" at bounding box center [459, 189] width 46 height 16
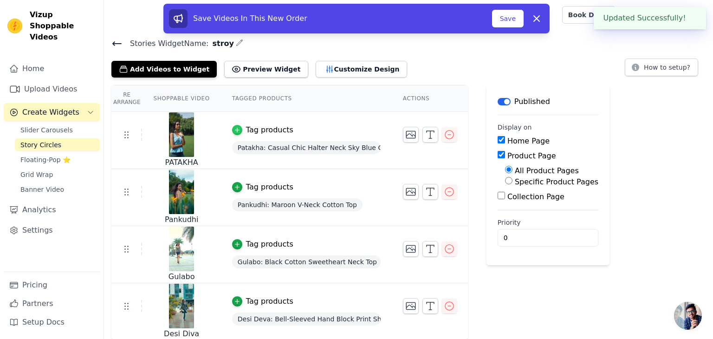
click at [234, 131] on icon "button" at bounding box center [237, 130] width 6 height 6
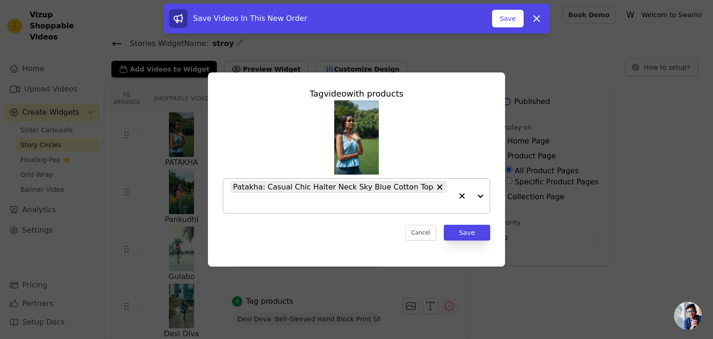
click at [478, 199] on div at bounding box center [471, 196] width 37 height 34
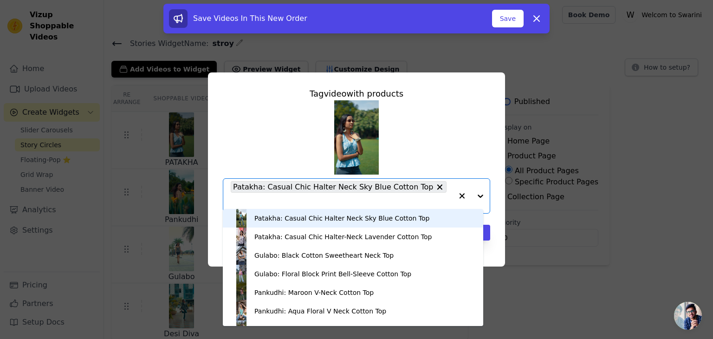
click at [416, 220] on div "Patakha: Casual Chic Halter Neck Sky Blue Cotton Top" at bounding box center [353, 218] width 242 height 19
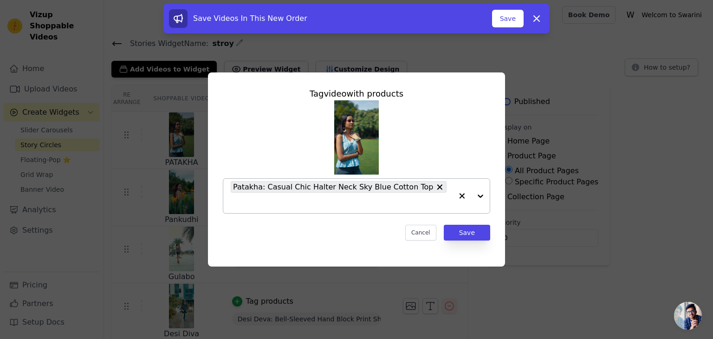
click at [481, 193] on div at bounding box center [471, 196] width 37 height 34
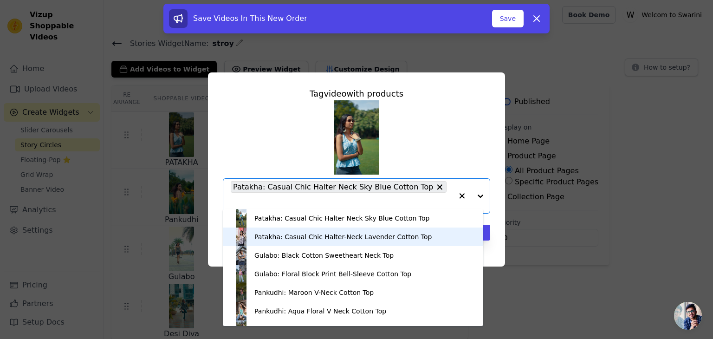
click at [396, 243] on div "Patakha: Casual Chic Halter-Neck Lavender Cotton Top" at bounding box center [353, 236] width 242 height 19
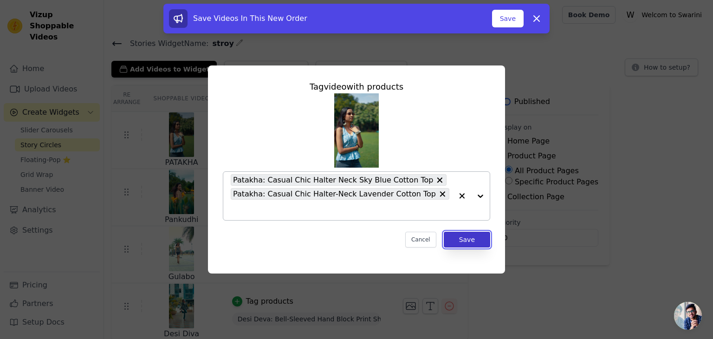
click at [470, 232] on button "Save" at bounding box center [467, 240] width 46 height 16
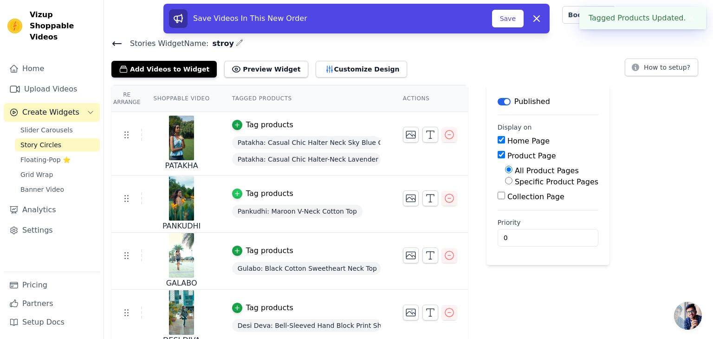
click at [234, 195] on icon "button" at bounding box center [237, 193] width 6 height 6
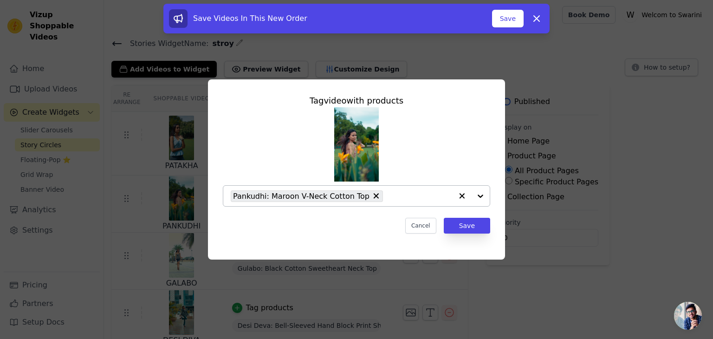
click at [480, 199] on div at bounding box center [471, 196] width 37 height 20
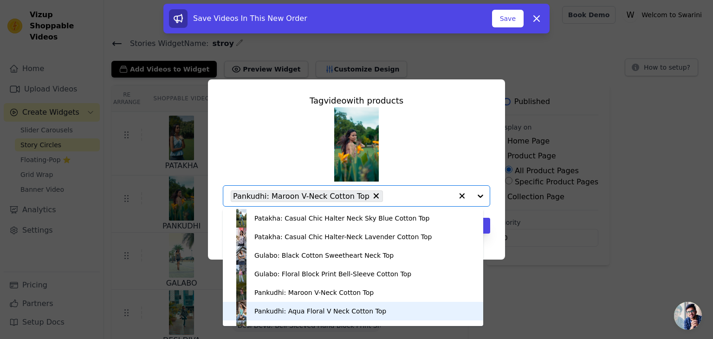
click at [358, 309] on div "Pankudhi: Aqua Floral V Neck Cotton Top" at bounding box center [320, 310] width 132 height 9
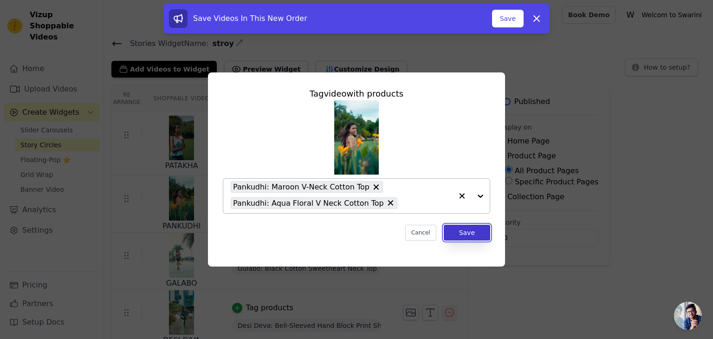
click at [474, 227] on button "Save" at bounding box center [467, 233] width 46 height 16
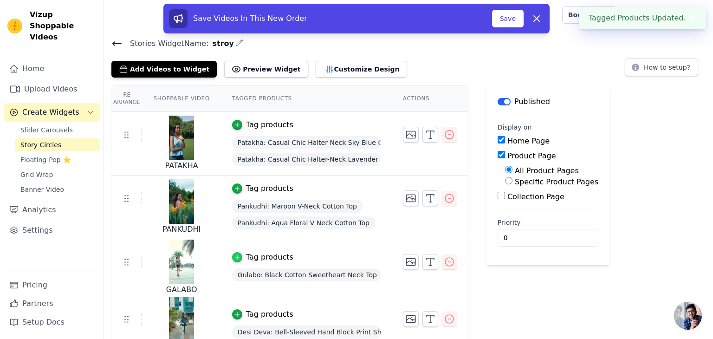
click at [234, 257] on icon "button" at bounding box center [237, 257] width 6 height 6
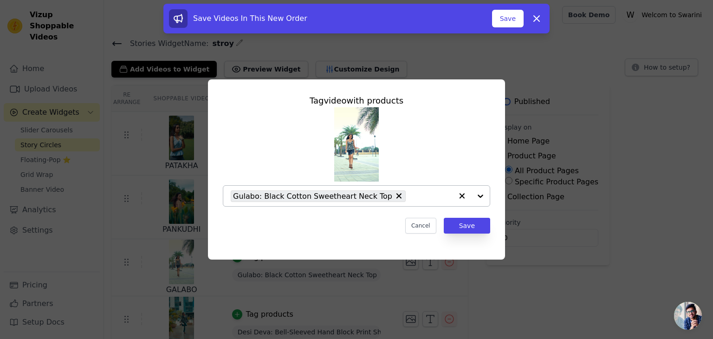
click at [481, 195] on div at bounding box center [471, 196] width 37 height 20
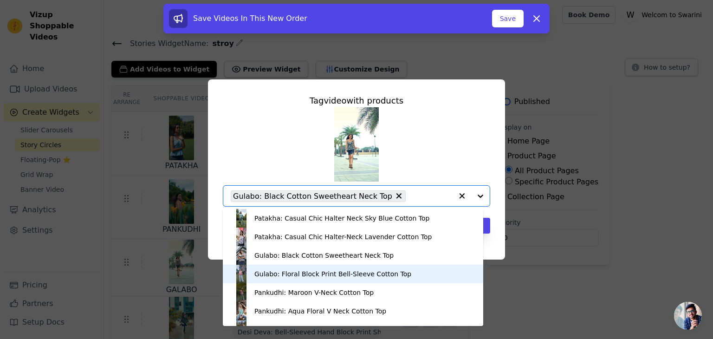
click at [384, 270] on div "Gulabo: Floral Block Print Bell-Sleeve Cotton Top" at bounding box center [332, 273] width 157 height 9
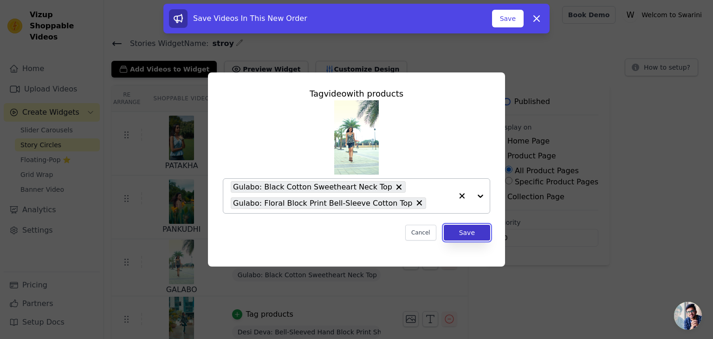
click at [477, 231] on button "Save" at bounding box center [467, 233] width 46 height 16
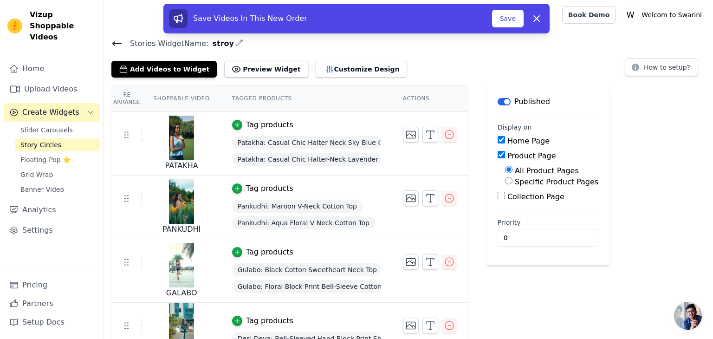
click at [258, 320] on div "Tag products" at bounding box center [269, 320] width 47 height 11
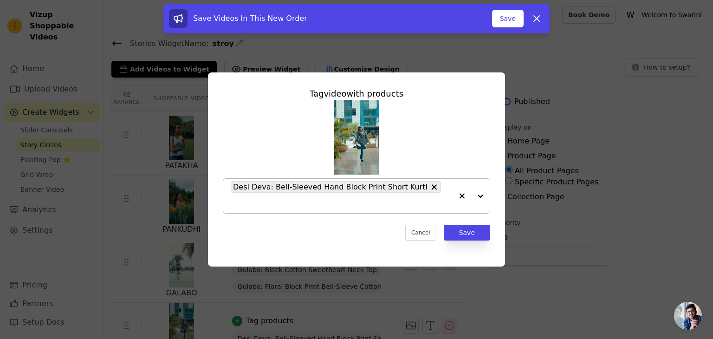
click at [480, 197] on div at bounding box center [471, 196] width 37 height 34
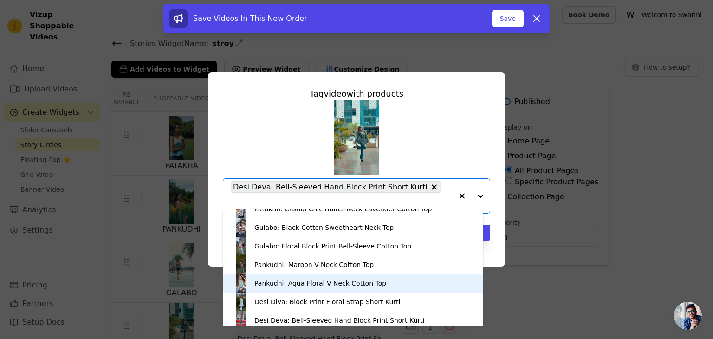
scroll to position [34, 0]
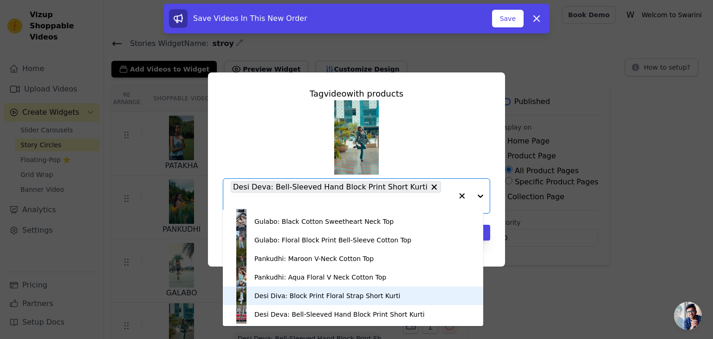
click at [377, 298] on div "Desi Diva: Block Print Floral Strap Short Kurti" at bounding box center [327, 295] width 146 height 9
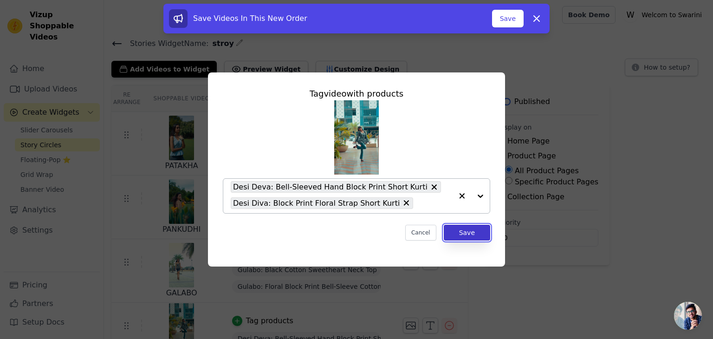
click at [479, 231] on button "Save" at bounding box center [467, 233] width 46 height 16
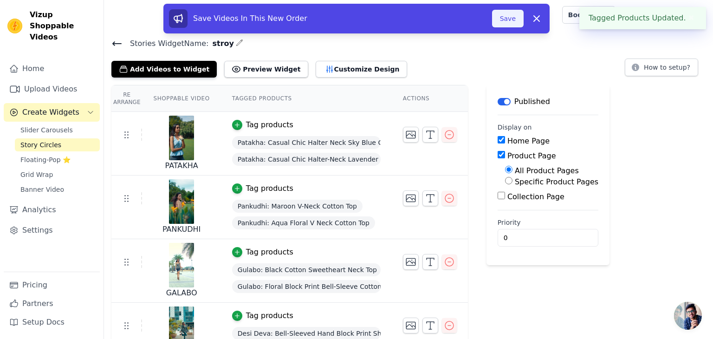
click at [515, 13] on button "Save" at bounding box center [508, 19] width 32 height 18
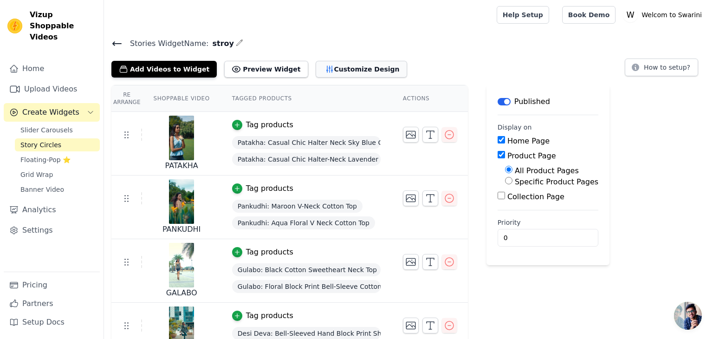
click at [345, 65] on button "Customize Design" at bounding box center [361, 69] width 91 height 17
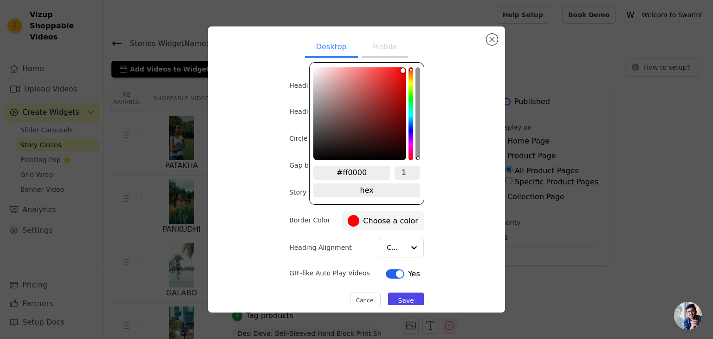
click at [352, 221] on div at bounding box center [354, 221] width 12 height 12
type input "#0b0000"
click at [404, 156] on div "color picker" at bounding box center [359, 113] width 93 height 93
type input "#8d0808"
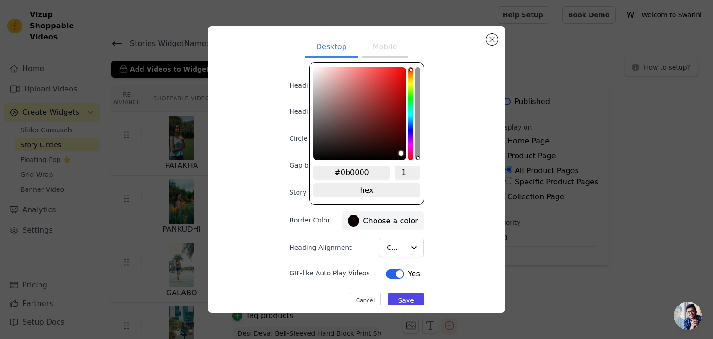
type input "#8d0808"
click at [401, 109] on div "color picker" at bounding box center [359, 113] width 93 height 93
type input "#3c0303"
click at [401, 138] on div "color picker" at bounding box center [359, 113] width 93 height 93
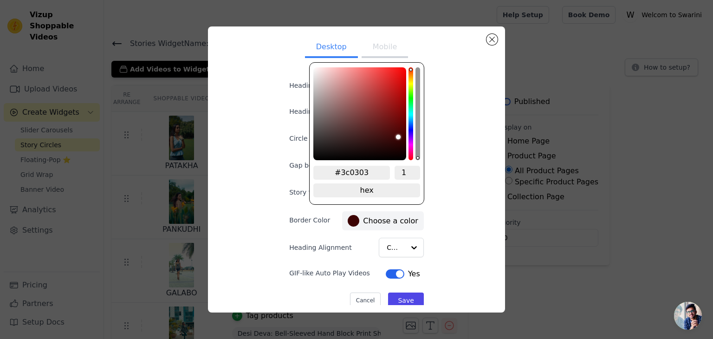
type input "#660606"
click at [401, 123] on div "color picker" at bounding box center [359, 113] width 93 height 93
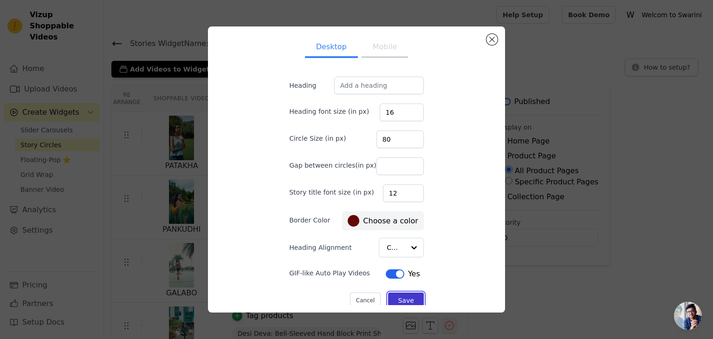
click at [403, 300] on button "Save" at bounding box center [405, 300] width 35 height 16
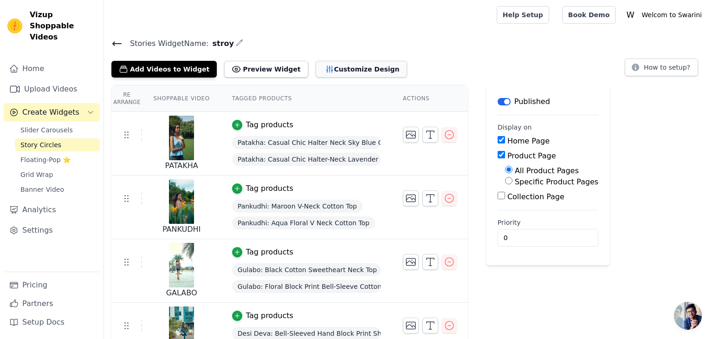
click at [318, 71] on button "Customize Design" at bounding box center [361, 69] width 91 height 17
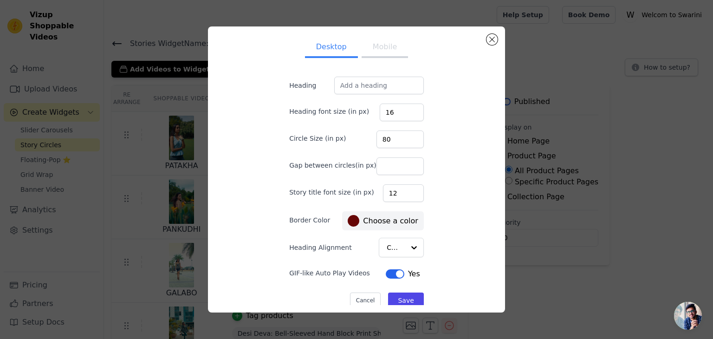
scroll to position [9, 0]
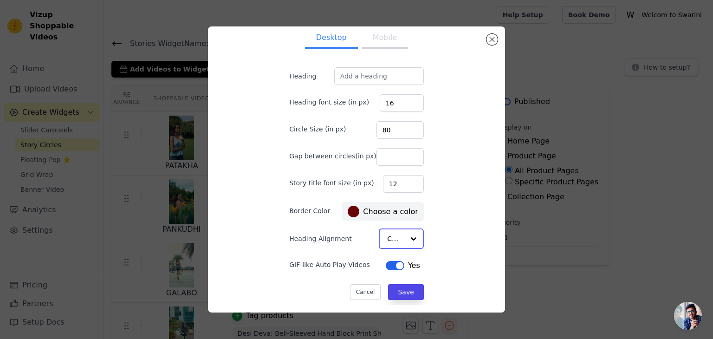
click at [405, 237] on div at bounding box center [413, 238] width 19 height 19
click at [398, 276] on div "Left" at bounding box center [399, 279] width 41 height 19
click at [404, 237] on div at bounding box center [413, 238] width 19 height 19
click at [397, 261] on div "Center" at bounding box center [399, 260] width 41 height 19
click at [387, 79] on input "Heading" at bounding box center [379, 76] width 90 height 18
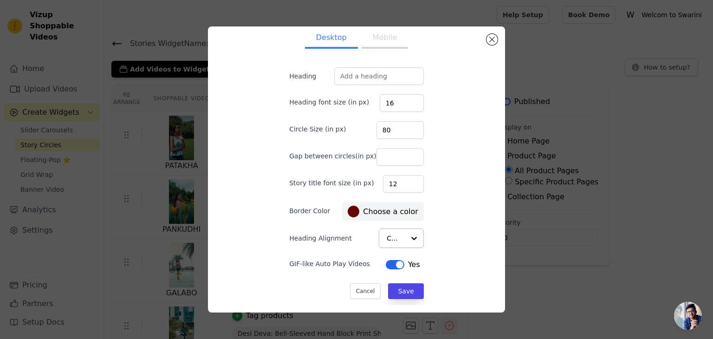
click at [382, 43] on button "Mobile" at bounding box center [385, 38] width 46 height 20
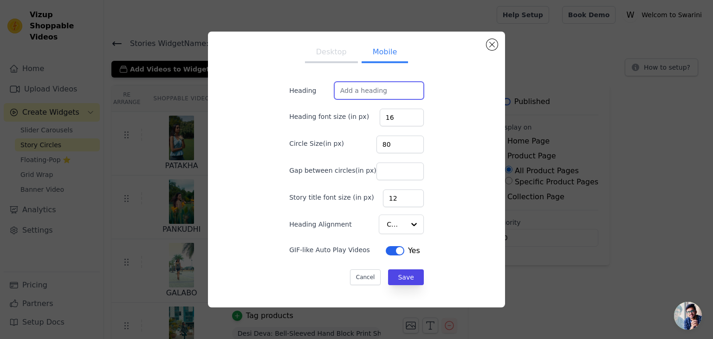
click at [335, 86] on input "Heading" at bounding box center [379, 91] width 90 height 18
click at [360, 275] on button "Cancel" at bounding box center [365, 277] width 31 height 16
